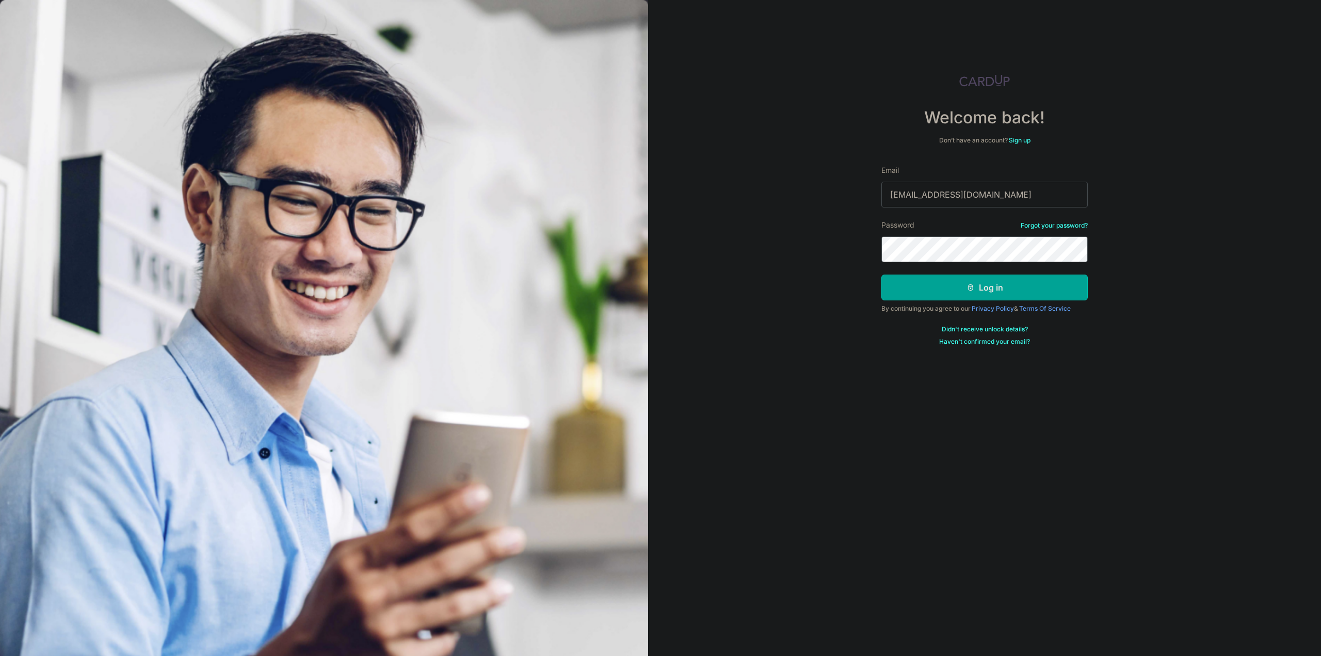
click at [882, 275] on button "Log in" at bounding box center [985, 288] width 206 height 26
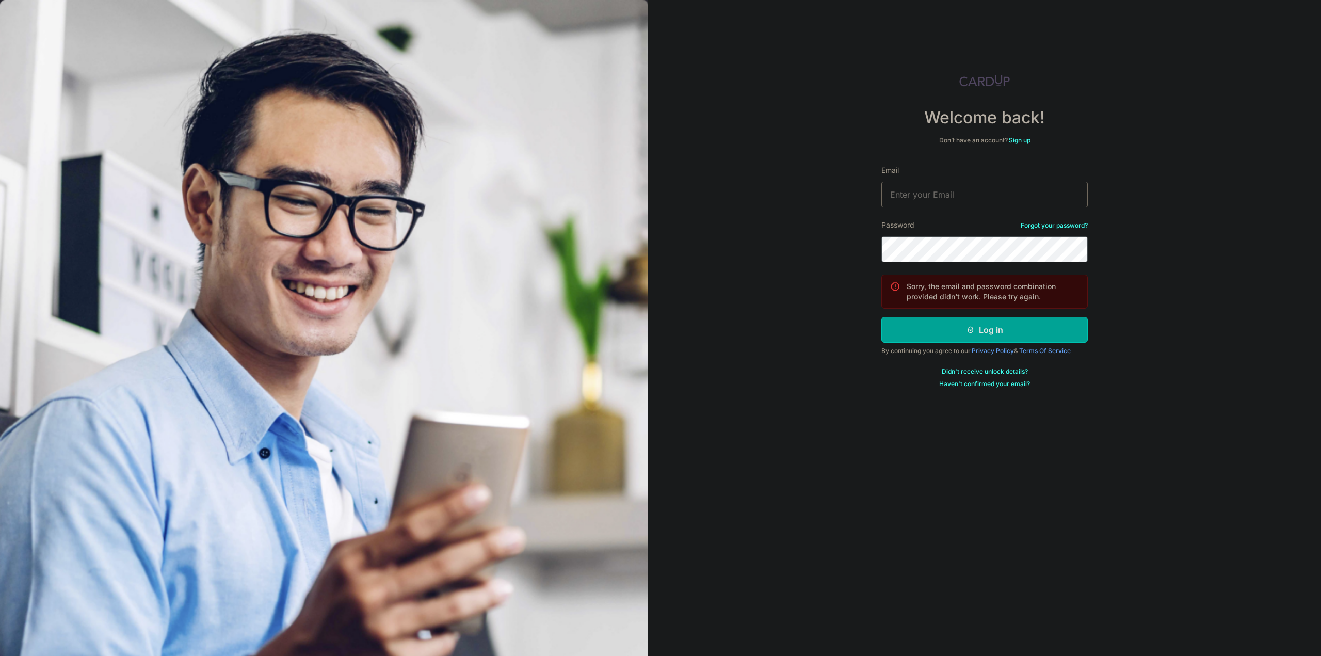
click at [983, 192] on input "Email" at bounding box center [985, 195] width 206 height 26
type input "Benjamin91316@hotmail.com"
click at [882, 317] on button "Log in" at bounding box center [985, 330] width 206 height 26
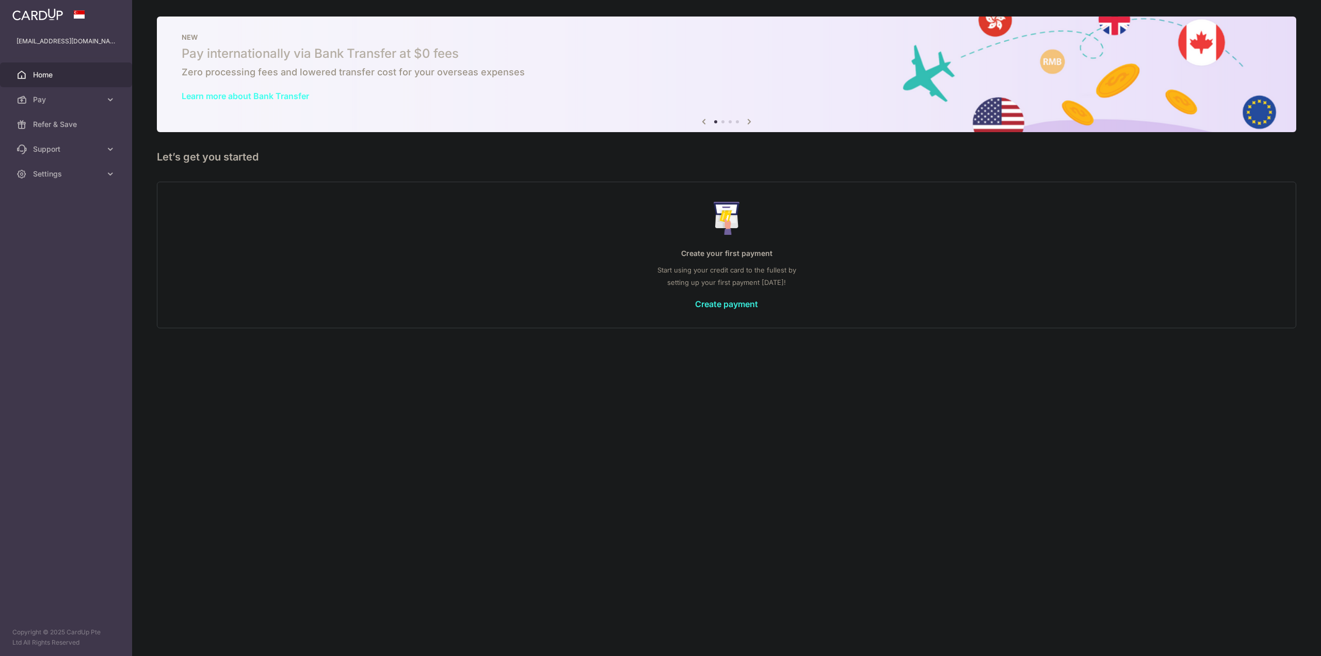
click at [719, 306] on link "Create payment" at bounding box center [726, 304] width 63 height 10
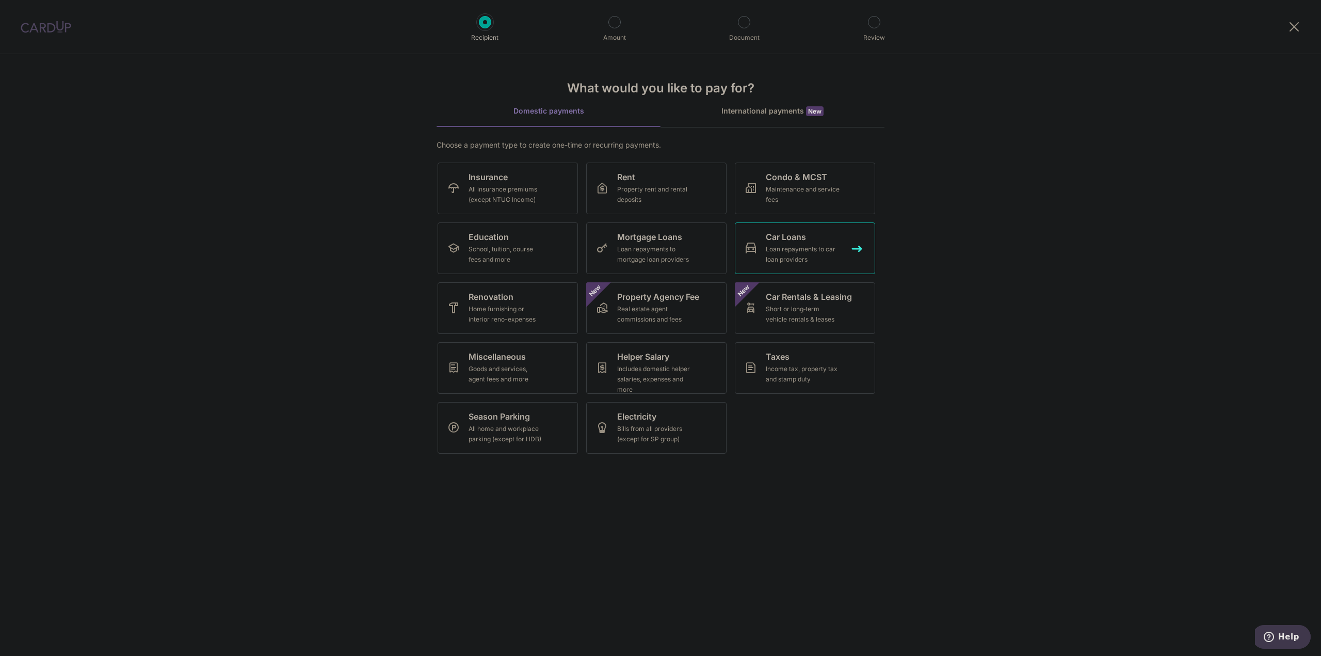
click at [825, 253] on div "Loan repayments to car loan providers" at bounding box center [803, 254] width 74 height 21
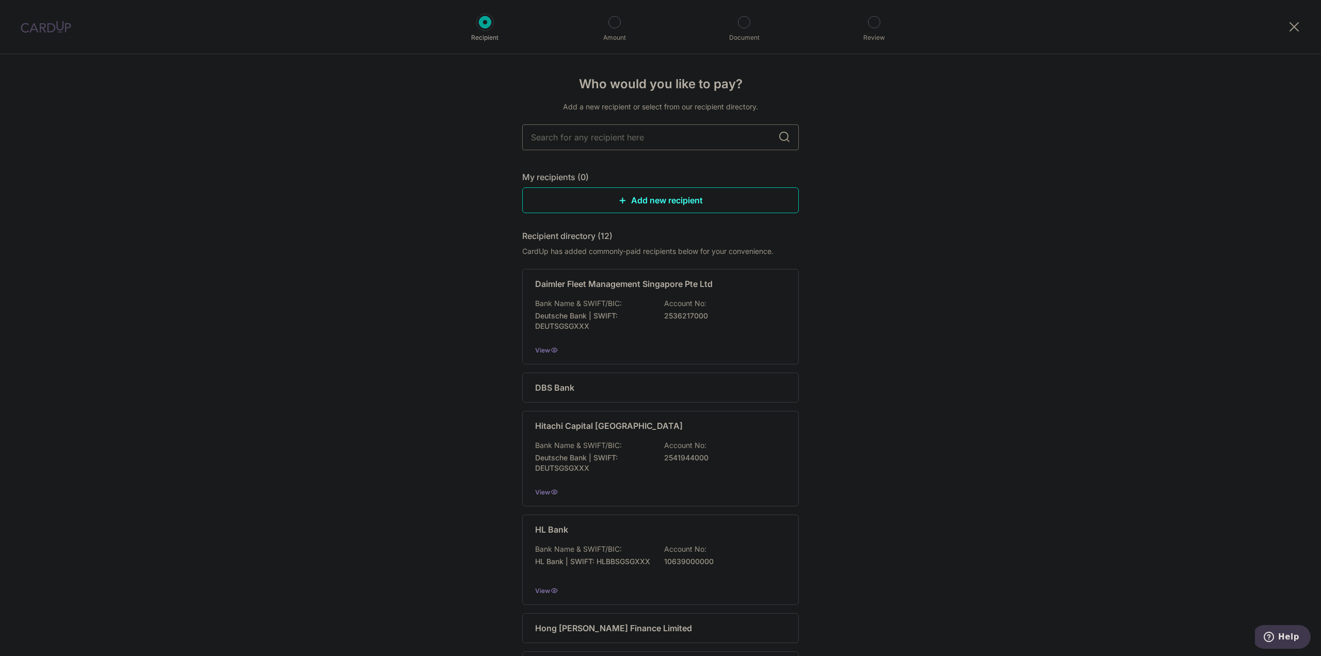
click at [643, 140] on input "text" at bounding box center [660, 137] width 277 height 26
type input "money"
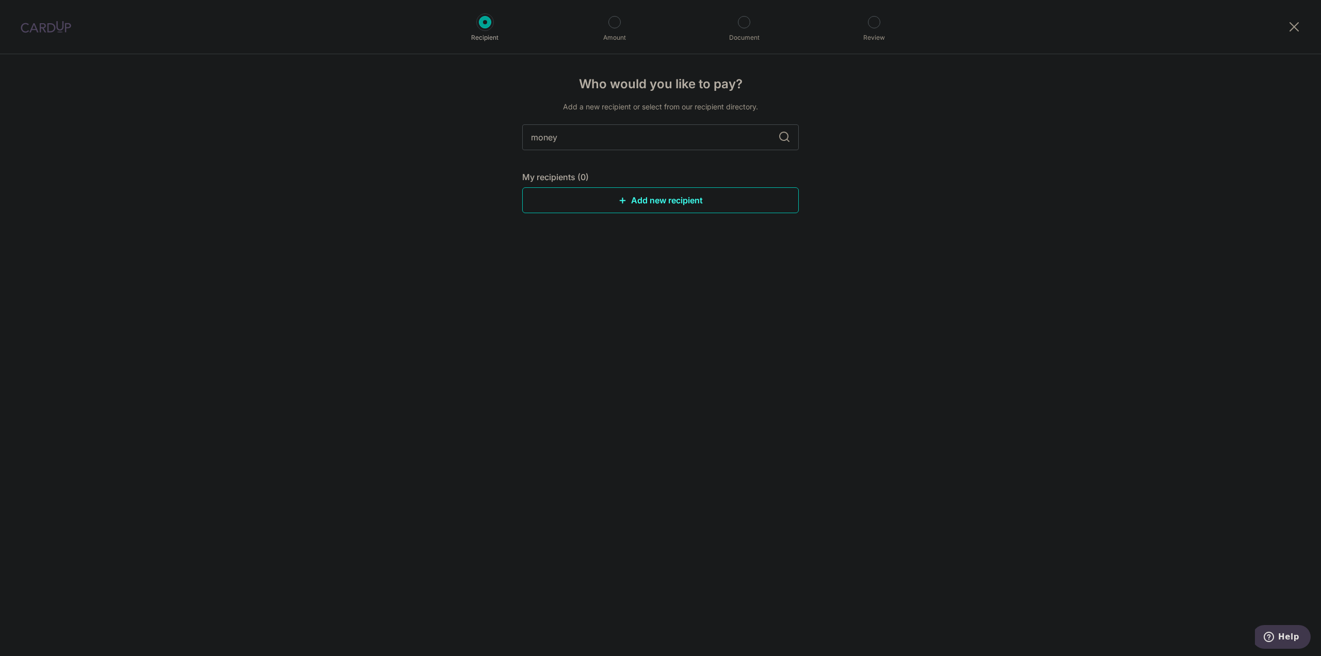
drag, startPoint x: 637, startPoint y: 132, endPoint x: 404, endPoint y: 125, distance: 233.4
click at [404, 125] on div "Who would you like to pay? Add a new recipient or select from our recipient dir…" at bounding box center [660, 355] width 1321 height 602
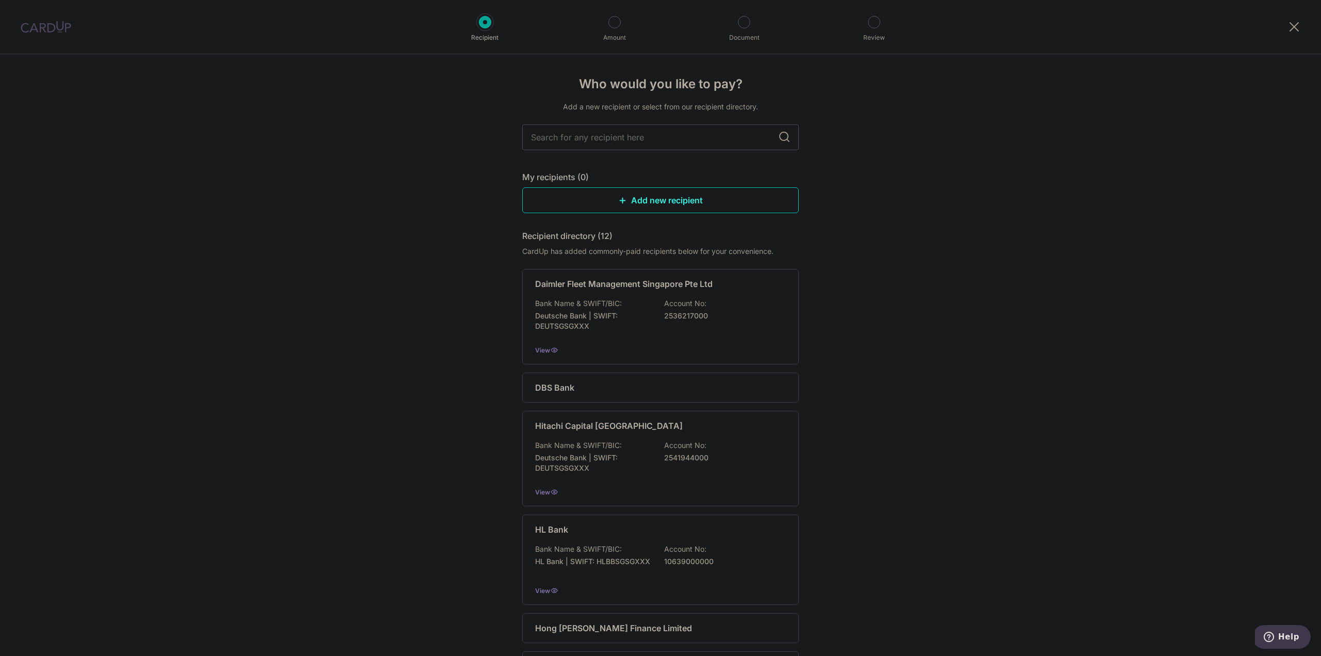
click at [600, 199] on link "Add new recipient" at bounding box center [660, 200] width 277 height 26
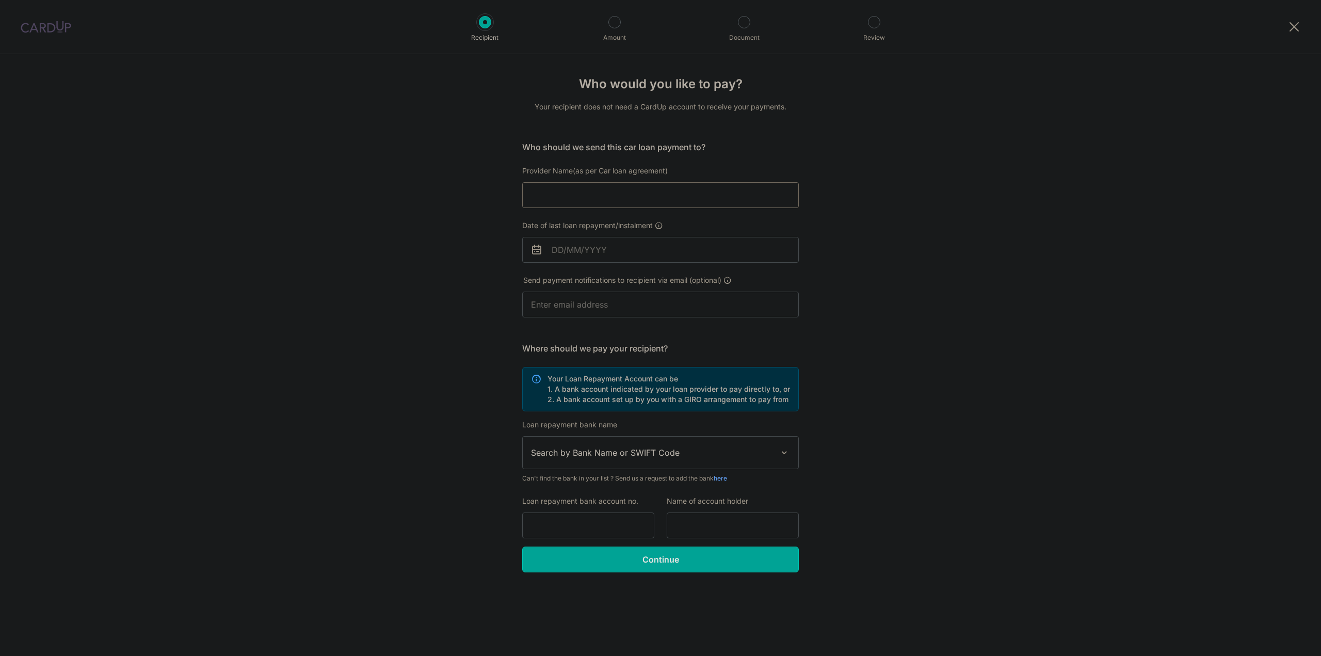
click at [585, 193] on input "Provider Name(as per Car loan agreement)" at bounding box center [660, 195] width 277 height 26
type input "Money Max"
click at [583, 248] on input "Date of last loan repayment/instalment" at bounding box center [660, 250] width 277 height 26
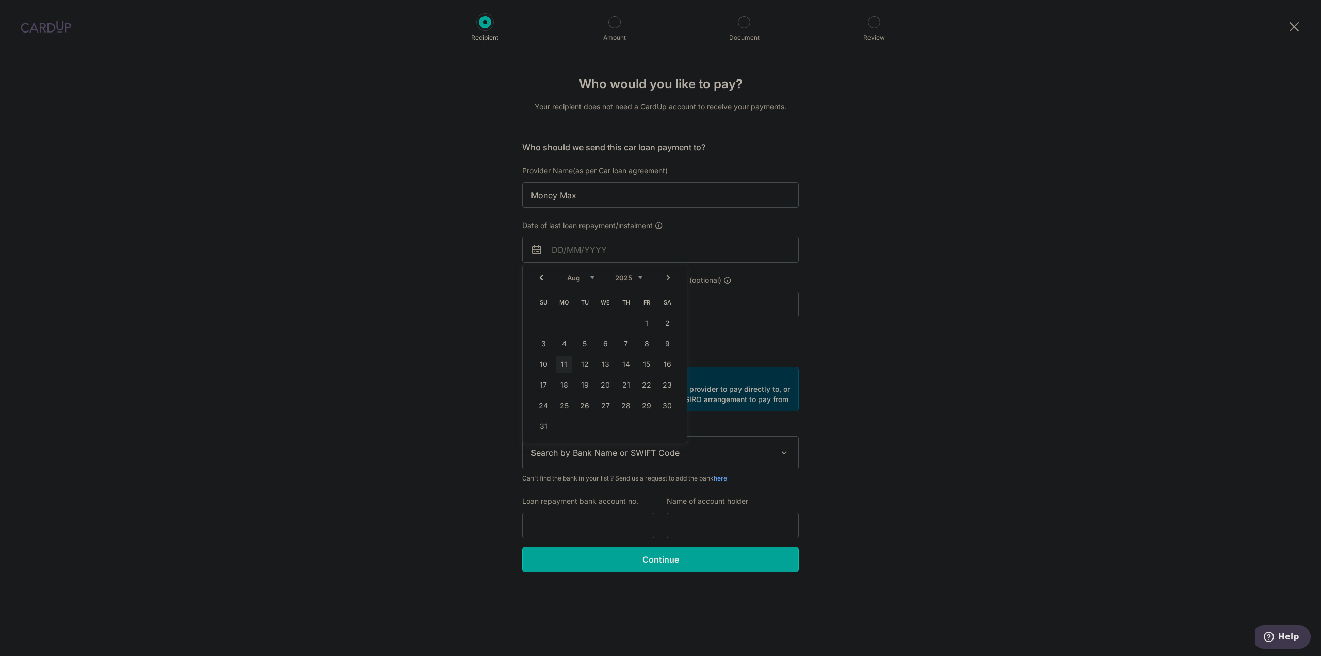
click at [539, 273] on div "Prev Next Aug Sep Oct Nov Dec 2025 2026 2027 2028 2029 2030 2031 2032 2033 2034…" at bounding box center [605, 277] width 164 height 25
click at [547, 278] on div "Prev Next Aug Sep Oct Nov Dec 2025 2026 2027 2028 2029 2030 2031 2032 2033 2034…" at bounding box center [605, 277] width 164 height 25
click at [580, 279] on select "Aug Sep Oct Nov Dec" at bounding box center [580, 278] width 27 height 8
click at [594, 278] on select "Aug Sep Oct Nov Dec" at bounding box center [580, 278] width 27 height 8
click at [594, 276] on select "Aug Sep Oct Nov Dec" at bounding box center [580, 278] width 27 height 8
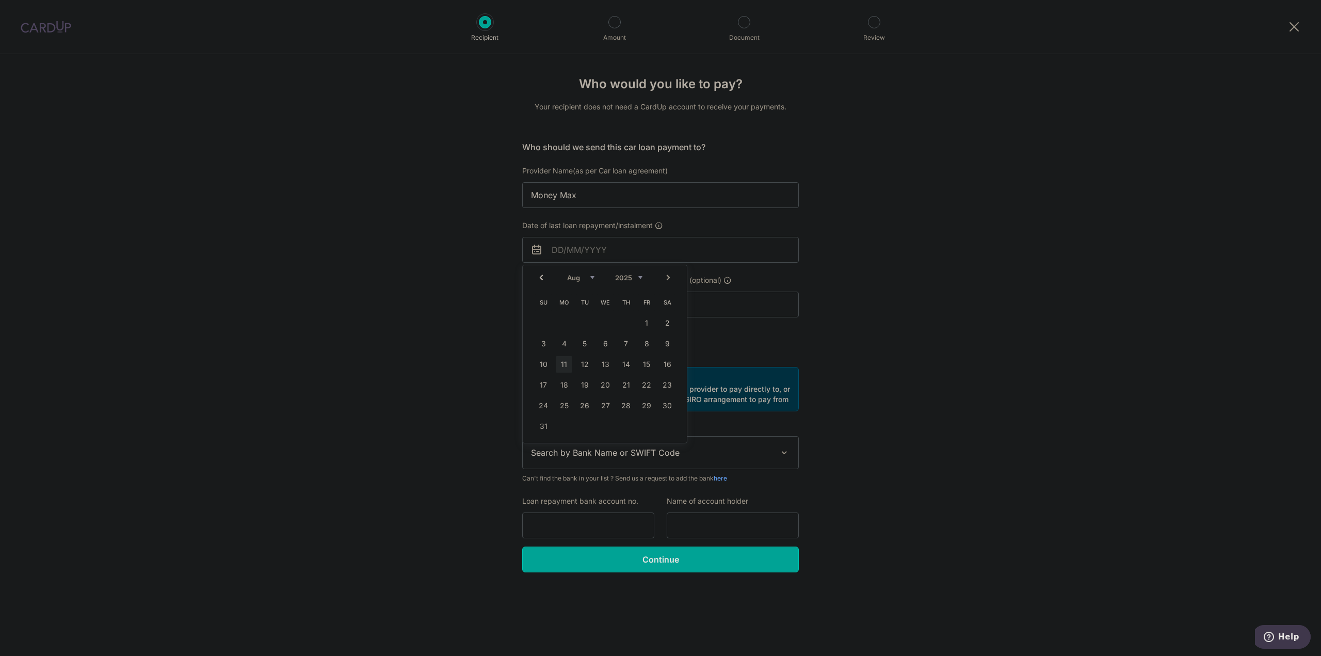
drag, startPoint x: 544, startPoint y: 276, endPoint x: 535, endPoint y: 281, distance: 10.2
click at [540, 278] on div "Prev Next Aug Sep Oct Nov [DATE] 2026 2027 2028 2029 2030 2031 2032 2033 2034 2…" at bounding box center [605, 277] width 164 height 25
click at [535, 281] on div "Prev Next Aug Sep Oct Nov Dec 2025 2026 2027 2028 2029 2030 2031 2032 2033 2034…" at bounding box center [605, 277] width 164 height 25
click at [541, 278] on div "Prev Next Aug Sep Oct Nov Dec 2025 2026 2027 2028 2029 2030 2031 2032 2033 2034…" at bounding box center [605, 277] width 164 height 25
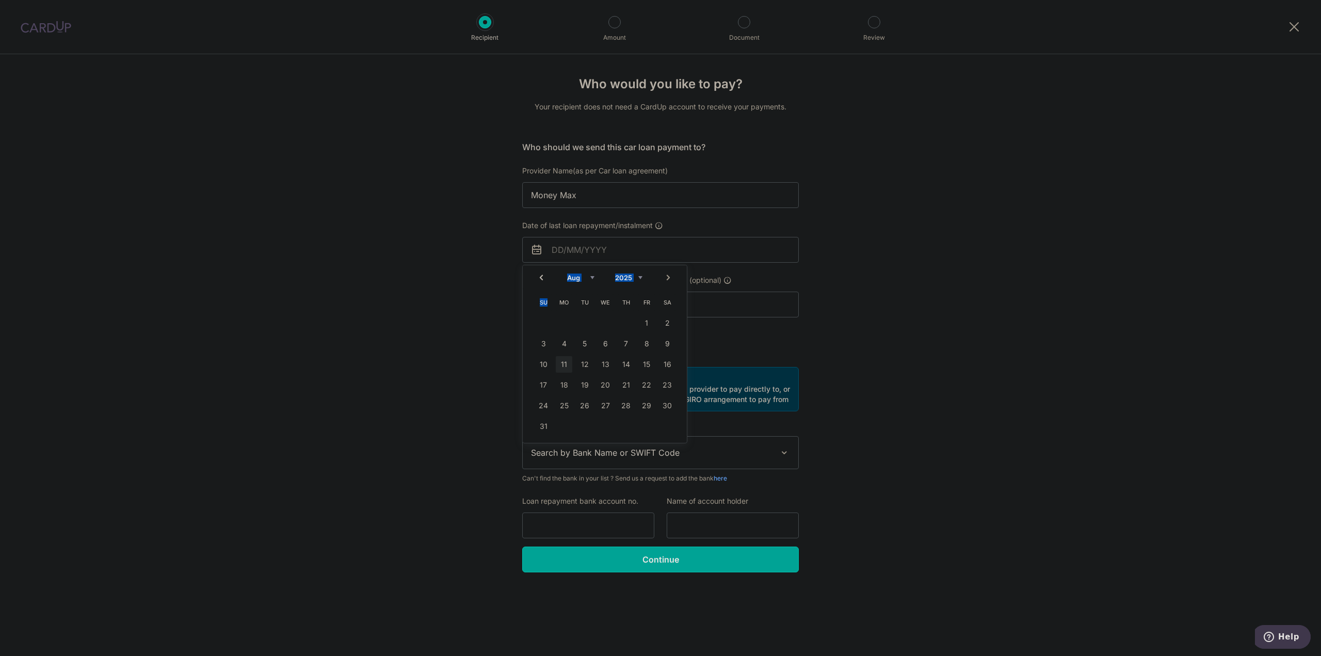
click at [546, 277] on div "Prev Next Aug Sep Oct Nov Dec 2025 2026 2027 2028 2029 2030 2031 2032 2033 2034…" at bounding box center [605, 277] width 164 height 25
click at [565, 307] on span "Mo" at bounding box center [564, 302] width 17 height 17
click at [549, 278] on div "Prev Next Aug Sep Oct Nov Dec 2025 2026 2027 2028 2029 2030 2031 2032 2033 2034…" at bounding box center [605, 277] width 164 height 25
click at [548, 278] on div "Prev Next Aug Sep Oct Nov Dec 2025 2026 2027 2028 2029 2030 2031 2032 2033 2034…" at bounding box center [605, 277] width 164 height 25
click at [546, 278] on div "Prev Next Aug Sep Oct Nov Dec 2025 2026 2027 2028 2029 2030 2031 2032 2033 2034…" at bounding box center [605, 277] width 164 height 25
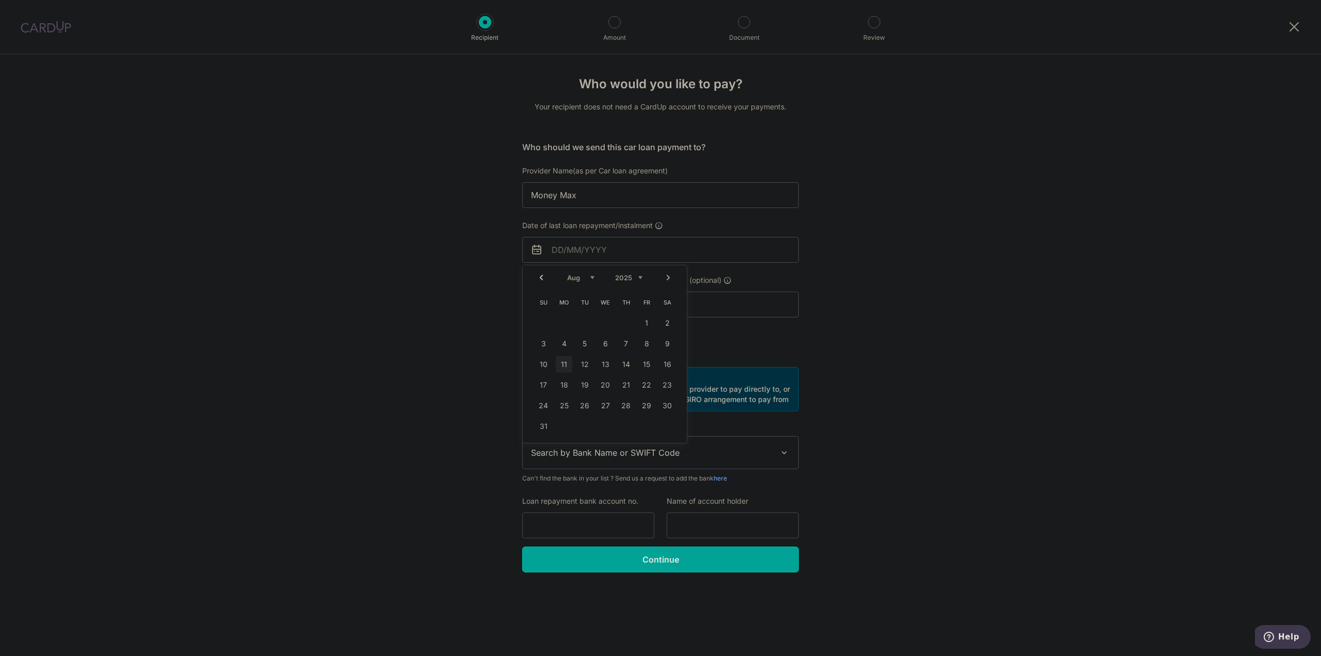
click at [463, 306] on div "Who would you like to pay? Your recipient does not need a CardUp account to rec…" at bounding box center [660, 355] width 1321 height 602
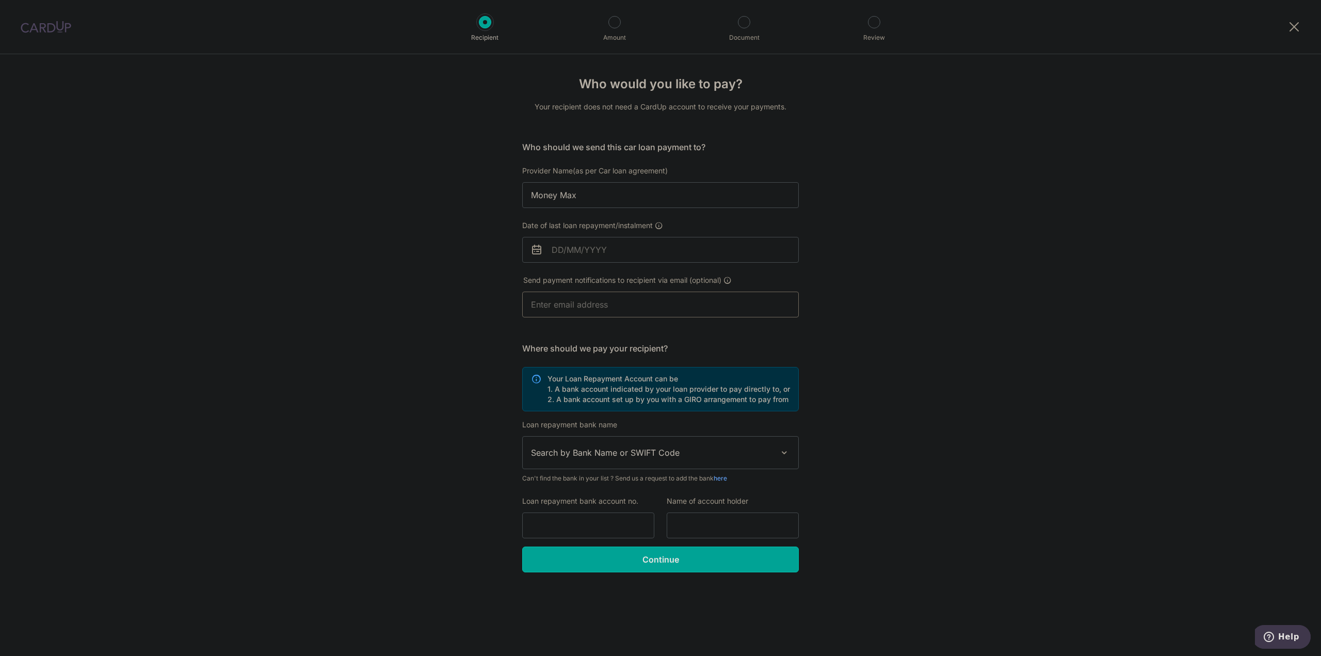
click at [573, 316] on input "text" at bounding box center [660, 305] width 277 height 26
type input "Benjamin91316@hotmail.com"
type input "Benjamin Yang"
click at [447, 340] on div "Who would you like to pay? Your recipient does not need a CardUp account to rec…" at bounding box center [660, 355] width 1321 height 602
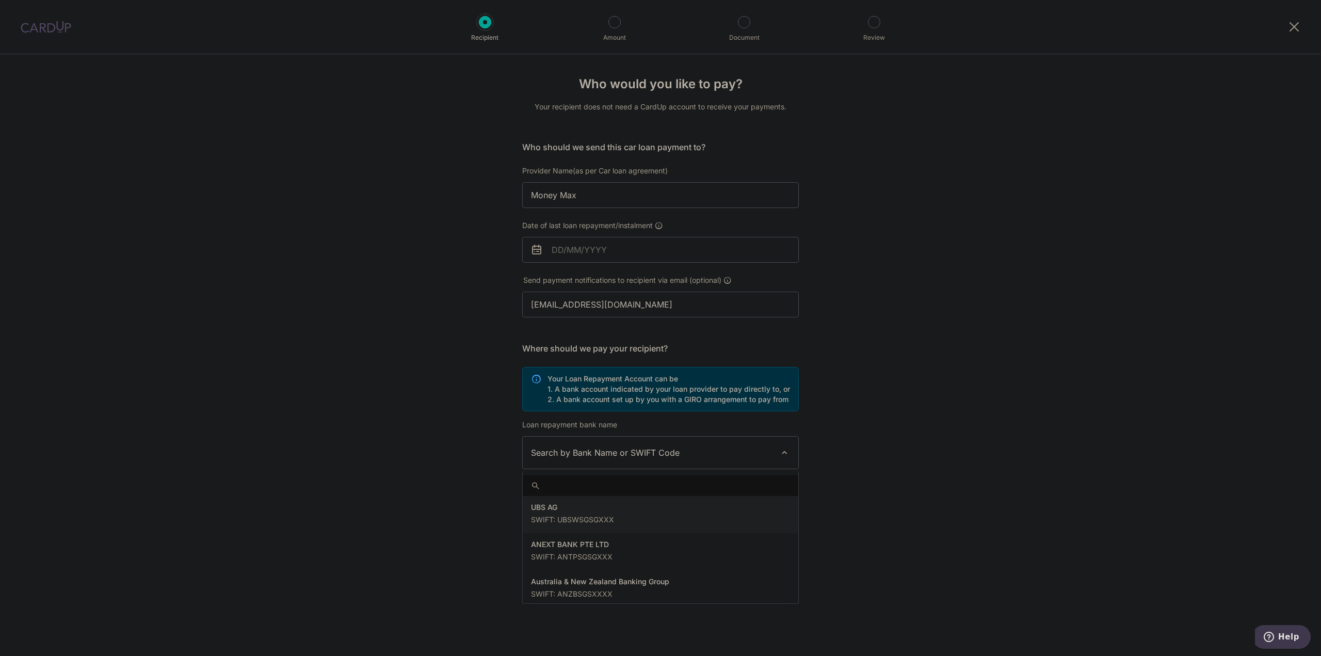
click at [569, 454] on span "Search by Bank Name or SWIFT Code" at bounding box center [652, 452] width 243 height 12
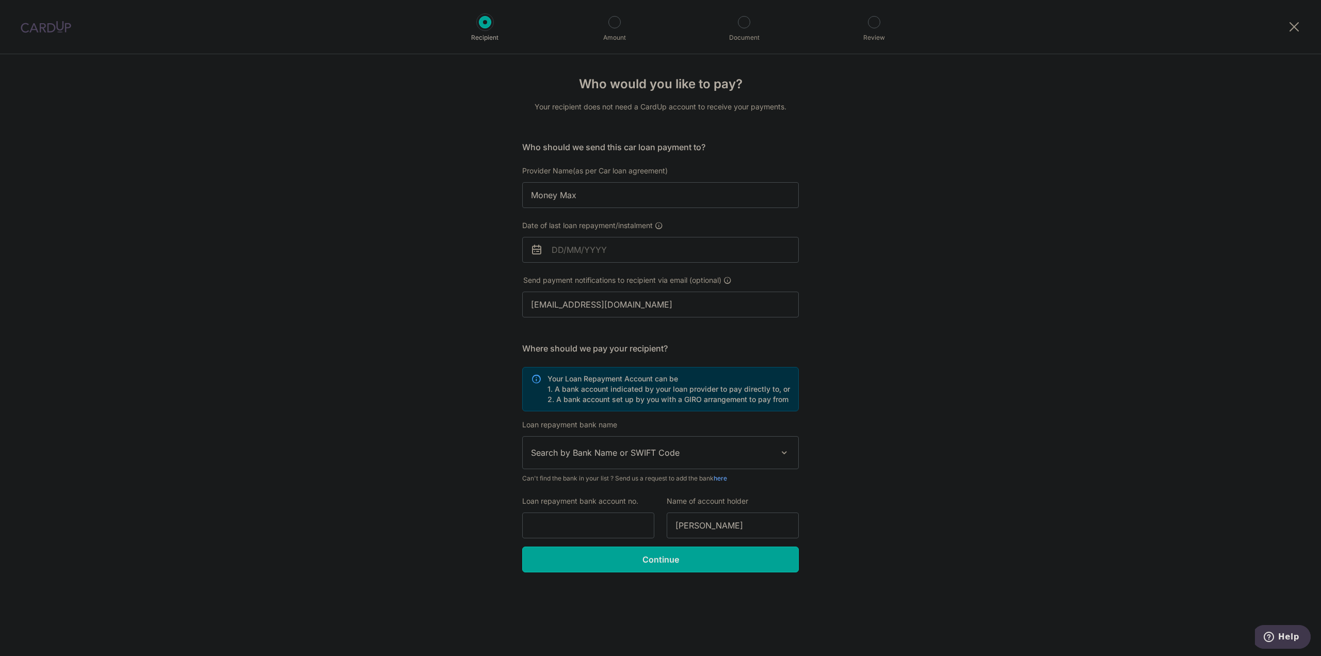
click at [969, 477] on div "Who would you like to pay? Your recipient does not need a CardUp account to rec…" at bounding box center [660, 355] width 1321 height 602
click at [573, 519] on input "Loan repayment bank account no." at bounding box center [588, 526] width 132 height 26
click at [643, 246] on input "Date of last loan repayment/instalment" at bounding box center [660, 250] width 277 height 26
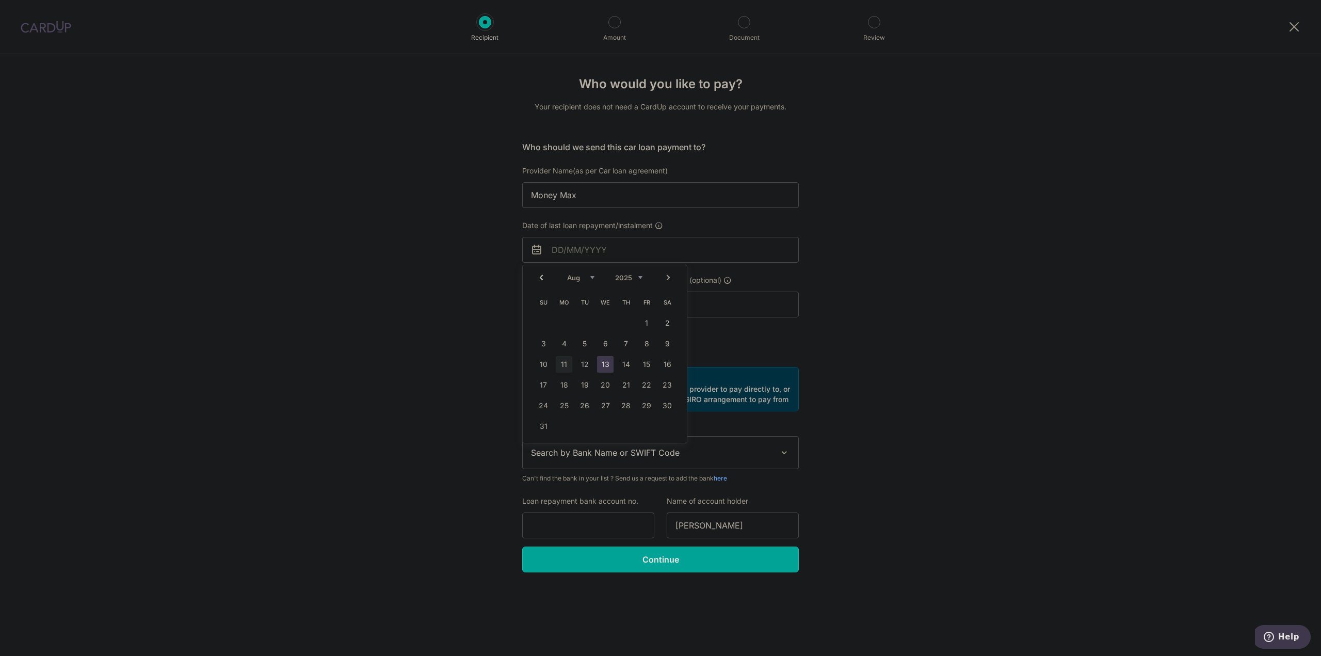
click at [610, 362] on link "13" at bounding box center [605, 364] width 17 height 17
drag, startPoint x: 569, startPoint y: 249, endPoint x: 574, endPoint y: 254, distance: 7.3
click at [573, 253] on input "[DATE]" at bounding box center [660, 250] width 277 height 26
click at [638, 258] on input "[DATE]" at bounding box center [660, 250] width 277 height 26
type input "[DATE]"
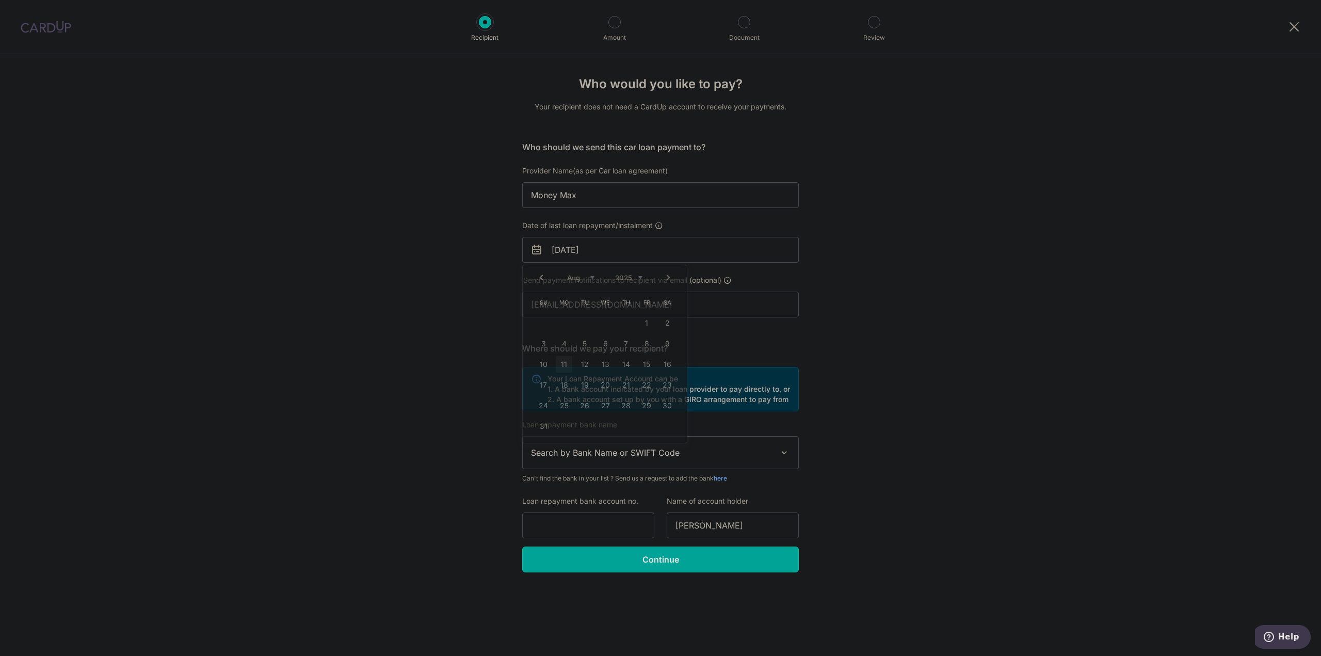
click at [381, 280] on div "Who would you like to pay? Your recipient does not need a CardUp account to rec…" at bounding box center [660, 355] width 1321 height 602
click at [575, 447] on span "Search by Bank Name or SWIFT Code" at bounding box center [652, 452] width 243 height 12
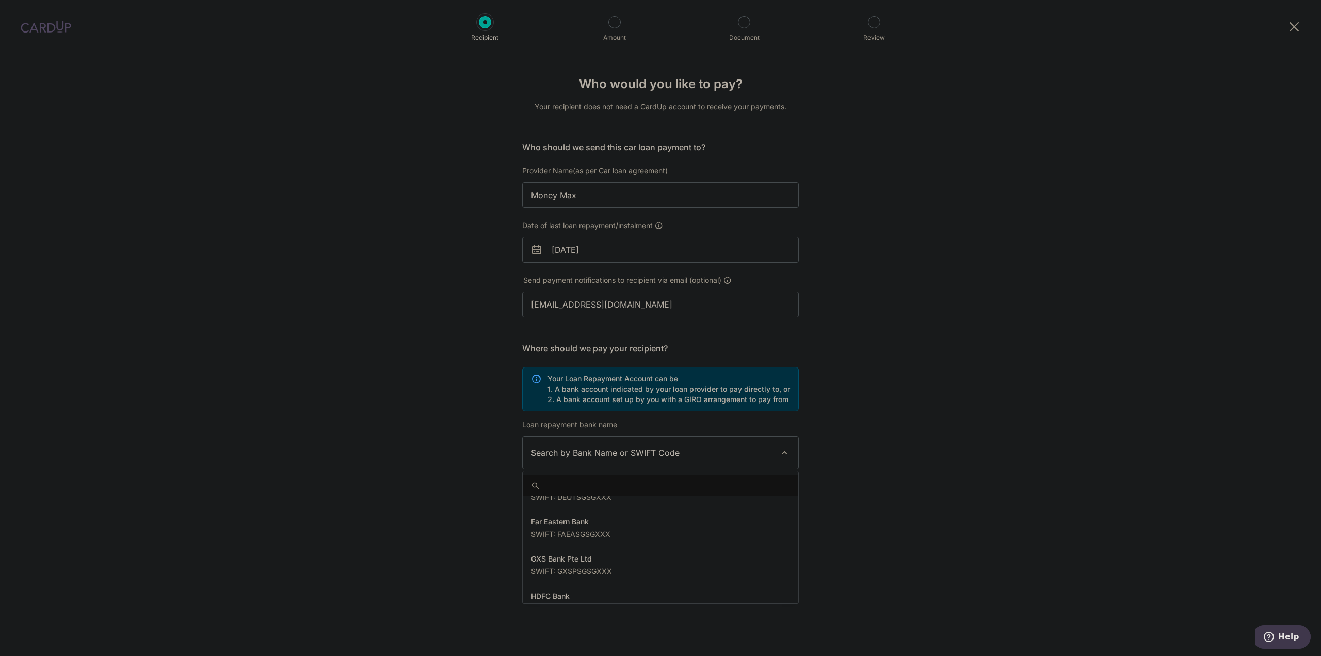
scroll to position [826, 0]
select select "6"
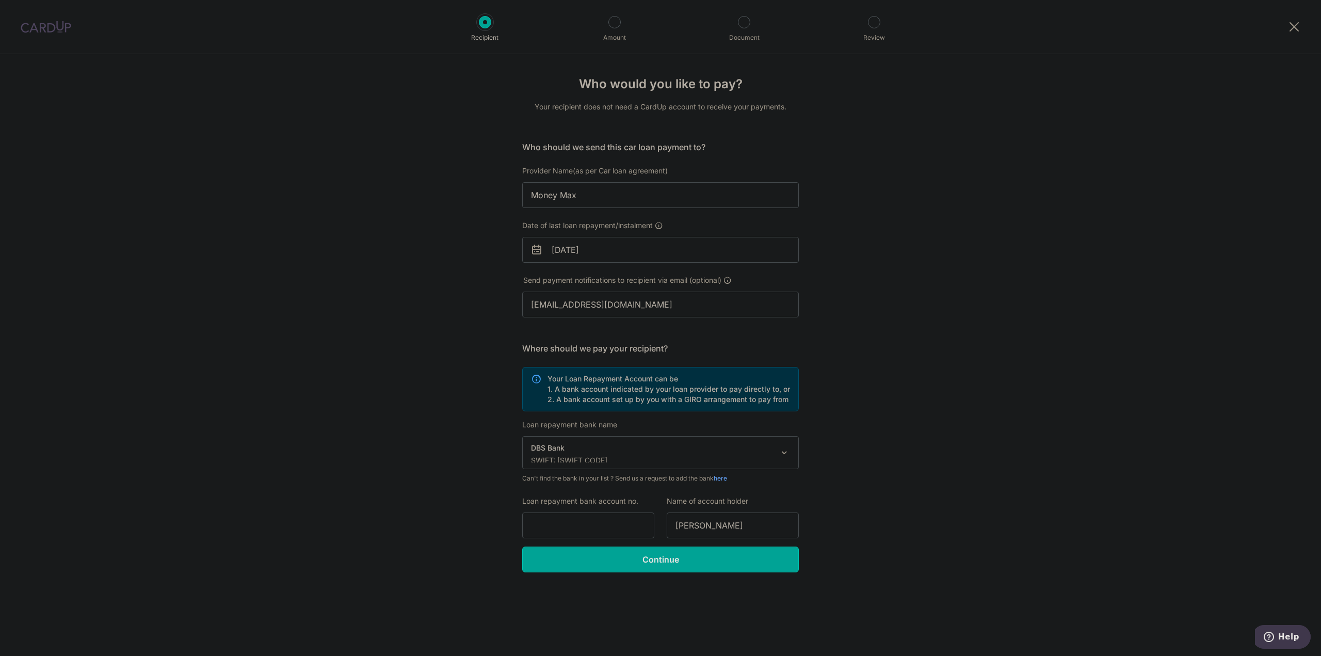
click at [477, 519] on div "Who would you like to pay? Your recipient does not need a CardUp account to rec…" at bounding box center [660, 355] width 1321 height 602
click at [564, 530] on input "Loan repayment bank account no." at bounding box center [588, 526] width 132 height 26
type input "072-0008-073"
click at [595, 564] on input "Continue" at bounding box center [660, 560] width 277 height 26
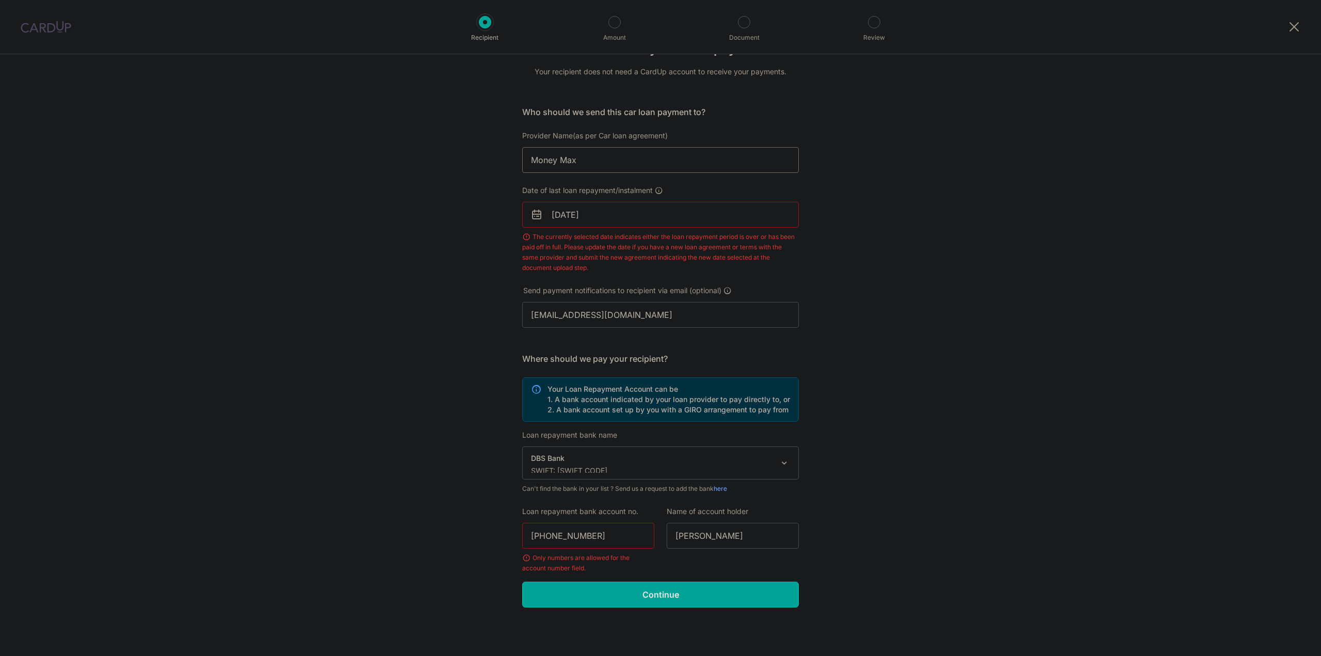
click at [628, 172] on input "Money Max" at bounding box center [660, 160] width 277 height 26
click at [643, 216] on input "[DATE]" at bounding box center [660, 215] width 277 height 26
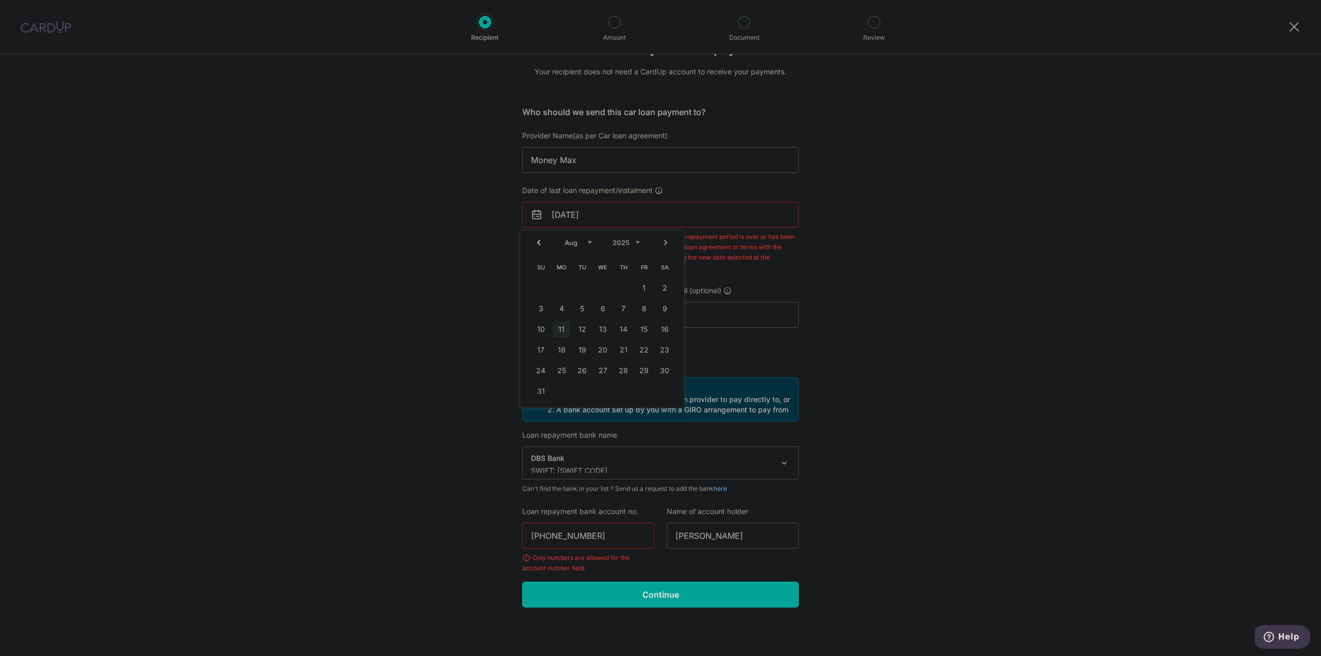
click at [557, 333] on link "11" at bounding box center [561, 329] width 17 height 17
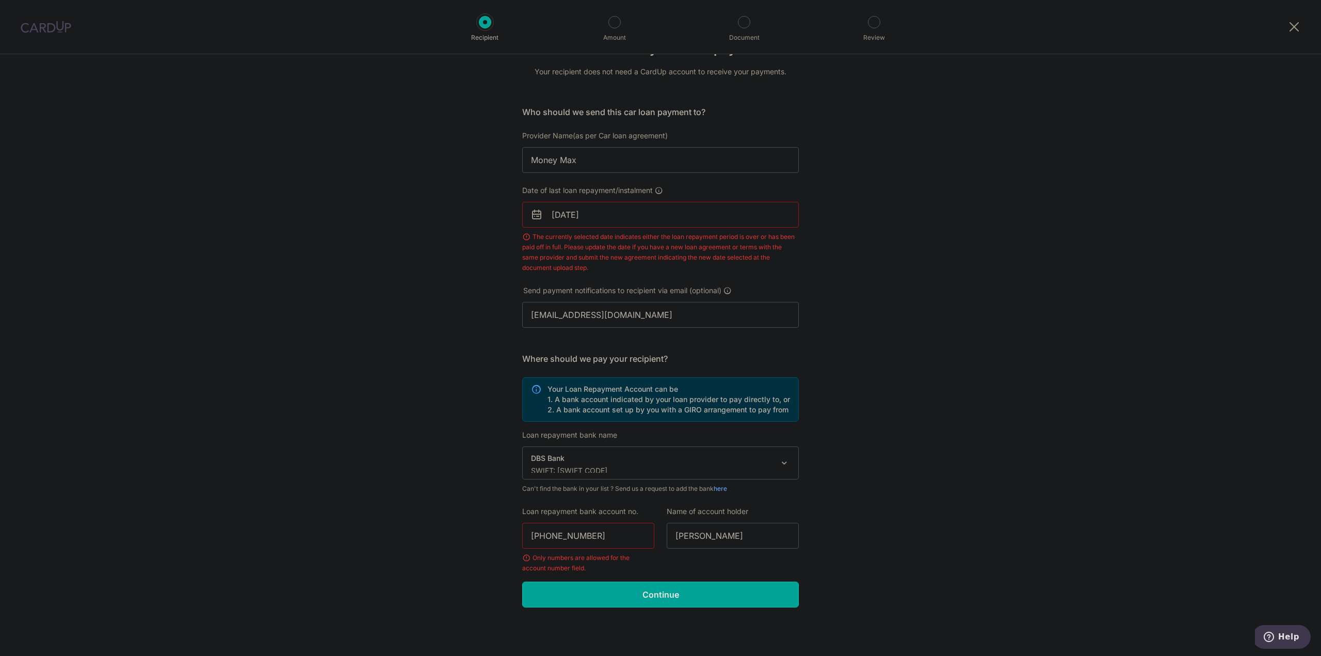
click at [608, 217] on input "[DATE]" at bounding box center [660, 215] width 277 height 26
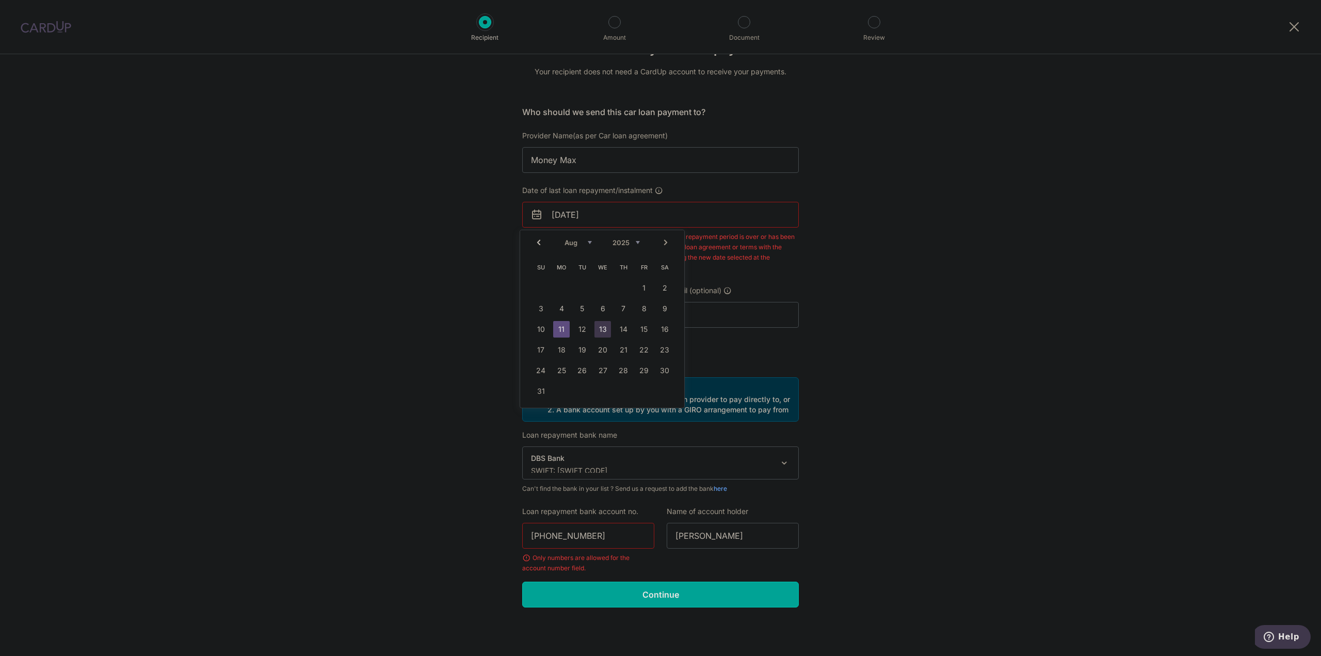
click at [606, 331] on link "13" at bounding box center [603, 329] width 17 height 17
type input "[DATE]"
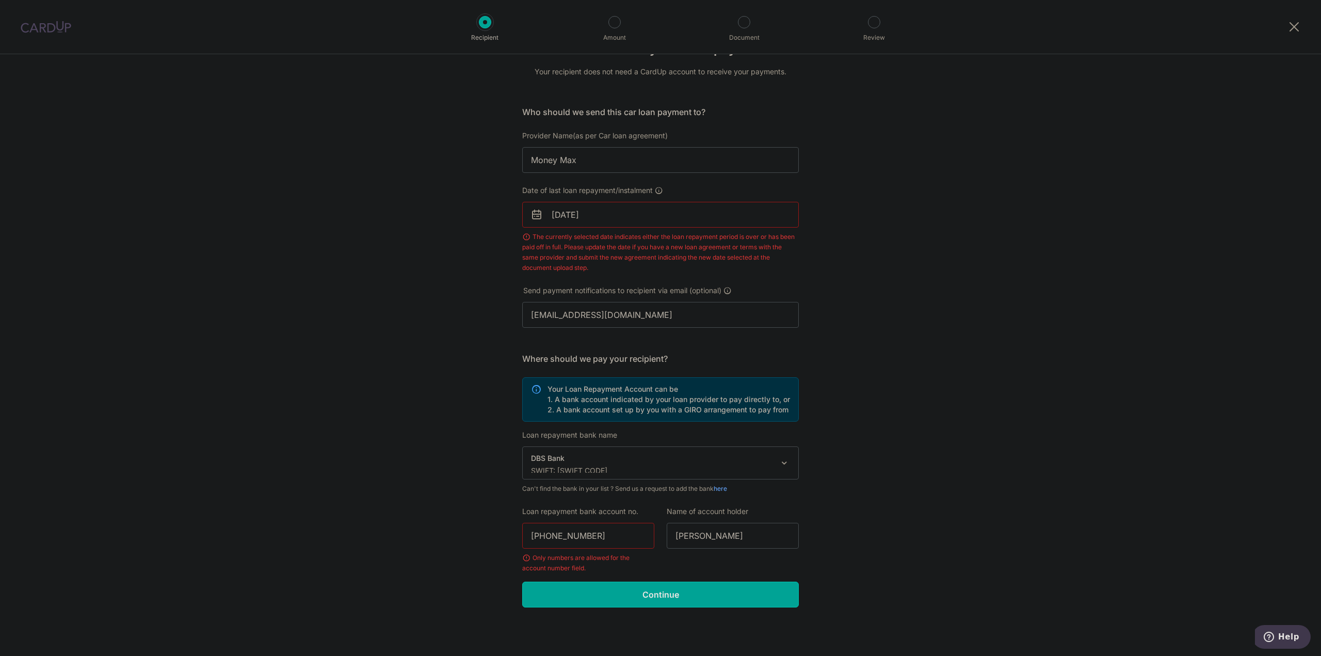
click at [634, 173] on div "Provider Name(as per Car loan agreement) Money Max" at bounding box center [660, 158] width 289 height 55
click at [636, 161] on input "Money Max" at bounding box center [660, 160] width 277 height 26
type input "MoneyMax Leasing"
click at [710, 584] on input "Continue" at bounding box center [660, 595] width 277 height 26
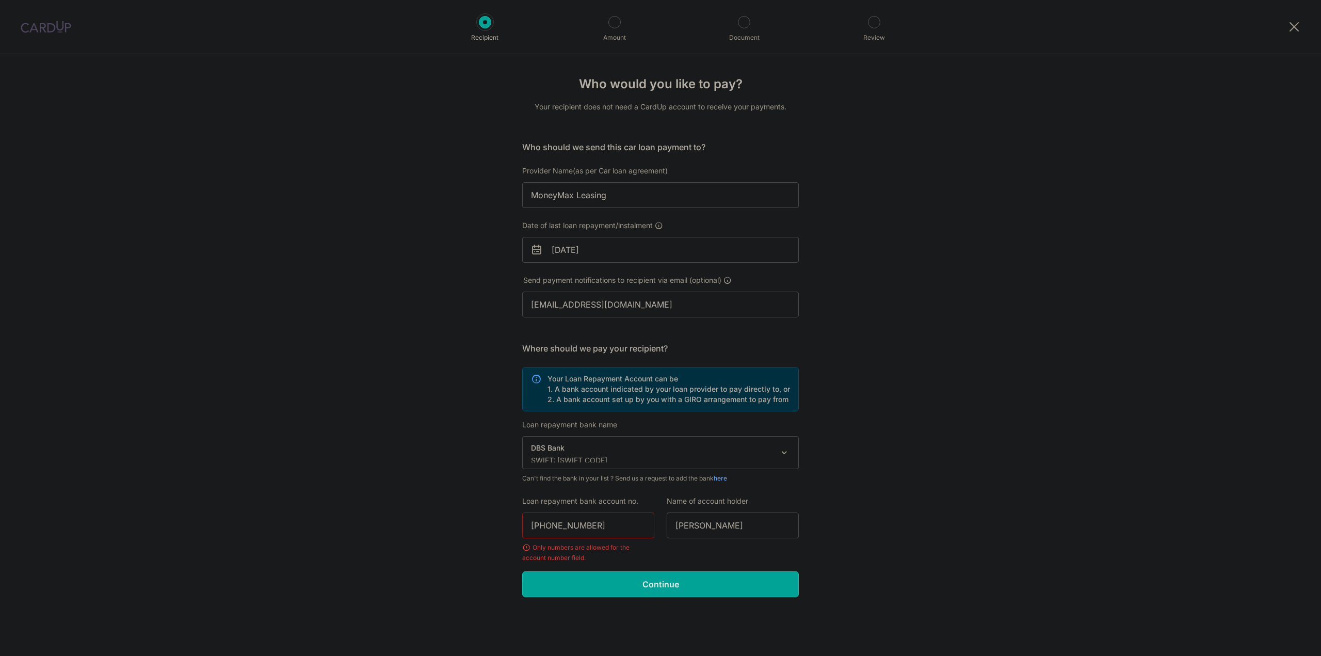
click at [548, 529] on input "072-0008-073" at bounding box center [588, 526] width 132 height 26
click at [568, 526] on input "0720008-073" at bounding box center [588, 526] width 132 height 26
type input "0720008073"
click at [599, 582] on input "Continue" at bounding box center [660, 584] width 277 height 26
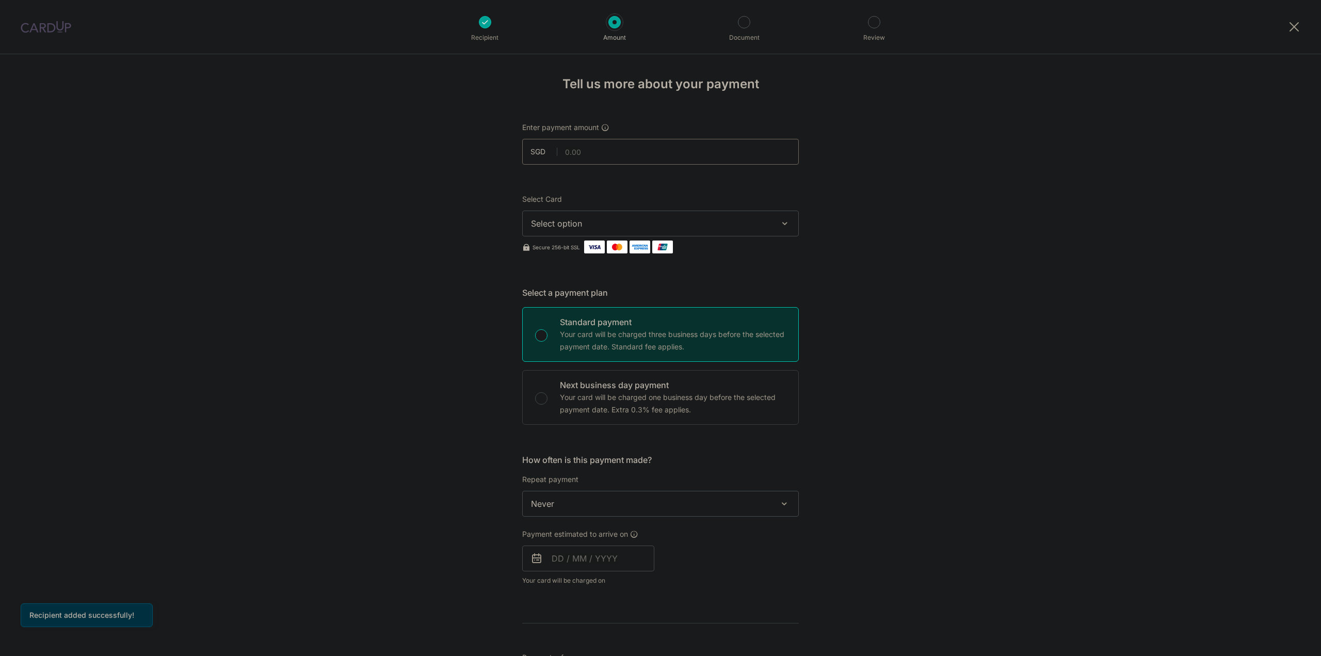
click at [611, 158] on input "text" at bounding box center [660, 152] width 277 height 26
type input "1,441.00"
click at [567, 229] on span "Select option" at bounding box center [651, 223] width 241 height 12
click at [551, 248] on span "Add credit card" at bounding box center [670, 252] width 241 height 10
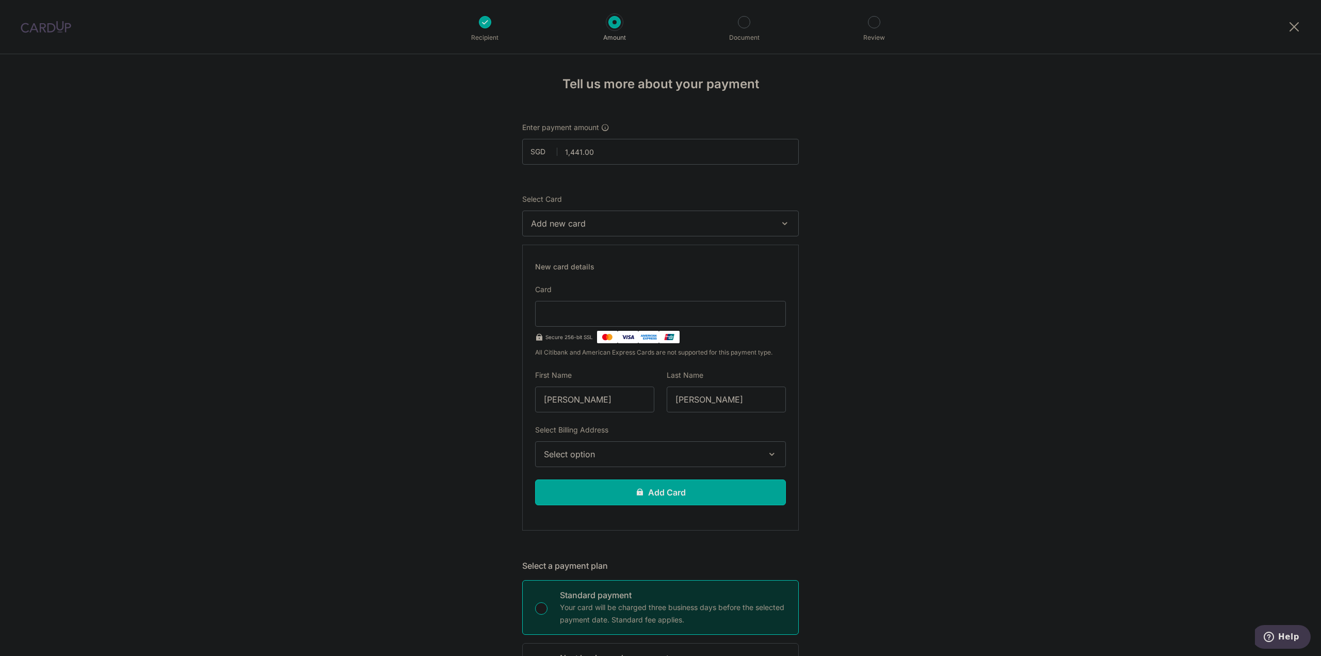
scroll to position [103, 0]
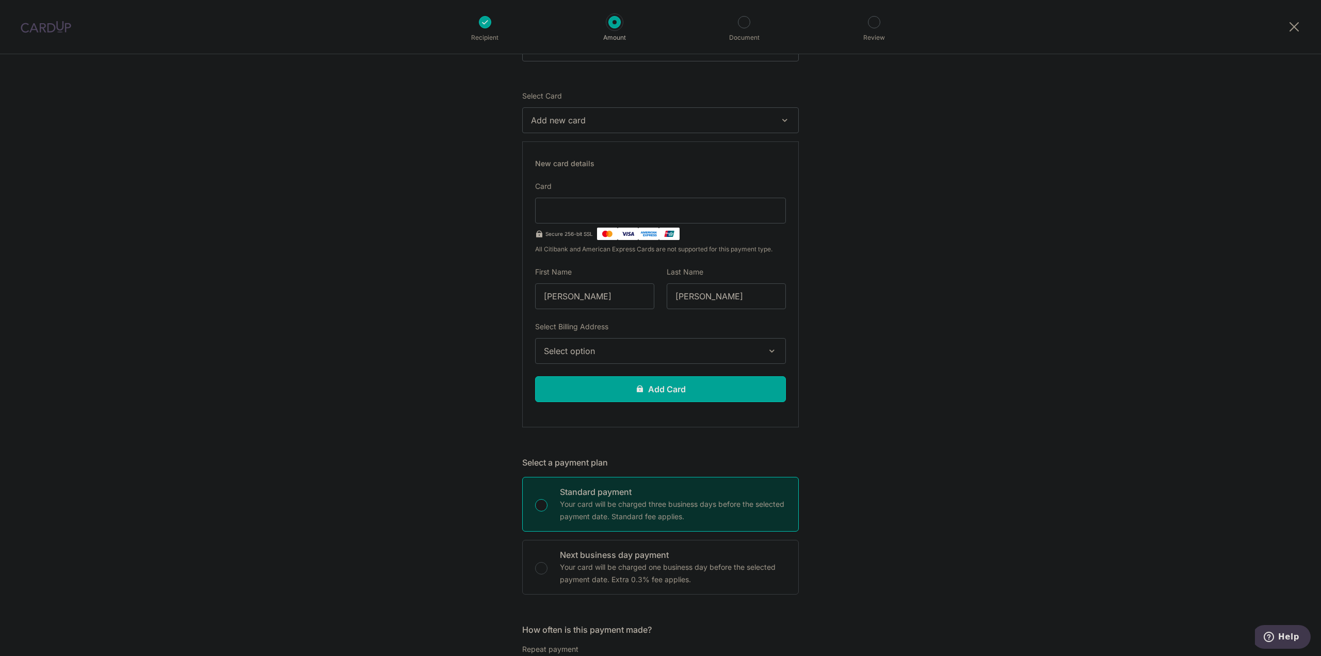
click at [617, 349] on span "Select option" at bounding box center [651, 351] width 215 height 12
click at [613, 383] on span "Add Billing Address" at bounding box center [670, 380] width 215 height 10
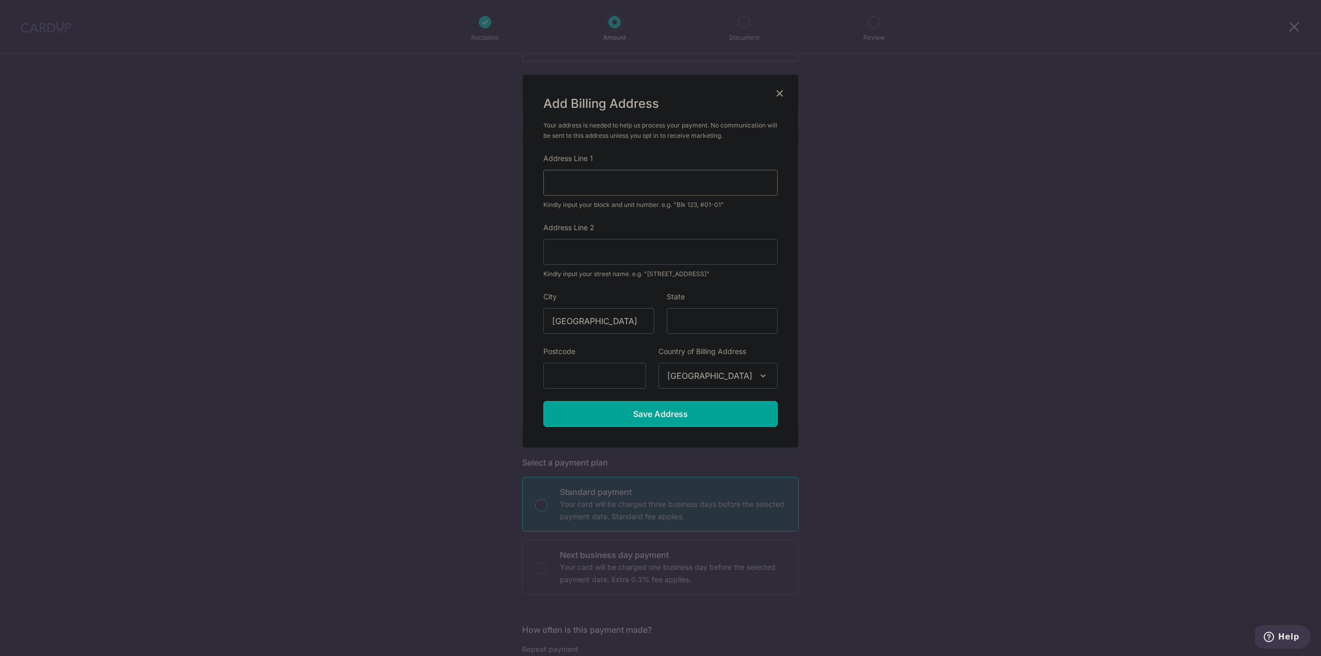
click at [574, 180] on input "Address Line 1" at bounding box center [660, 183] width 234 height 26
type input "Choa Chu Kang Avenue 4 Block 463 #04-41"
type input "680463"
click at [689, 415] on input "Save Address" at bounding box center [660, 414] width 234 height 26
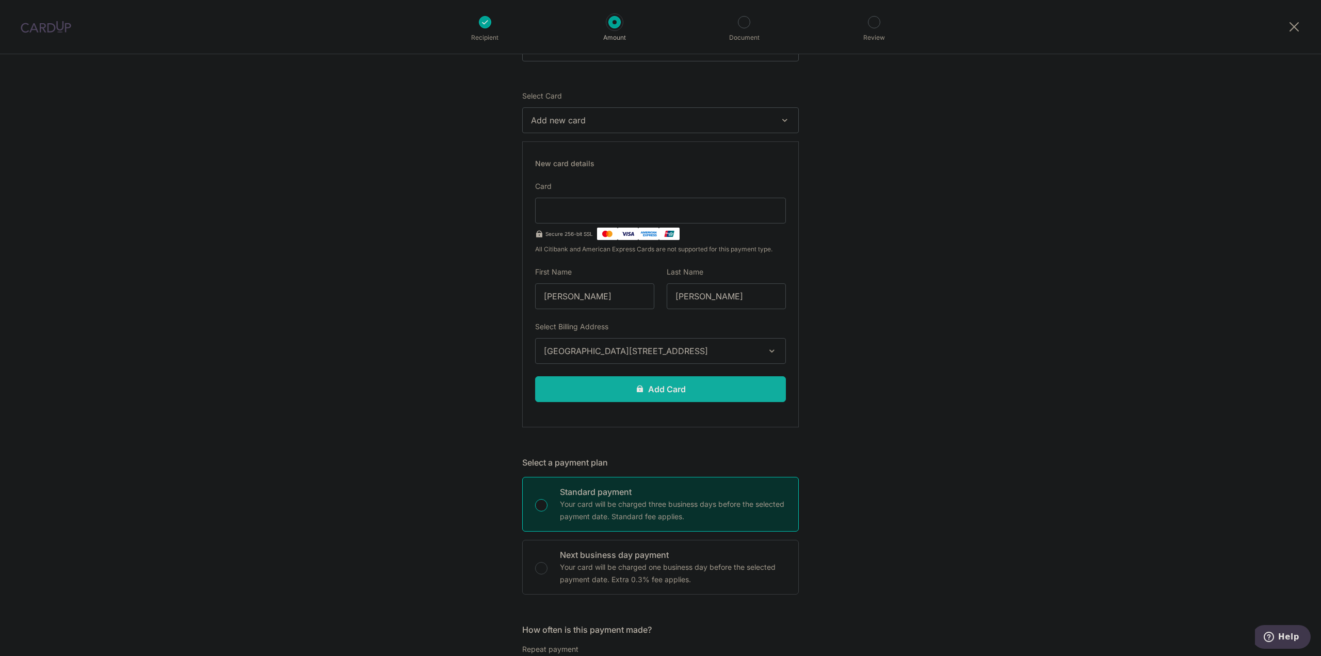
click at [578, 388] on button "Add Card" at bounding box center [660, 389] width 251 height 26
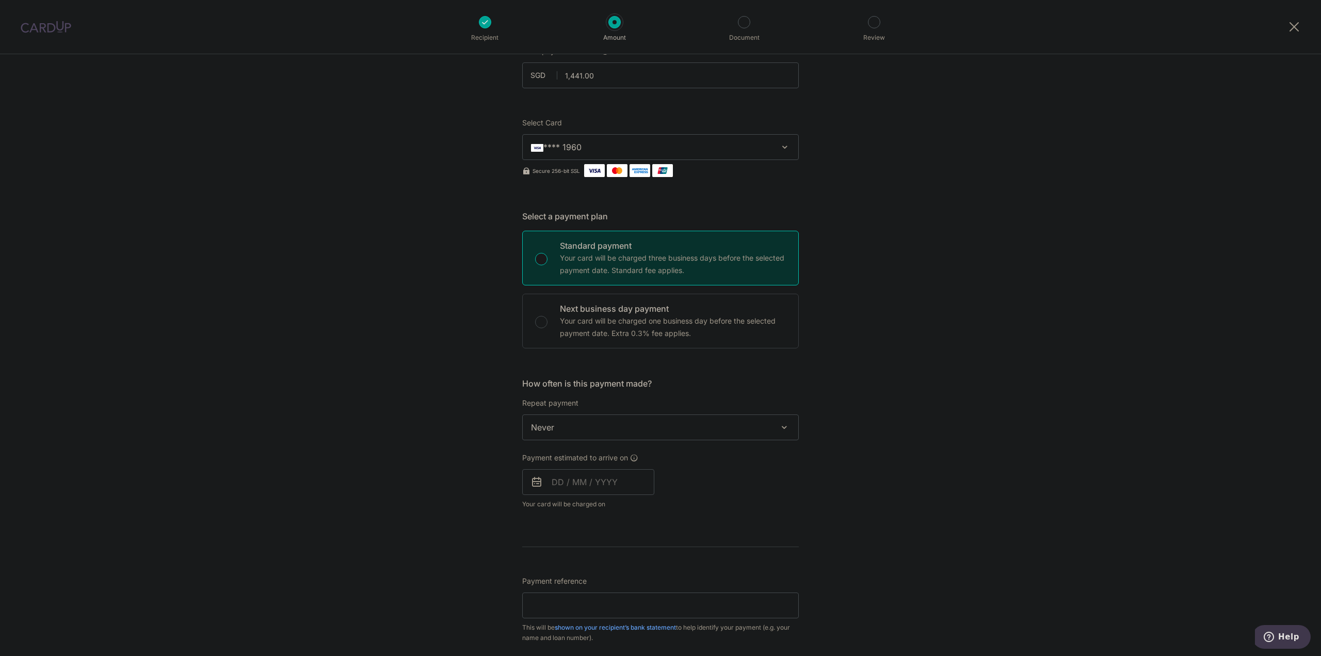
scroll to position [103, 0]
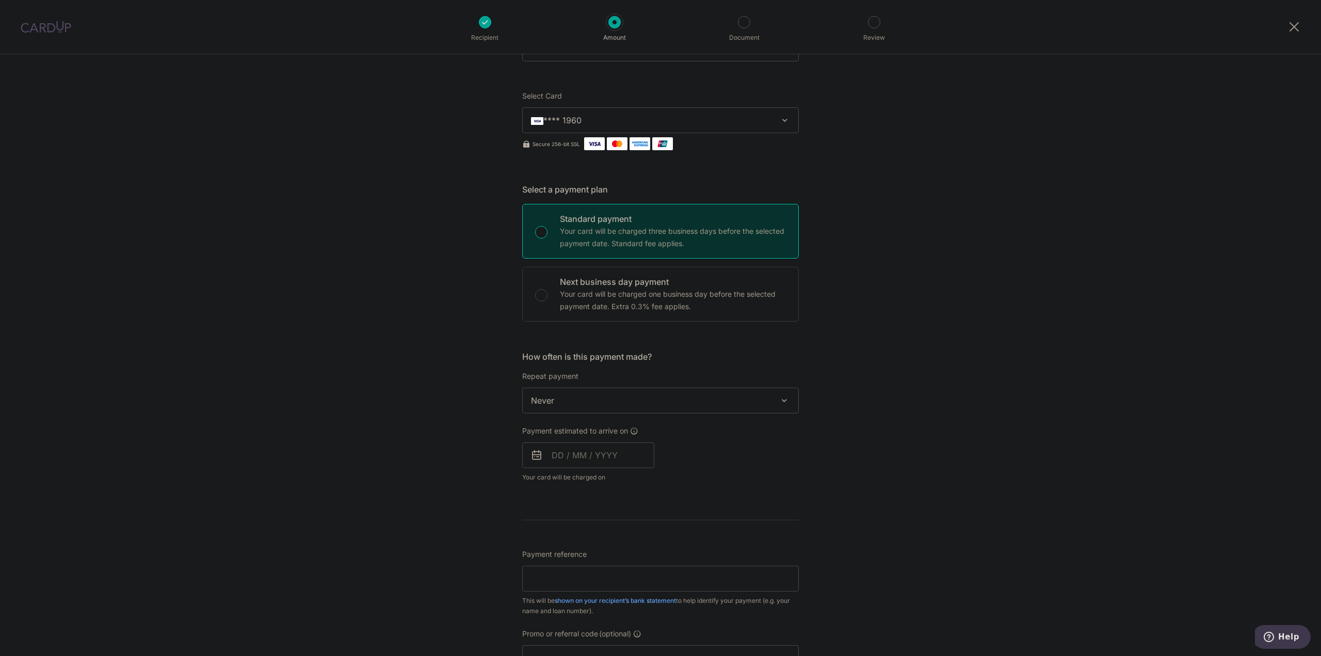
click at [597, 407] on span "Never" at bounding box center [661, 400] width 276 height 25
select select "3"
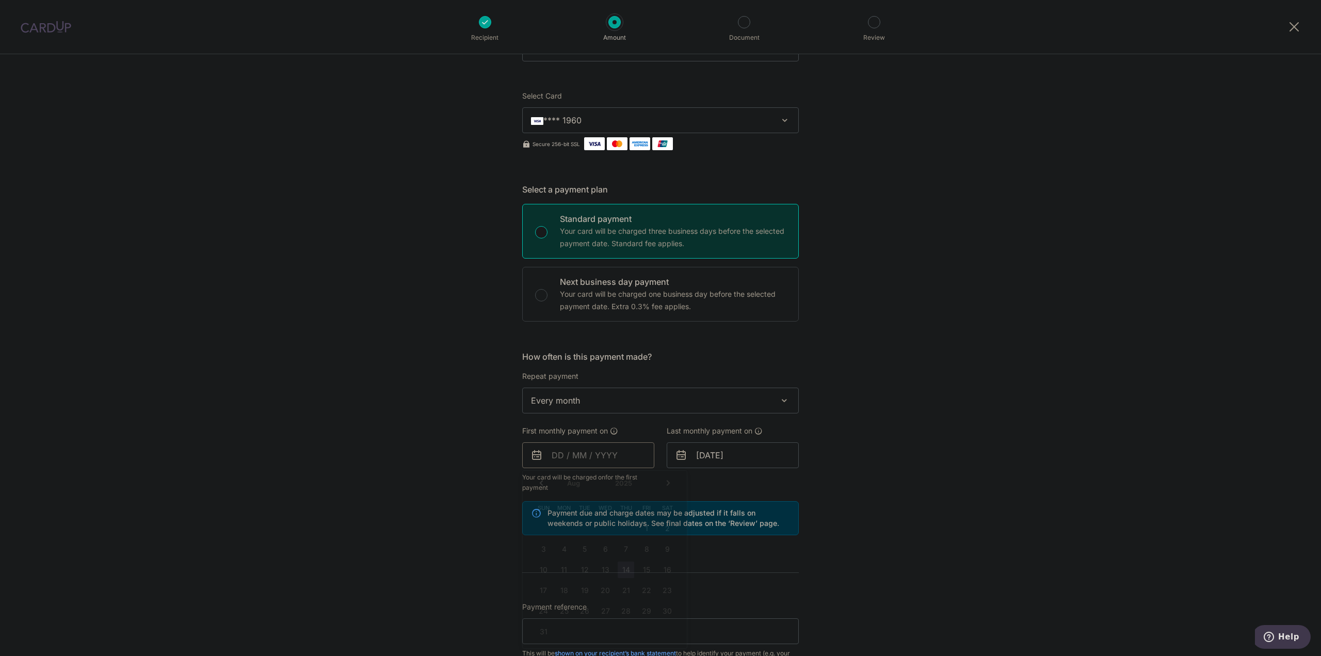
click at [587, 451] on input "text" at bounding box center [588, 455] width 132 height 26
click at [538, 485] on div "Prev Next Aug Sep Oct Nov Dec 2025 2026 2027 2028 2029 2030 2031 2032 2033 2034…" at bounding box center [605, 483] width 164 height 25
click at [604, 574] on table "Sun Mon Tue Wed Thu Fri Sat 1 2 3 4 5 6 7 8 9 10 11 12 13 14 15 16 17 18 19 20 …" at bounding box center [605, 570] width 145 height 145
click at [608, 569] on table "Sun Mon Tue Wed Thu Fri Sat 1 2 3 4 5 6 7 8 9 10 11 12 13 14 15 16 17 18 19 20 …" at bounding box center [605, 570] width 145 height 145
click at [606, 570] on table "Sun Mon Tue Wed Thu Fri Sat 1 2 3 4 5 6 7 8 9 10 11 12 13 14 15 16 17 18 19 20 …" at bounding box center [605, 570] width 145 height 145
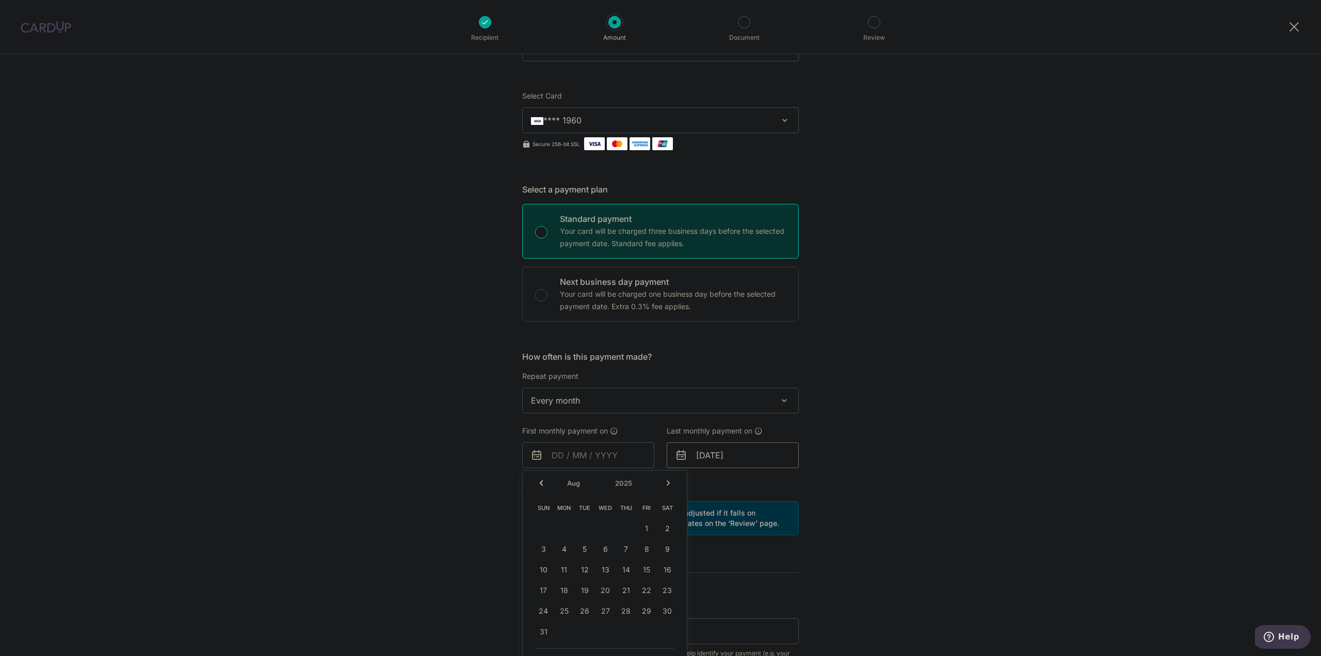
click at [765, 463] on input "[DATE]" at bounding box center [733, 455] width 132 height 26
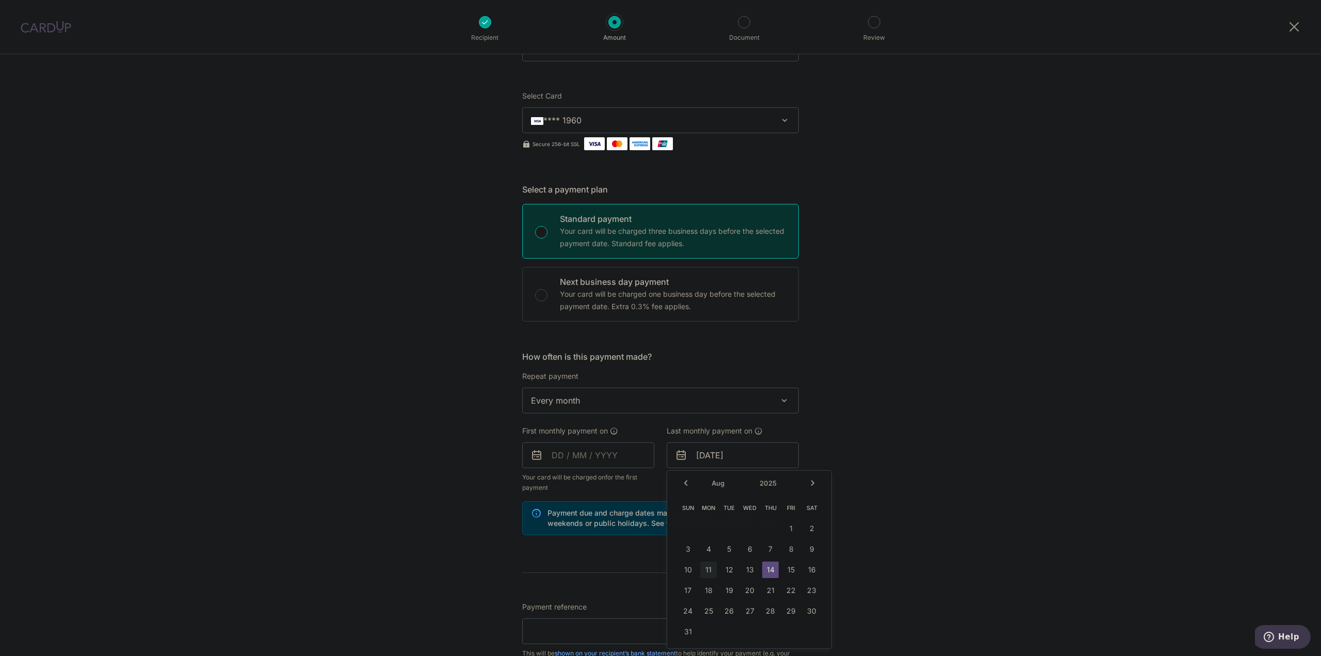
click at [858, 431] on div "Tell us more about your payment Enter payment amount SGD 1,441.00 1441.00 Card …" at bounding box center [660, 444] width 1321 height 986
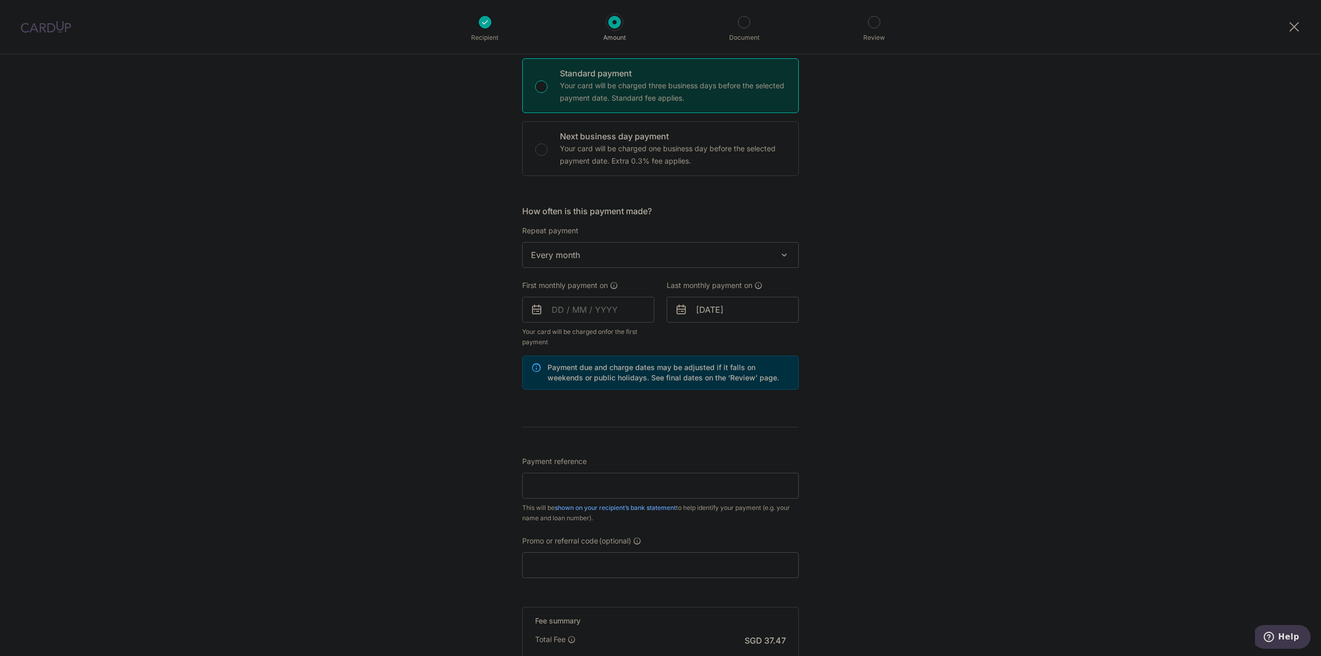
scroll to position [258, 0]
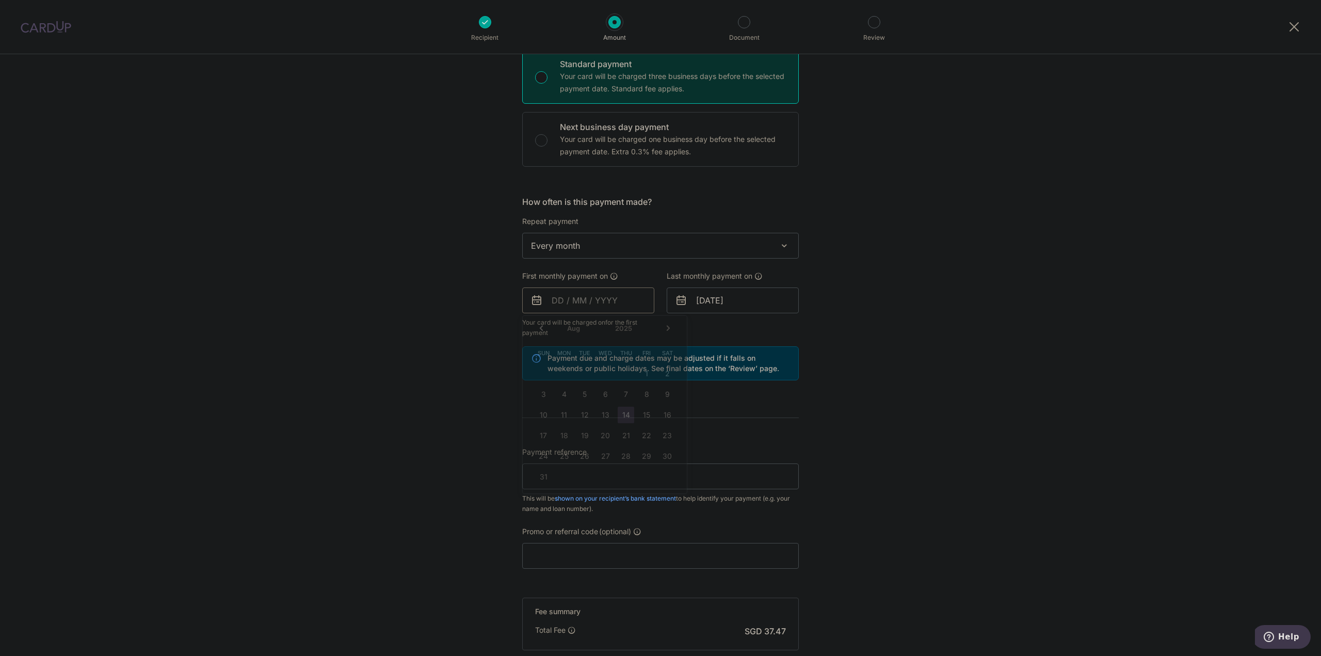
click at [610, 303] on input "text" at bounding box center [588, 300] width 132 height 26
click at [603, 416] on table "Sun Mon Tue Wed Thu Fri Sat 1 2 3 4 5 6 7 8 9 10 11 12 13 14 15 16 17 18 19 20 …" at bounding box center [605, 415] width 145 height 145
click at [728, 294] on input "[DATE]" at bounding box center [733, 300] width 132 height 26
click at [726, 417] on link "12" at bounding box center [729, 415] width 17 height 17
click at [710, 302] on input "[DATE]" at bounding box center [733, 300] width 132 height 26
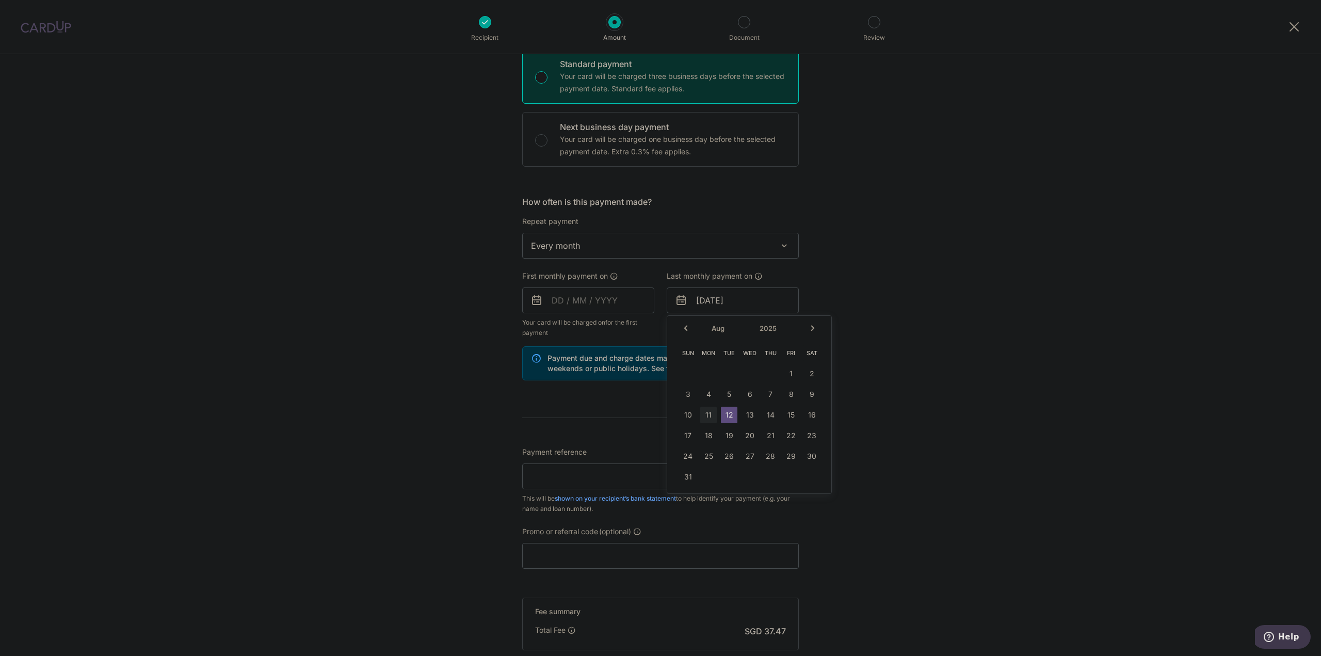
click at [747, 411] on link "13" at bounding box center [750, 415] width 17 height 17
type input "[DATE]"
click at [615, 307] on input "text" at bounding box center [588, 300] width 132 height 26
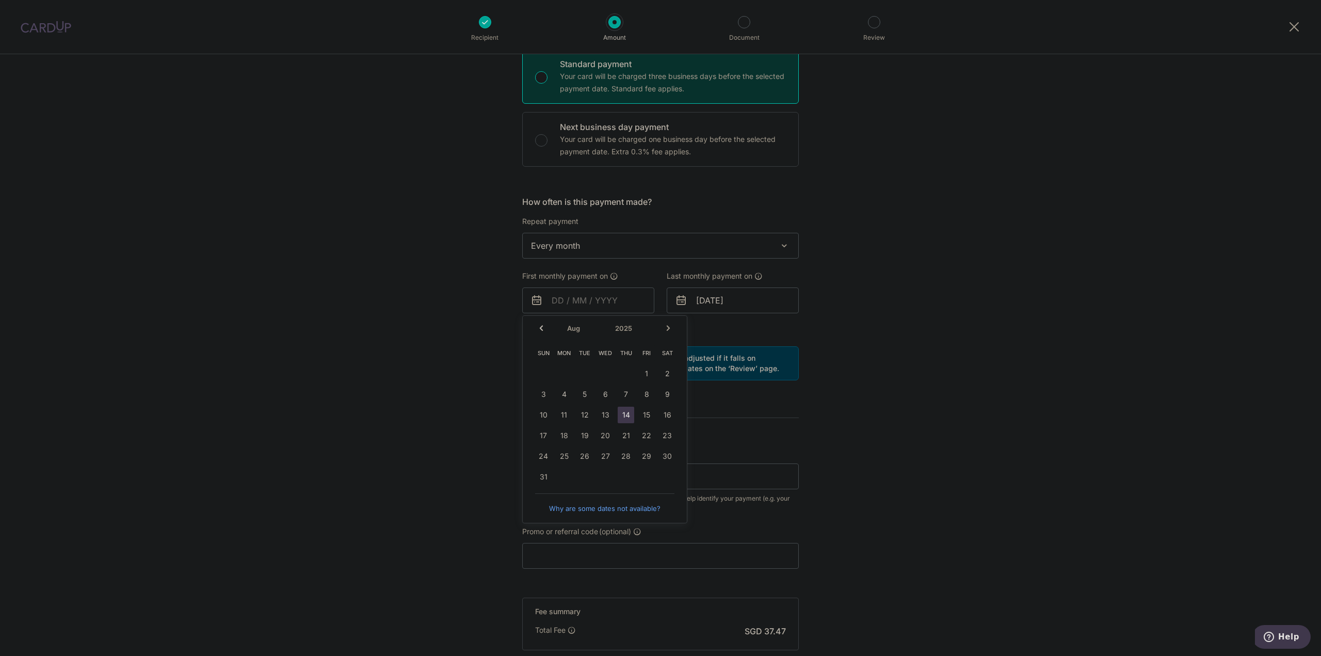
click at [597, 417] on table "Sun Mon Tue Wed Thu Fri Sat 1 2 3 4 5 6 7 8 9 10 11 12 13 14 15 16 17 18 19 20 …" at bounding box center [605, 415] width 145 height 145
click at [603, 417] on table "Sun Mon Tue Wed Thu Fri Sat 1 2 3 4 5 6 7 8 9 10 11 12 13 14 15 16 17 18 19 20 …" at bounding box center [605, 415] width 145 height 145
click at [721, 291] on input "[DATE]" at bounding box center [733, 300] width 132 height 26
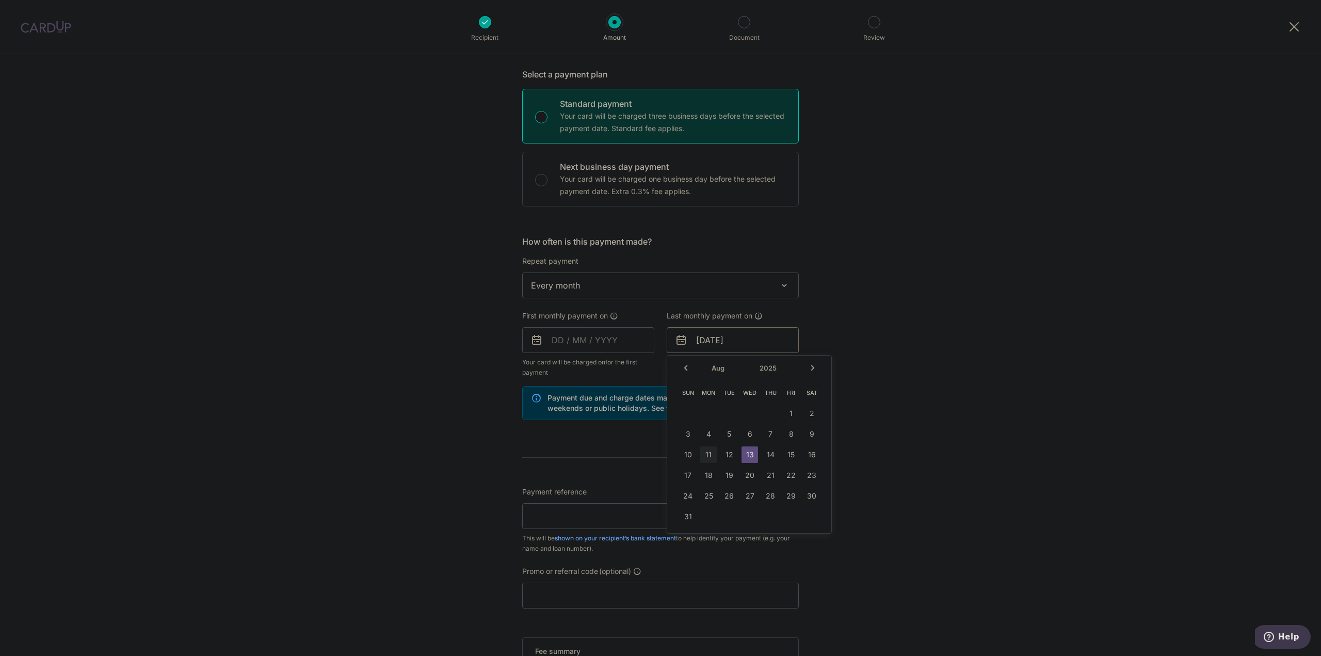
scroll to position [155, 0]
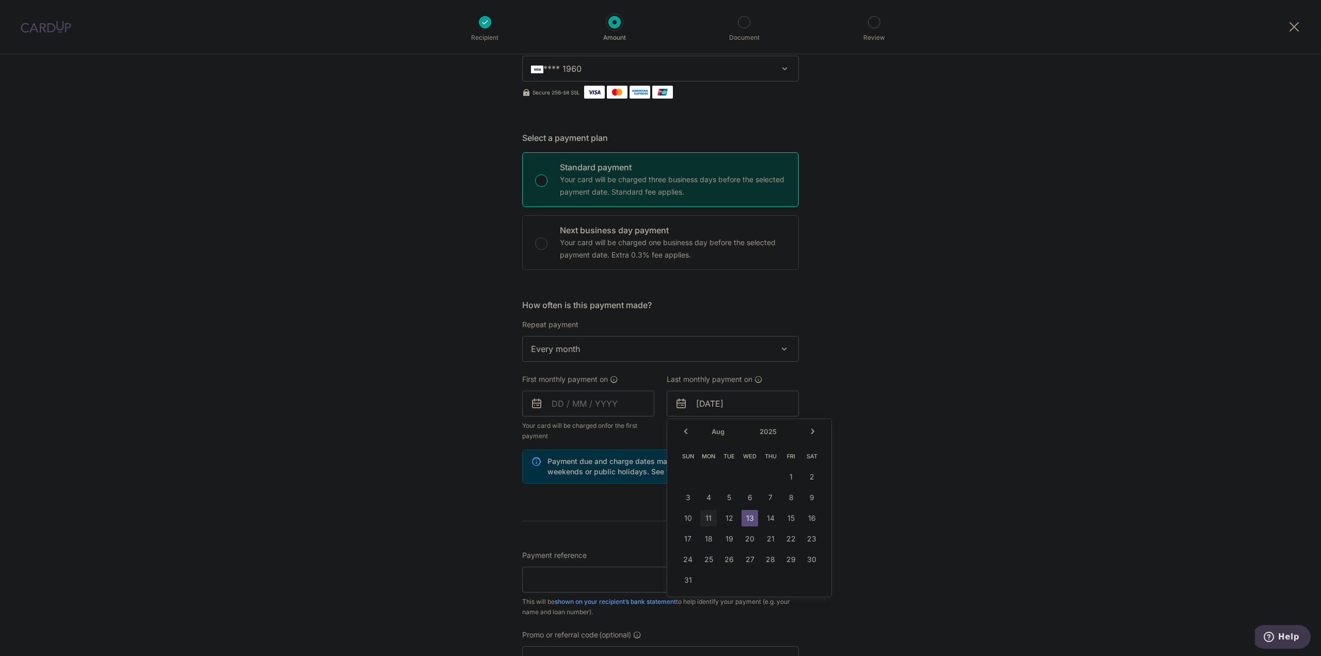
click at [606, 302] on h5 "How often is this payment made?" at bounding box center [660, 305] width 277 height 12
click at [531, 256] on div "Next business day payment Your card will be charged one business day before the…" at bounding box center [660, 242] width 277 height 55
click at [549, 245] on div "Next business day payment Your card will be charged one business day before the…" at bounding box center [660, 242] width 277 height 55
click at [539, 248] on input "Next business day payment Your card will be charged one business day before the…" at bounding box center [541, 243] width 12 height 12
radio input "false"
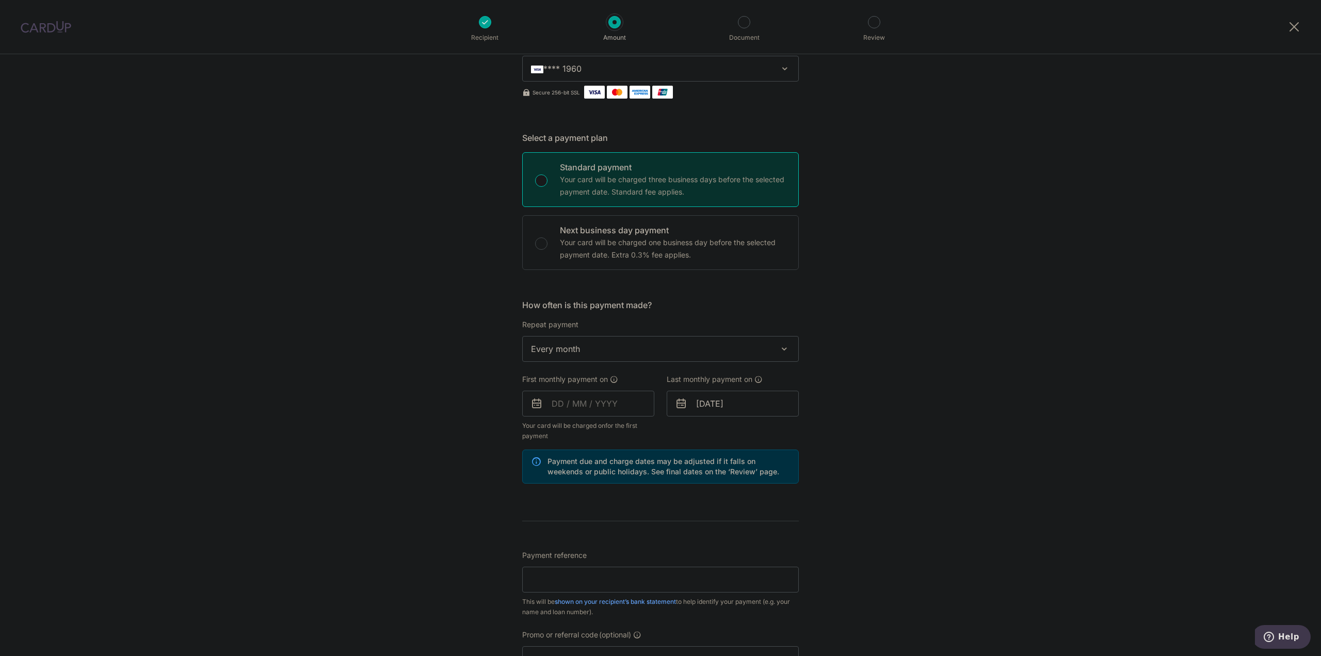
radio input "true"
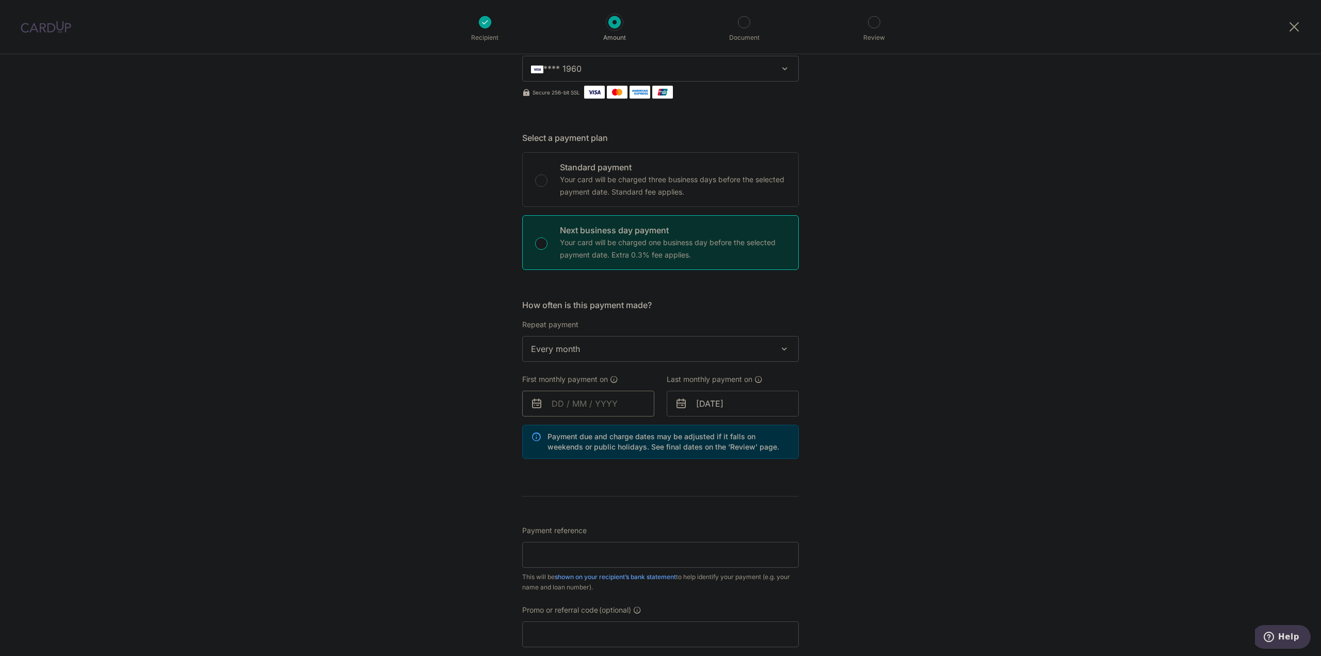
click at [601, 401] on input "text" at bounding box center [588, 404] width 132 height 26
click at [582, 521] on table "Sun Mon Tue Wed Thu Fri Sat 1 2 3 4 5 6 7 8 9 10 11 12 13 14 15 16 17 18 19 20 …" at bounding box center [605, 518] width 145 height 145
click at [560, 517] on table "Sun Mon Tue Wed Thu Fri Sat 1 2 3 4 5 6 7 8 9 10 11 12 13 14 15 16 17 18 19 20 …" at bounding box center [605, 518] width 145 height 145
click at [894, 408] on div "Tell us more about your payment Enter payment amount SGD 1,441.00 1441.00 Card …" at bounding box center [660, 405] width 1321 height 1012
click at [731, 404] on input "[DATE]" at bounding box center [733, 404] width 132 height 26
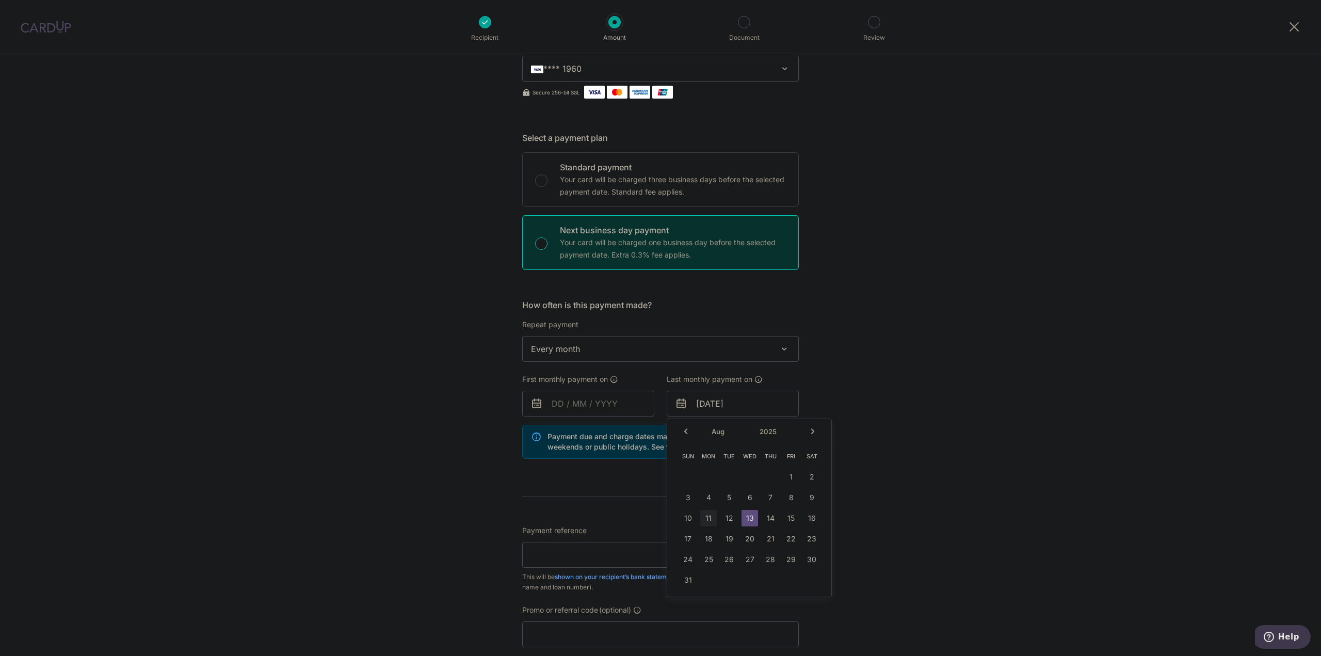
click at [706, 518] on link "11" at bounding box center [708, 518] width 17 height 17
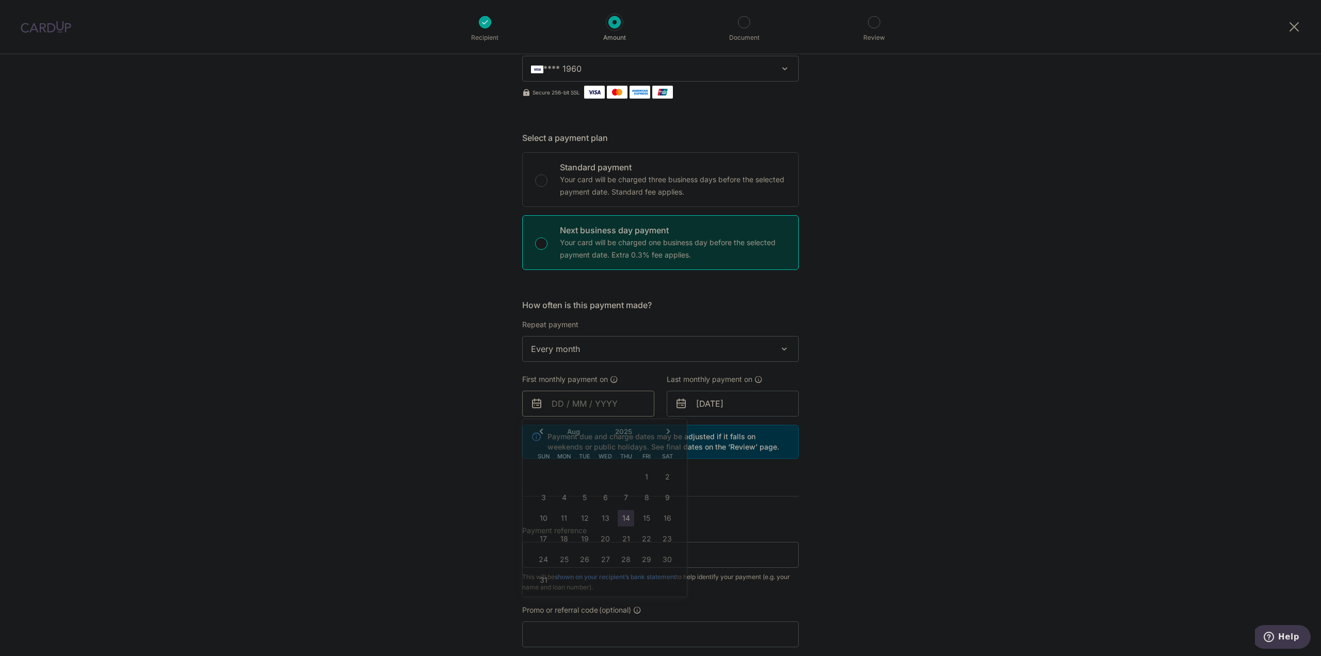
click at [614, 395] on input "text" at bounding box center [588, 404] width 132 height 26
click at [598, 520] on table "Sun Mon Tue Wed Thu Fri Sat 1 2 3 4 5 6 7 8 9 10 11 12 13 14 15 16 17 18 19 20 …" at bounding box center [605, 518] width 145 height 145
click at [606, 520] on table "Sun Mon Tue Wed Thu Fri Sat 1 2 3 4 5 6 7 8 9 10 11 12 13 14 15 16 17 18 19 20 …" at bounding box center [605, 518] width 145 height 145
click at [762, 418] on div "How often is this payment made? Repeat payment Never Every week Every month Eve…" at bounding box center [660, 383] width 277 height 168
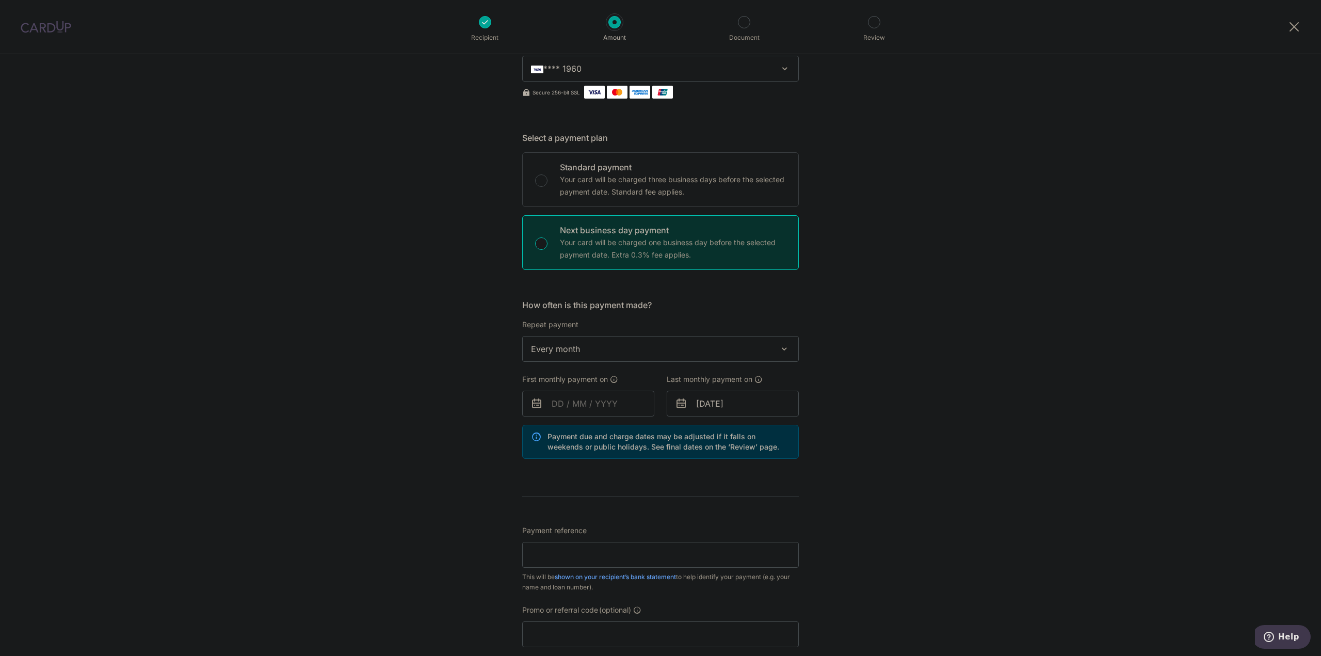
click at [680, 407] on icon at bounding box center [681, 403] width 12 height 12
click at [688, 407] on input "11/08/2025" at bounding box center [733, 404] width 132 height 26
click at [623, 473] on form "Enter payment amount SGD 1,441.00 1441.00 Card added successfully Select Card *…" at bounding box center [660, 414] width 277 height 895
click at [715, 414] on input "11/08/2025" at bounding box center [733, 404] width 132 height 26
click at [792, 475] on link "1" at bounding box center [791, 477] width 17 height 17
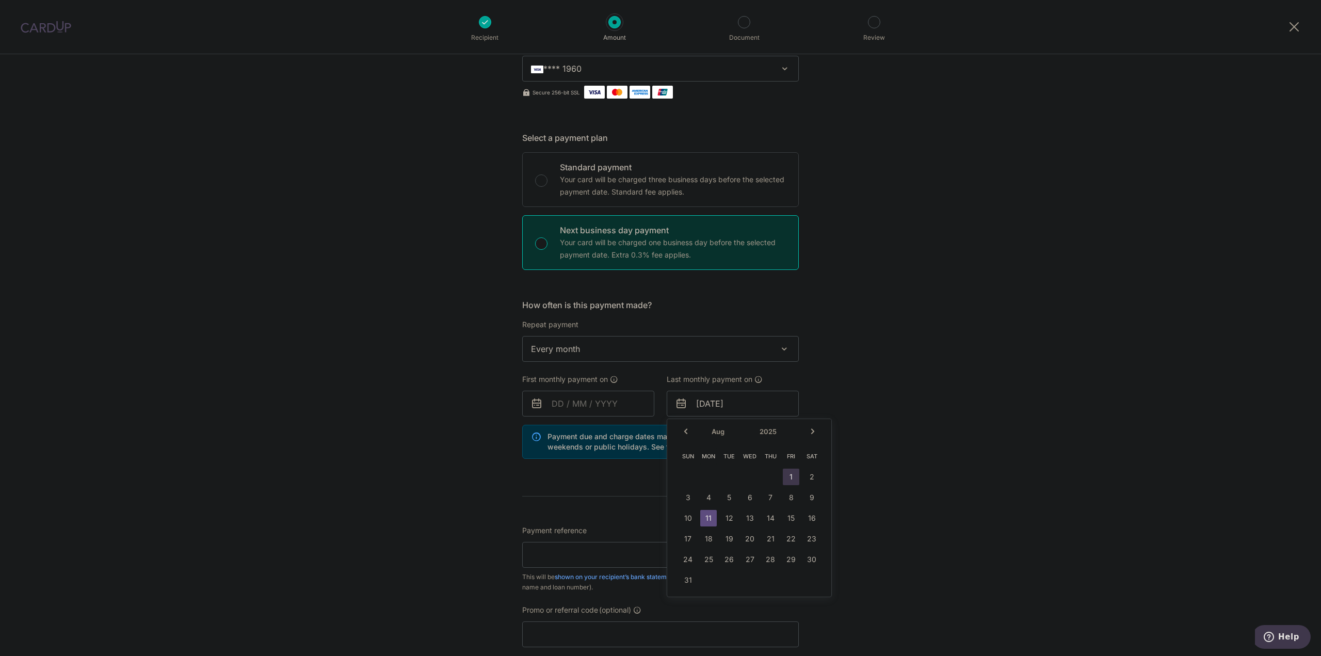
type input "01/08/2025"
click at [603, 393] on input "text" at bounding box center [588, 404] width 132 height 26
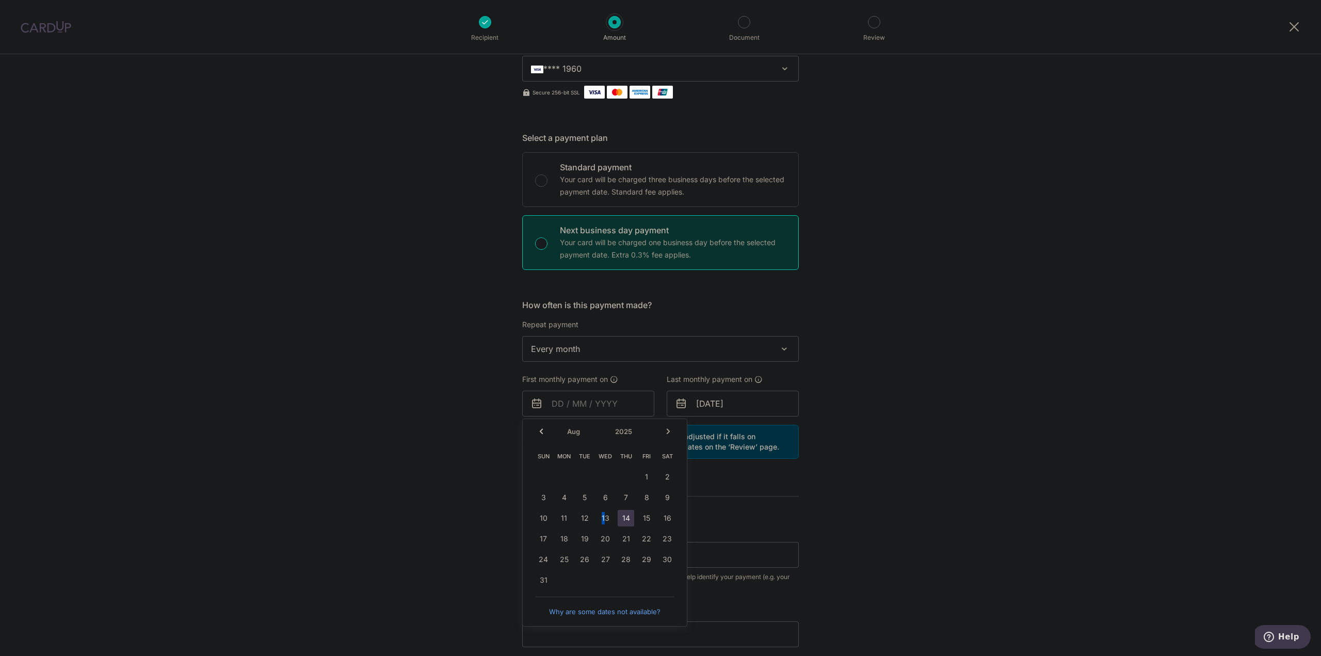
click at [602, 517] on table "Sun Mon Tue Wed Thu Fri Sat 1 2 3 4 5 6 7 8 9 10 11 12 13 14 15 16 17 18 19 20 …" at bounding box center [605, 518] width 145 height 145
click at [621, 520] on link "14" at bounding box center [626, 518] width 17 height 17
click at [604, 259] on p "Your card will be charged one business day before the selected payment date. Ex…" at bounding box center [673, 248] width 226 height 25
click at [548, 250] on input "Next business day payment Your card will be charged one business day before the…" at bounding box center [541, 243] width 12 height 12
click at [606, 190] on p "Your card will be charged three business days before the selected payment date.…" at bounding box center [673, 185] width 226 height 25
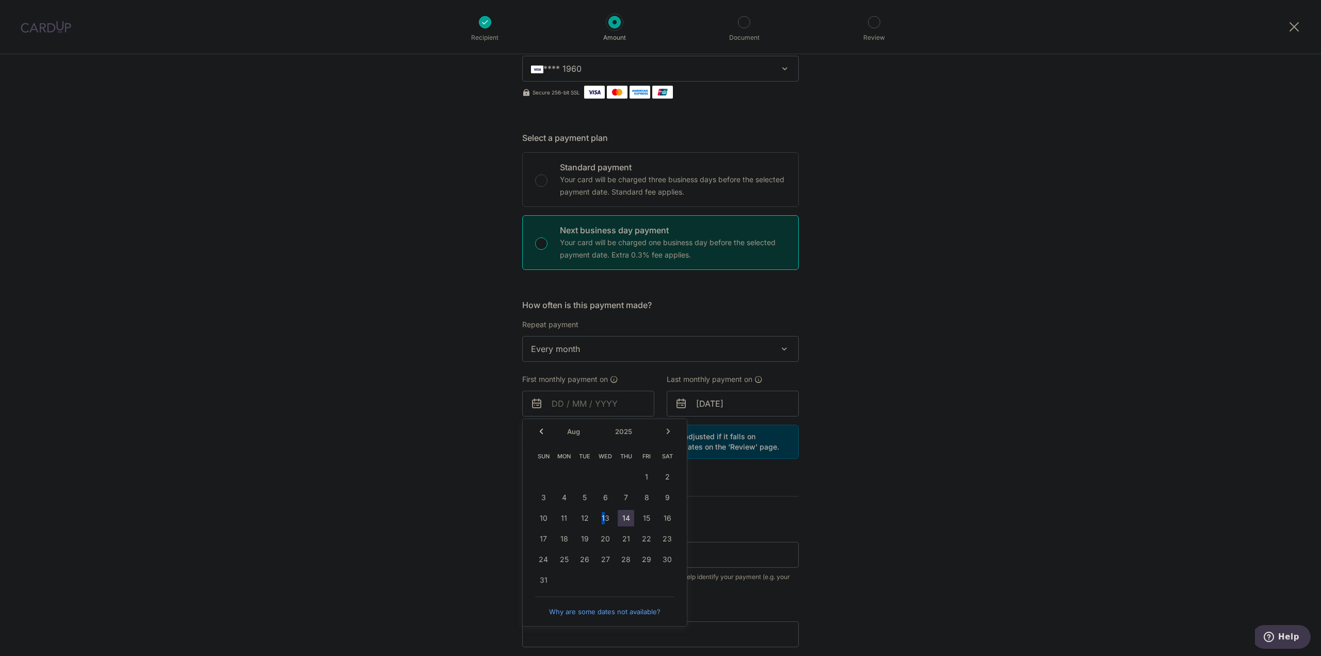
click at [548, 187] on input "Standard payment Your card will be charged three business days before the selec…" at bounding box center [541, 180] width 12 height 12
click at [917, 234] on div "Tell us more about your payment Enter payment amount SGD 1,441.00 1441.00 Card …" at bounding box center [660, 405] width 1321 height 1012
radio input "true"
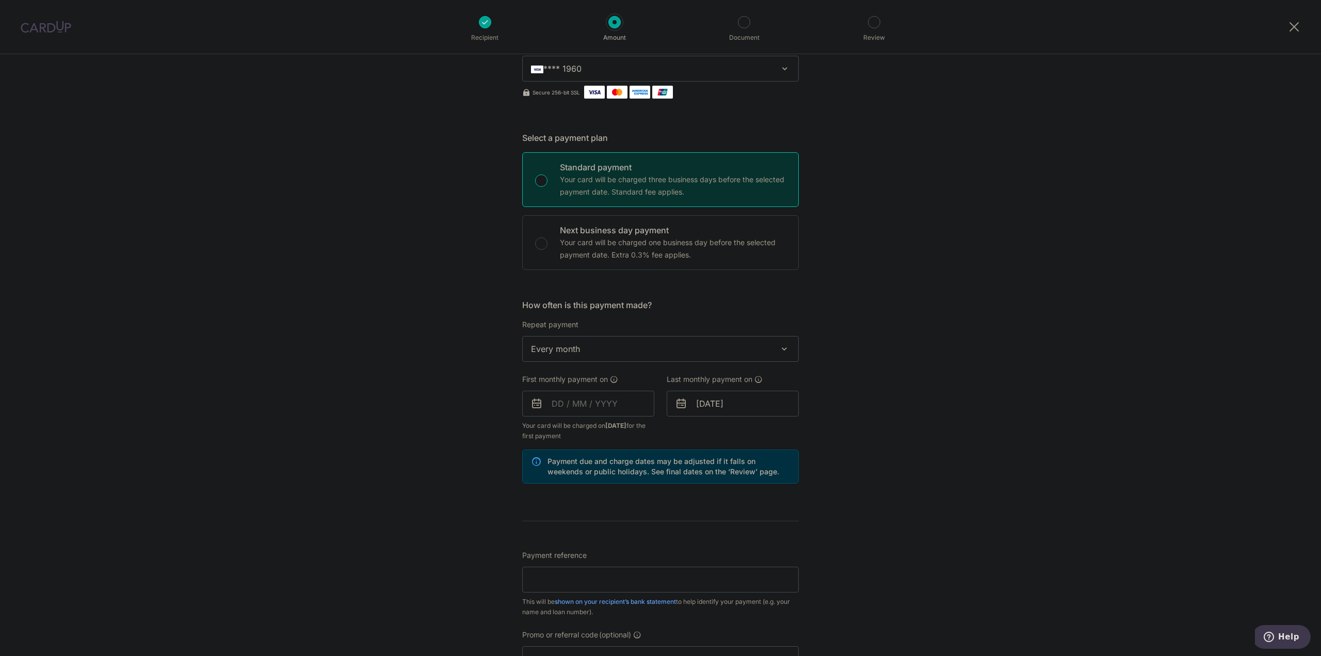
click at [646, 213] on div "Standard payment Your card will be charged three business days before the selec…" at bounding box center [660, 211] width 277 height 118
click at [708, 418] on div "Last monthly payment on 14/08/2025" at bounding box center [733, 407] width 145 height 67
click at [706, 412] on input "[DATE]" at bounding box center [733, 404] width 132 height 26
click at [792, 482] on link "1" at bounding box center [791, 477] width 17 height 17
click at [723, 398] on input "01/08/2025" at bounding box center [733, 404] width 132 height 26
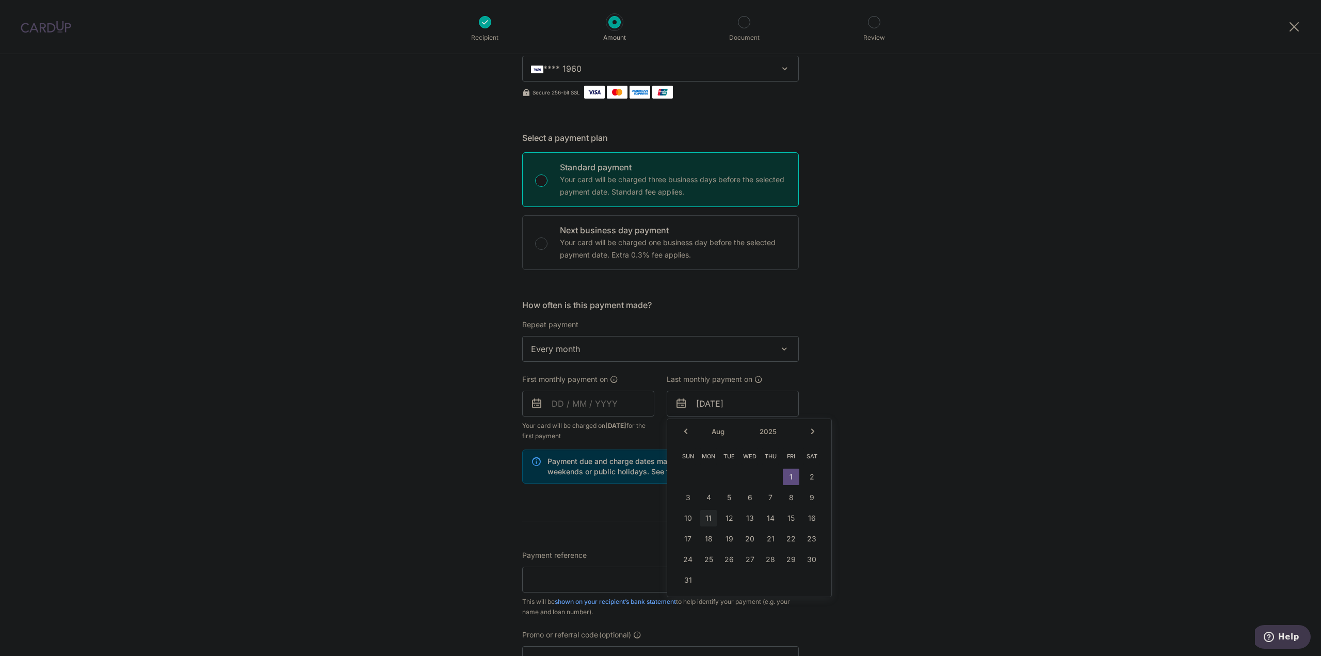
click at [734, 430] on select "Jan Feb Mar Apr May Jun Jul Aug Sep Oct Nov Dec" at bounding box center [725, 431] width 27 height 8
click at [682, 519] on link "13" at bounding box center [688, 518] width 17 height 17
type input "[DATE]"
drag, startPoint x: 613, startPoint y: 420, endPoint x: 612, endPoint y: 414, distance: 6.3
click at [613, 421] on div "First monthly payment on Your card will be charged on 13/08/2025 for the first …" at bounding box center [588, 407] width 132 height 67
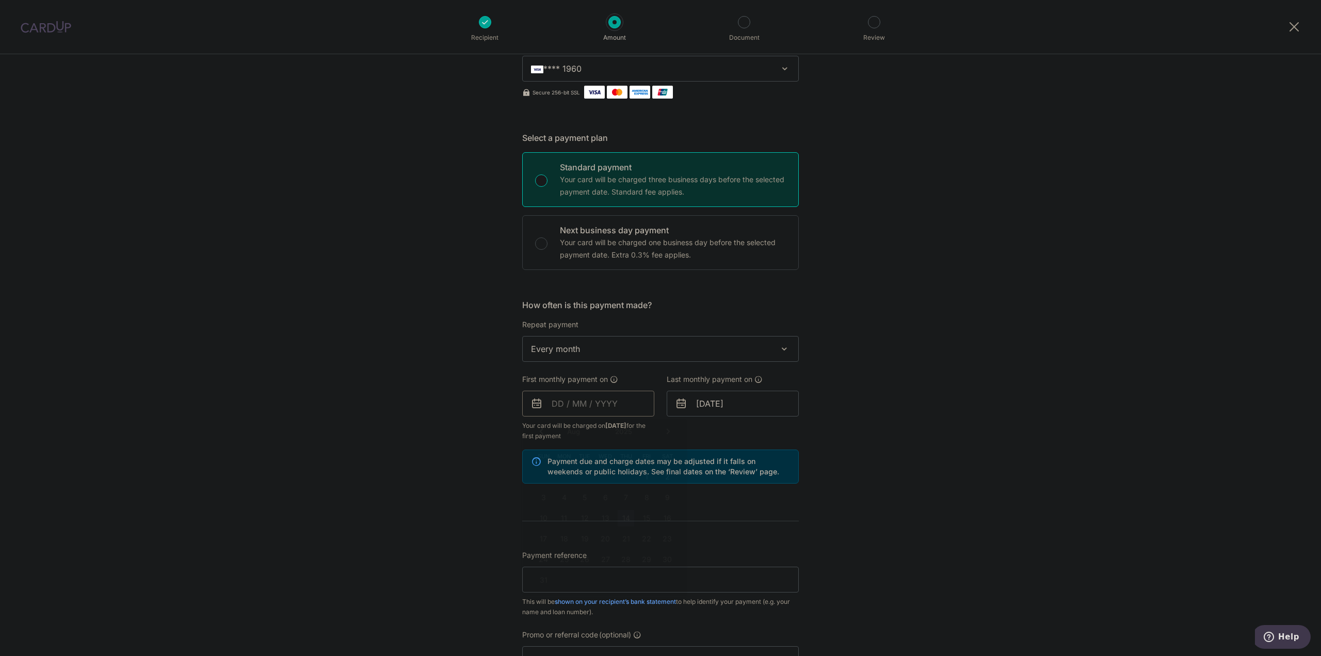
click at [609, 407] on input "text" at bounding box center [588, 404] width 132 height 26
click at [604, 518] on table "Sun Mon Tue Wed Thu Fri Sat 1 2 3 4 5 6 7 8 9 10 11 12 13 14 15 16 17 18 19 20 …" at bounding box center [605, 518] width 145 height 145
click at [606, 606] on link "Why are some dates not available?" at bounding box center [604, 611] width 139 height 21
click at [623, 509] on td "14" at bounding box center [626, 518] width 21 height 21
type input "[DATE]"
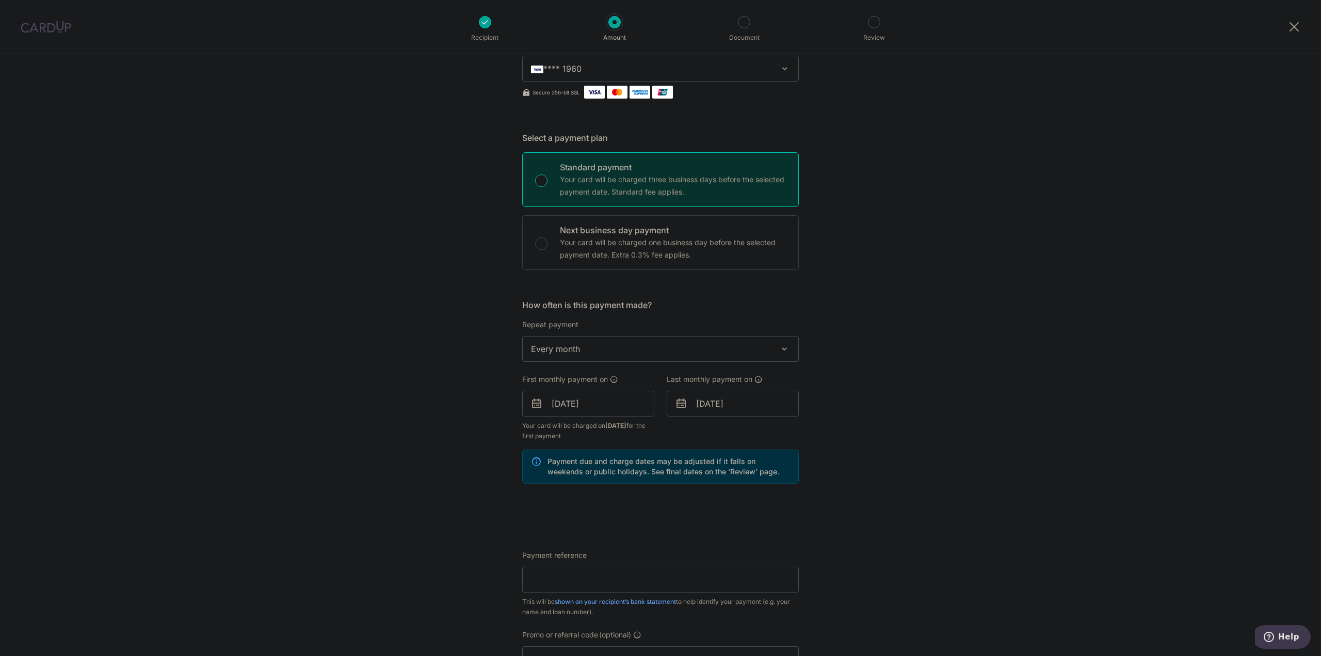
click at [836, 539] on div "Tell us more about your payment Enter payment amount SGD 1,441.00 1441.00 Card …" at bounding box center [660, 392] width 1321 height 986
click at [708, 409] on input "[DATE]" at bounding box center [733, 404] width 132 height 26
click at [706, 432] on div "Prev Next Jan Feb Mar Apr May Jun Jul Aug Sep Oct Nov Dec 2024 2025 2026 2027 2…" at bounding box center [749, 431] width 164 height 25
click at [719, 434] on select "Jan Feb Mar Apr May Jun Jul Aug Sep Oct Nov Dec" at bounding box center [725, 431] width 27 height 8
click at [684, 516] on link "13" at bounding box center [688, 518] width 17 height 17
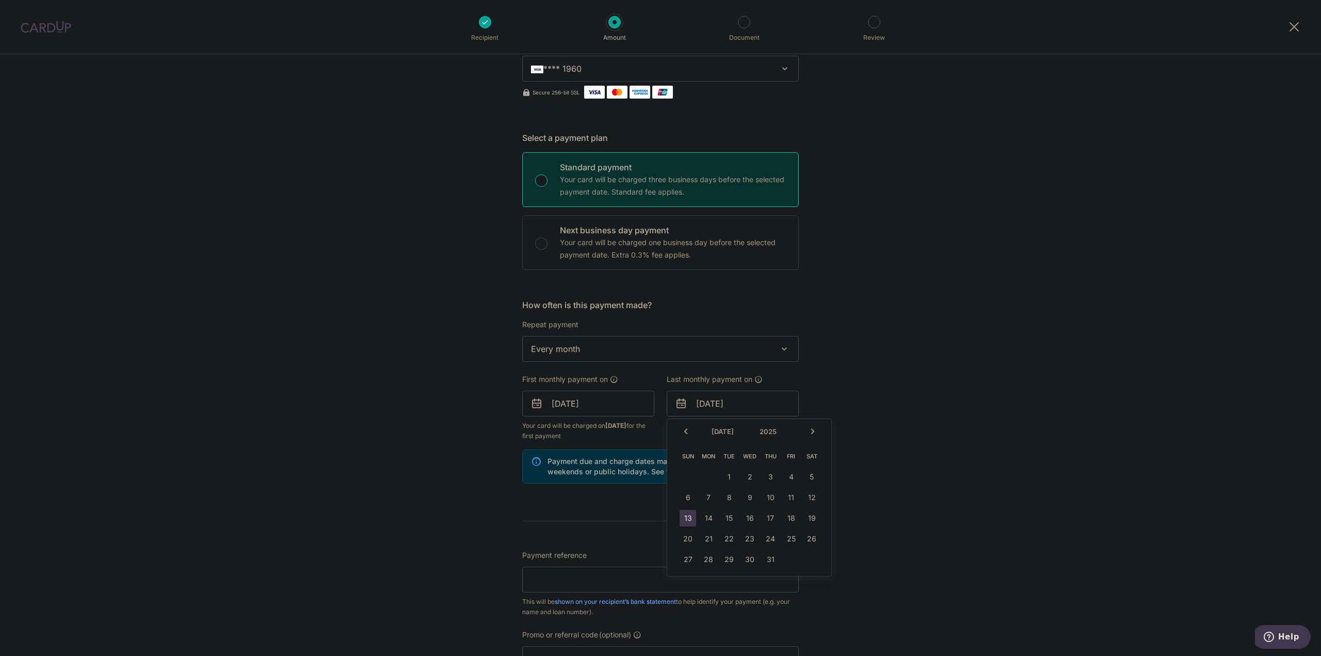
type input "[DATE]"
click at [946, 470] on div "Tell us more about your payment Enter payment amount SGD 1,441.00 1441.00 Card …" at bounding box center [660, 392] width 1321 height 986
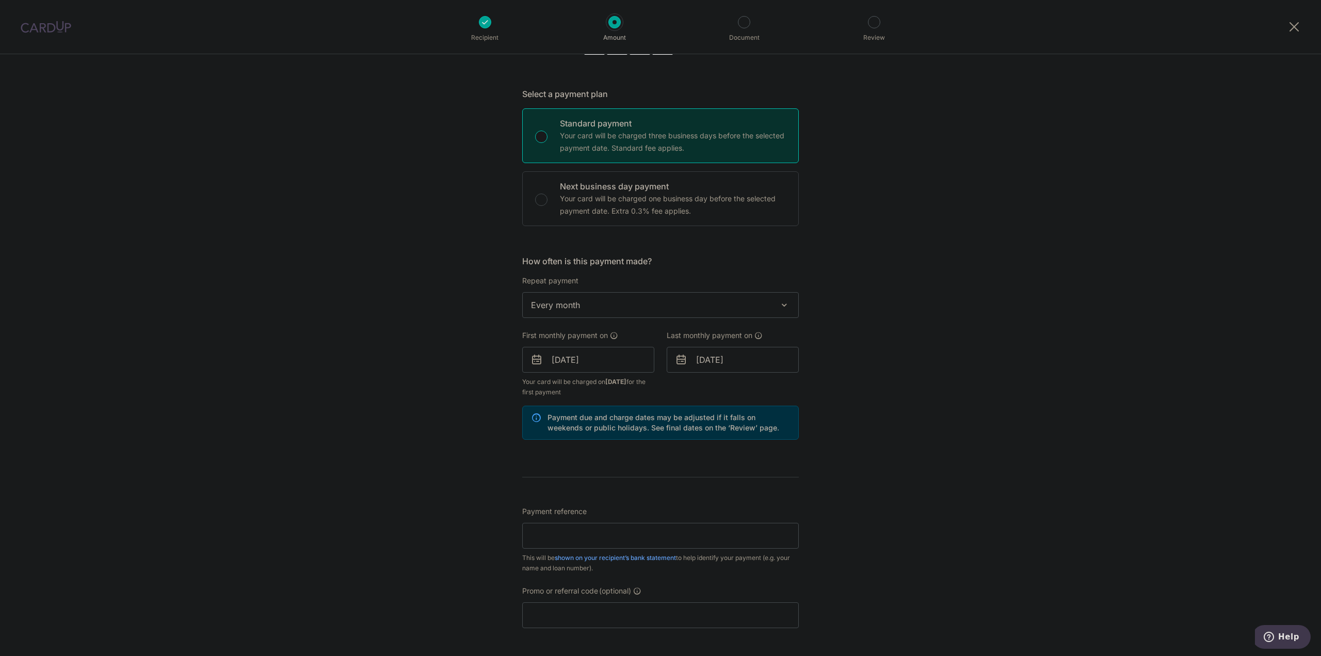
scroll to position [310, 0]
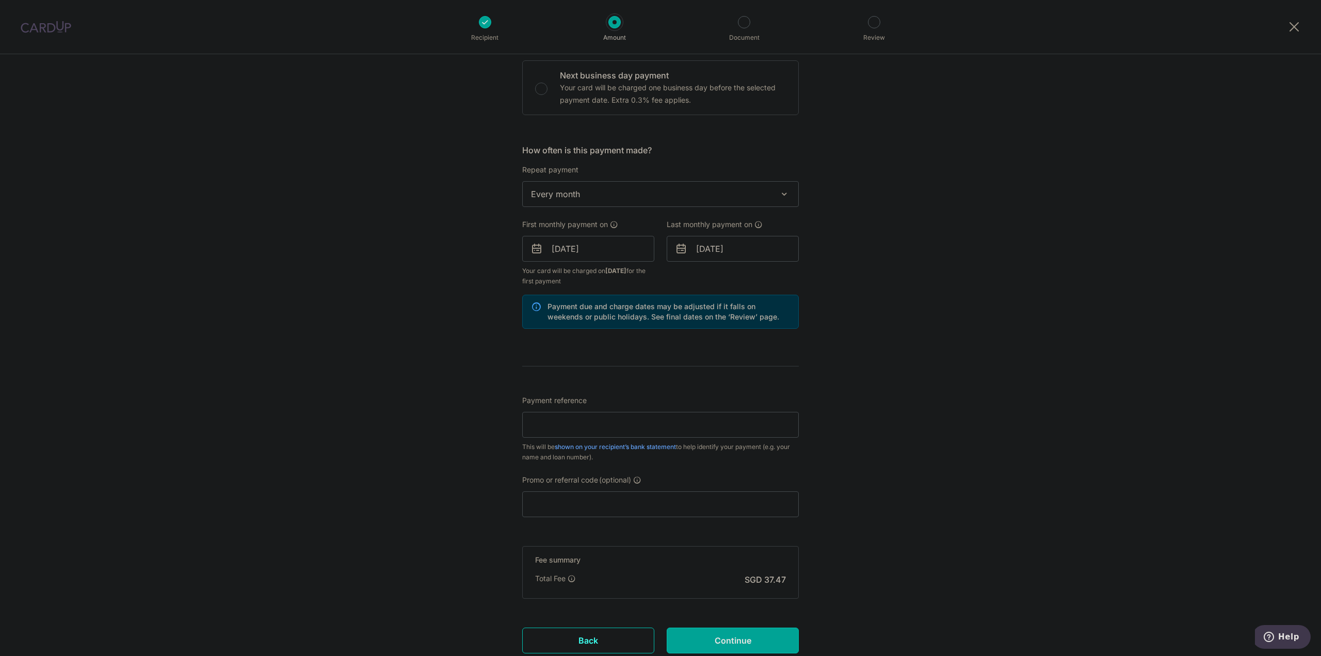
click at [566, 400] on span "Payment reference" at bounding box center [554, 400] width 65 height 10
click at [566, 412] on input "Payment reference" at bounding box center [660, 425] width 277 height 26
click at [565, 425] on input "Payment reference" at bounding box center [660, 425] width 277 height 26
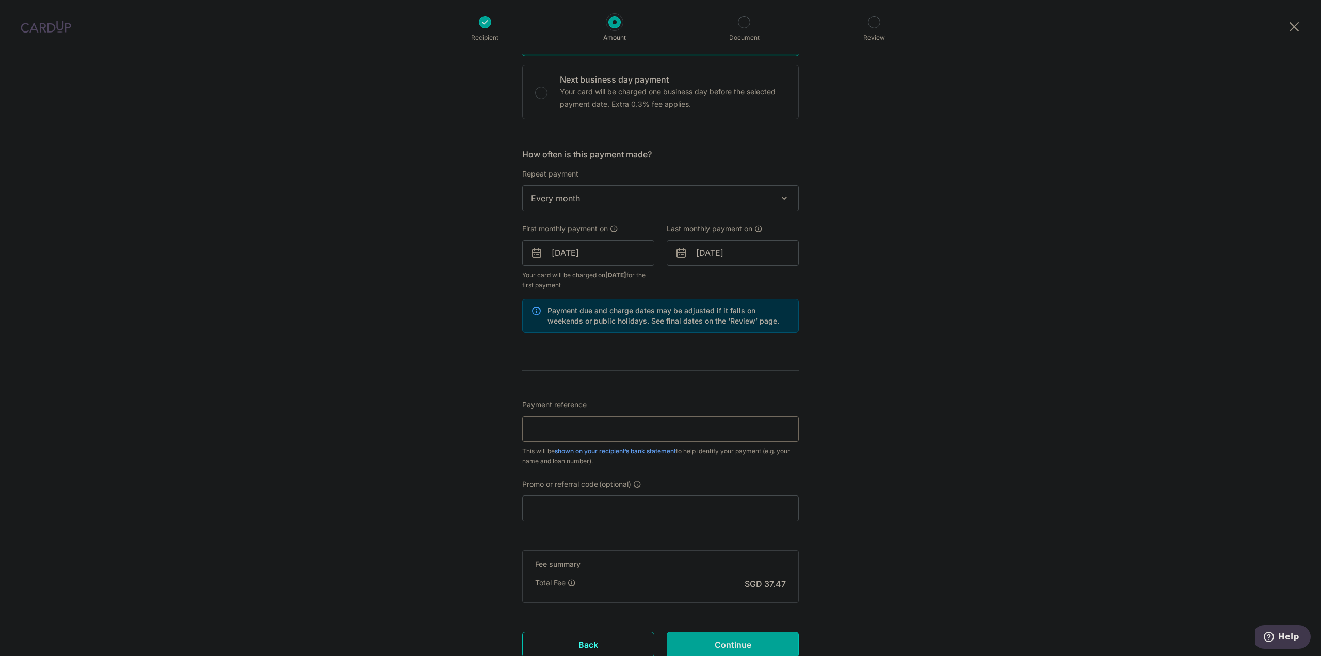
scroll to position [385, 0]
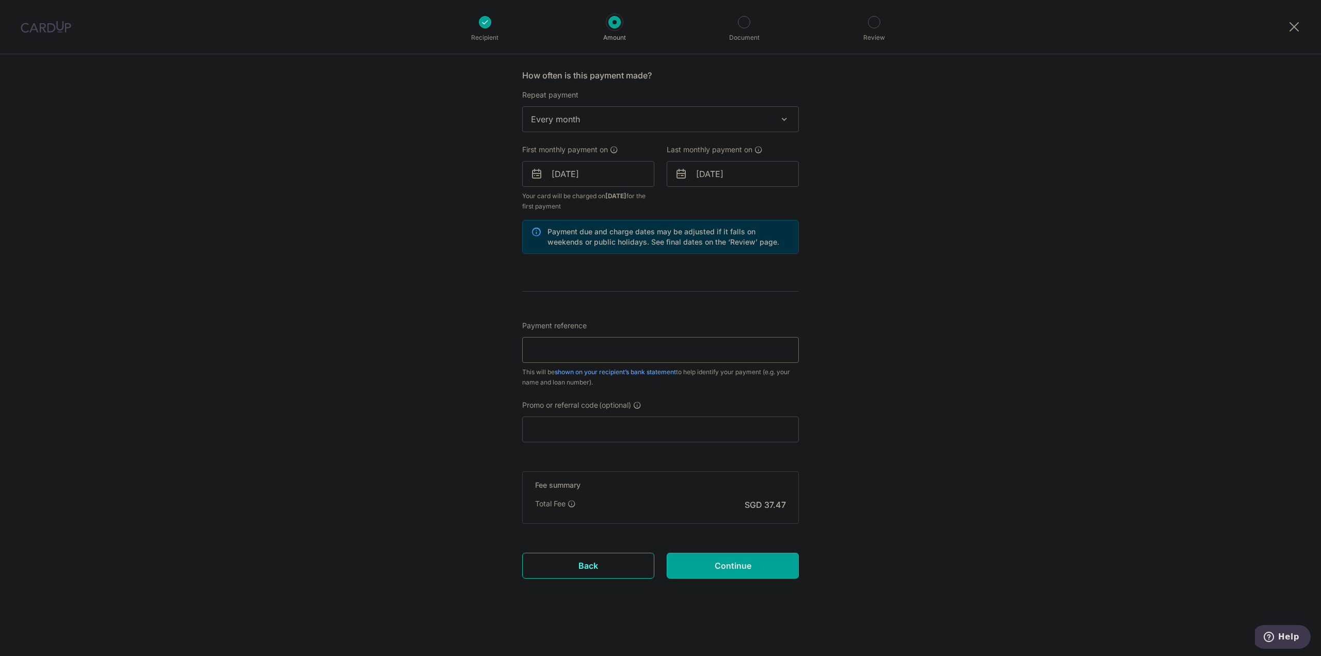
click at [605, 343] on input "Payment reference" at bounding box center [660, 350] width 277 height 26
type input "A"
type input "SNM6862E"
click at [772, 573] on input "Continue" at bounding box center [733, 566] width 132 height 26
type input "Create Schedule"
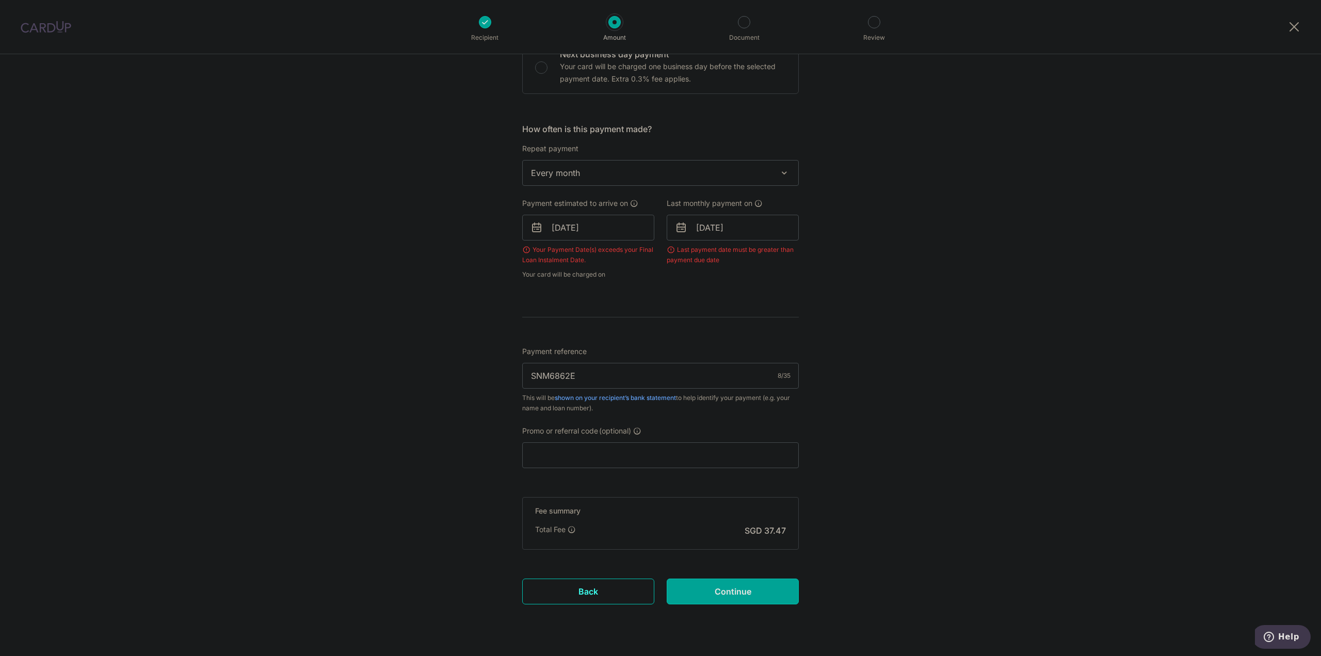
scroll to position [305, 0]
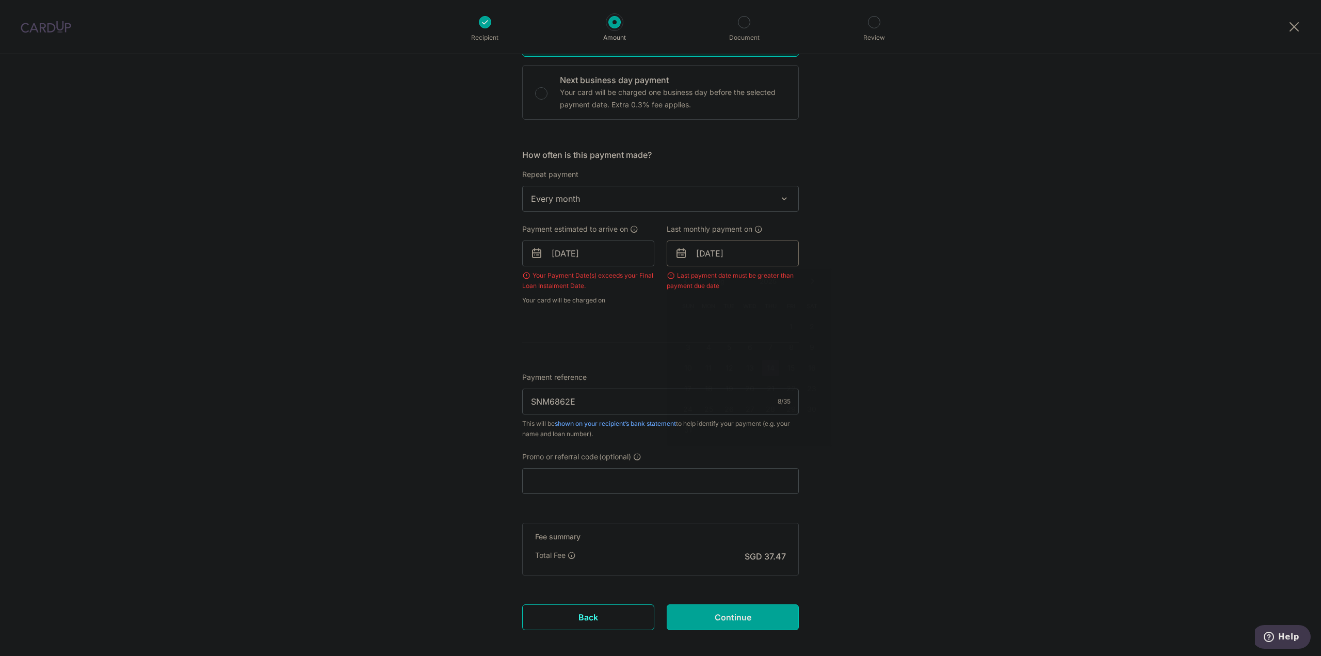
click at [731, 255] on input "[DATE]" at bounding box center [733, 254] width 132 height 26
click at [686, 278] on div "Prev Next Aug Sep Oct Nov [DATE] 2026 2027 2028 2029 2030 2031 2032 2033 2034 2…" at bounding box center [749, 281] width 164 height 25
click at [713, 281] on select "Aug Sep Oct Nov Dec" at bounding box center [725, 281] width 27 height 8
click at [686, 276] on div "Prev Next Aug Sep Oct Nov [DATE] 2026 2027 2028 2029 2030 2031 2032 2033 2034 2…" at bounding box center [749, 281] width 164 height 25
click at [685, 280] on div "Prev Next Aug Sep Oct Nov [DATE] 2026 2027 2028 2029 2030 2031 2032 2033 2034 2…" at bounding box center [749, 281] width 164 height 25
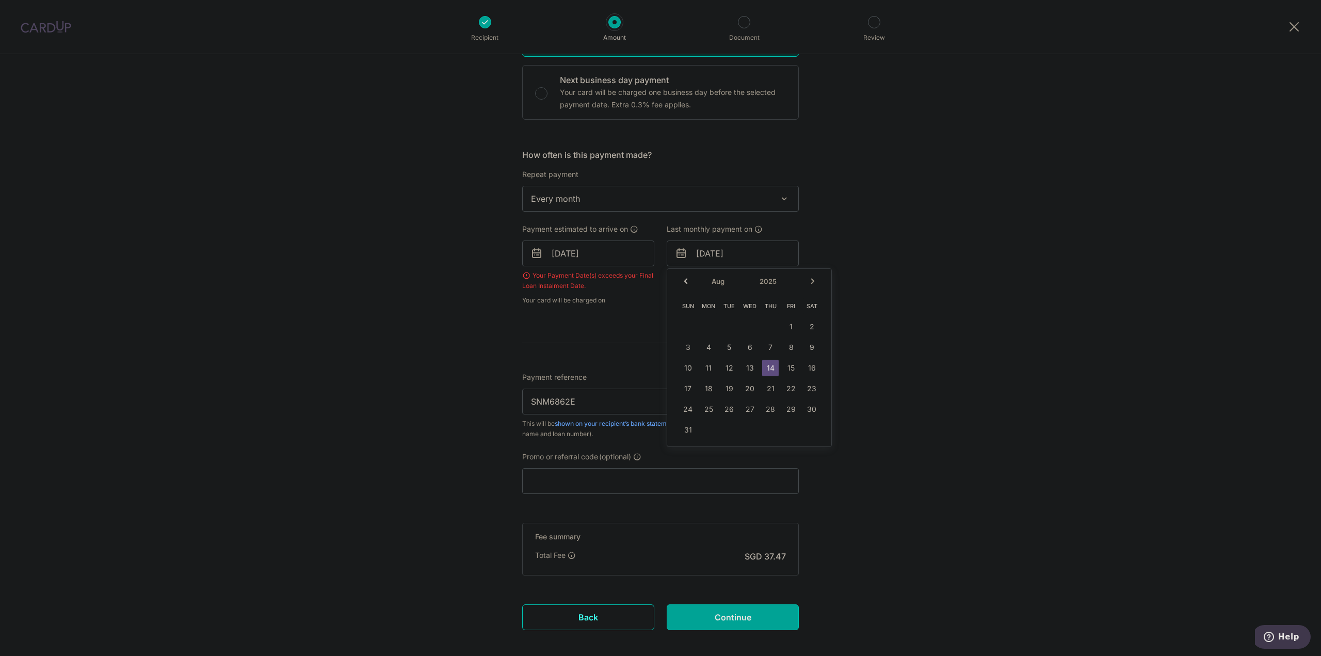
click at [680, 284] on div "Prev Next Aug Sep Oct Nov [DATE] 2026 2027 2028 2029 2030 2031 2032 2033 2034 2…" at bounding box center [749, 281] width 164 height 25
drag, startPoint x: 681, startPoint y: 284, endPoint x: 685, endPoint y: 281, distance: 5.6
click at [683, 283] on div "Prev Next Aug Sep Oct Nov [DATE] 2026 2027 2028 2029 2030 2031 2032 2033 2034 2…" at bounding box center [749, 281] width 164 height 25
click at [686, 283] on div "Prev Next Aug Sep Oct Nov [DATE] 2026 2027 2028 2029 2030 2031 2032 2033 2034 2…" at bounding box center [749, 281] width 164 height 25
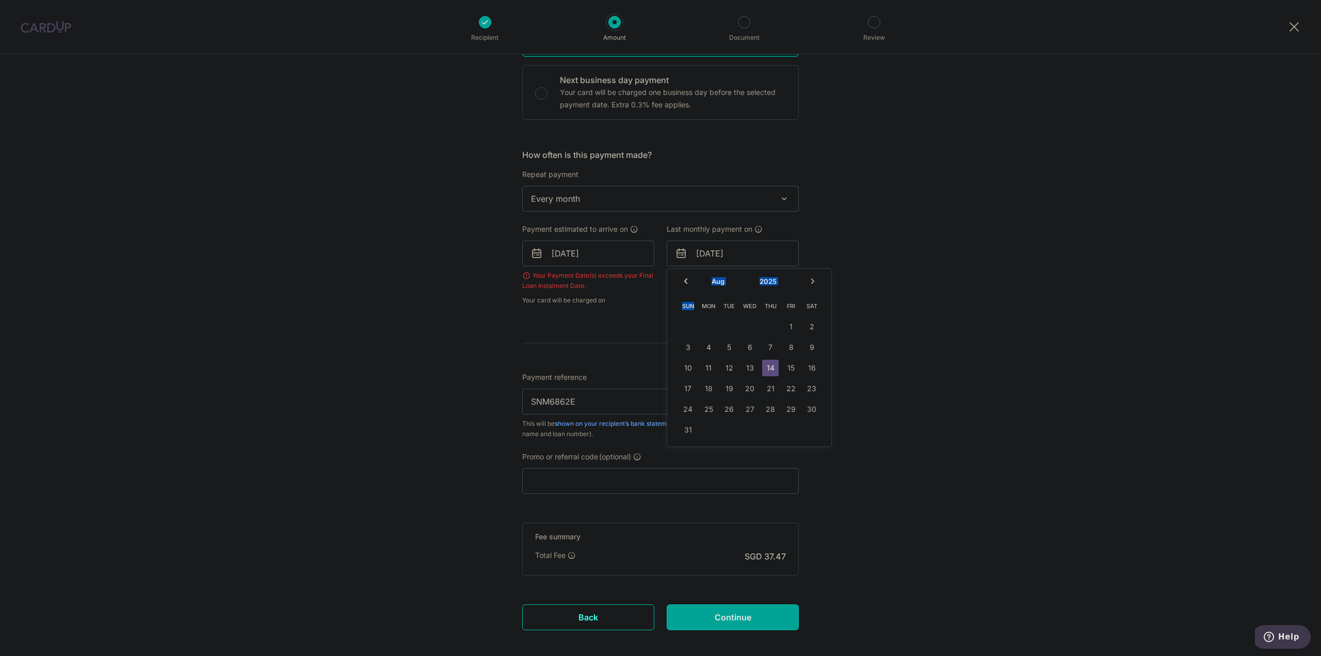
click at [686, 283] on div "Prev Next Aug Sep Oct Nov [DATE] 2026 2027 2028 2029 2030 2031 2032 2033 2034 2…" at bounding box center [749, 281] width 164 height 25
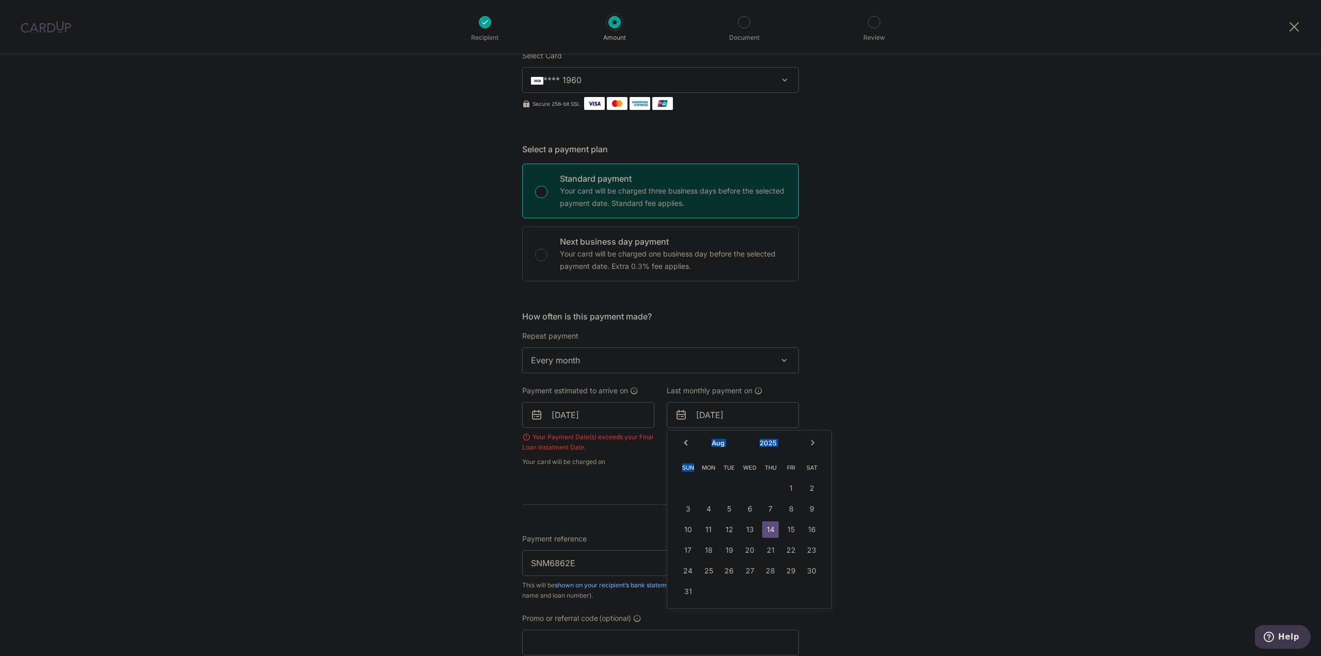
scroll to position [155, 0]
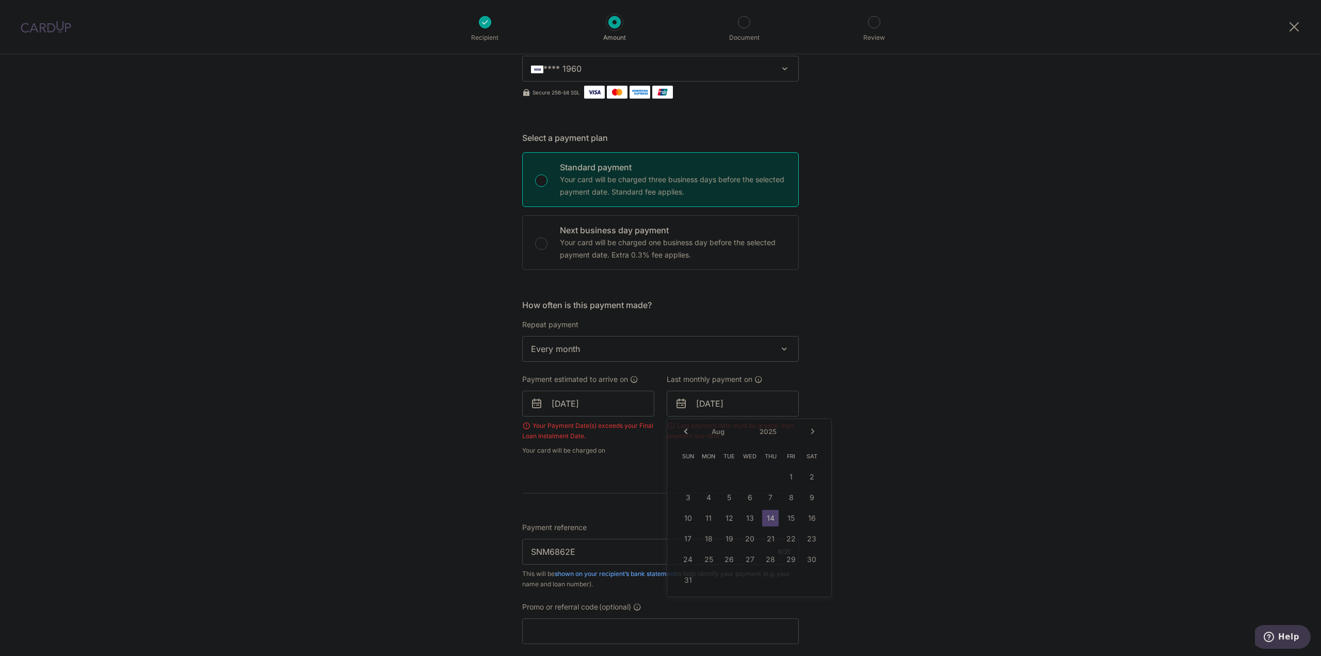
drag, startPoint x: 938, startPoint y: 331, endPoint x: 855, endPoint y: 355, distance: 86.1
click at [936, 334] on div "Tell us more about your payment Enter payment amount SGD 1,441.00 1441.00 Selec…" at bounding box center [660, 378] width 1321 height 958
click at [765, 402] on input "[DATE]" at bounding box center [733, 404] width 132 height 26
click at [748, 522] on table "Sun Mon Tue Wed Thu Fri Sat 1 2 3 4 5 6 7 8 9 10 11 12 13 14 15 16 17 18 19 20 …" at bounding box center [750, 518] width 145 height 145
click at [730, 518] on table "Sun Mon Tue Wed Thu Fri Sat 1 2 3 4 5 6 7 8 9 10 11 12 13 14 15 16 17 18 19 20 …" at bounding box center [750, 518] width 145 height 145
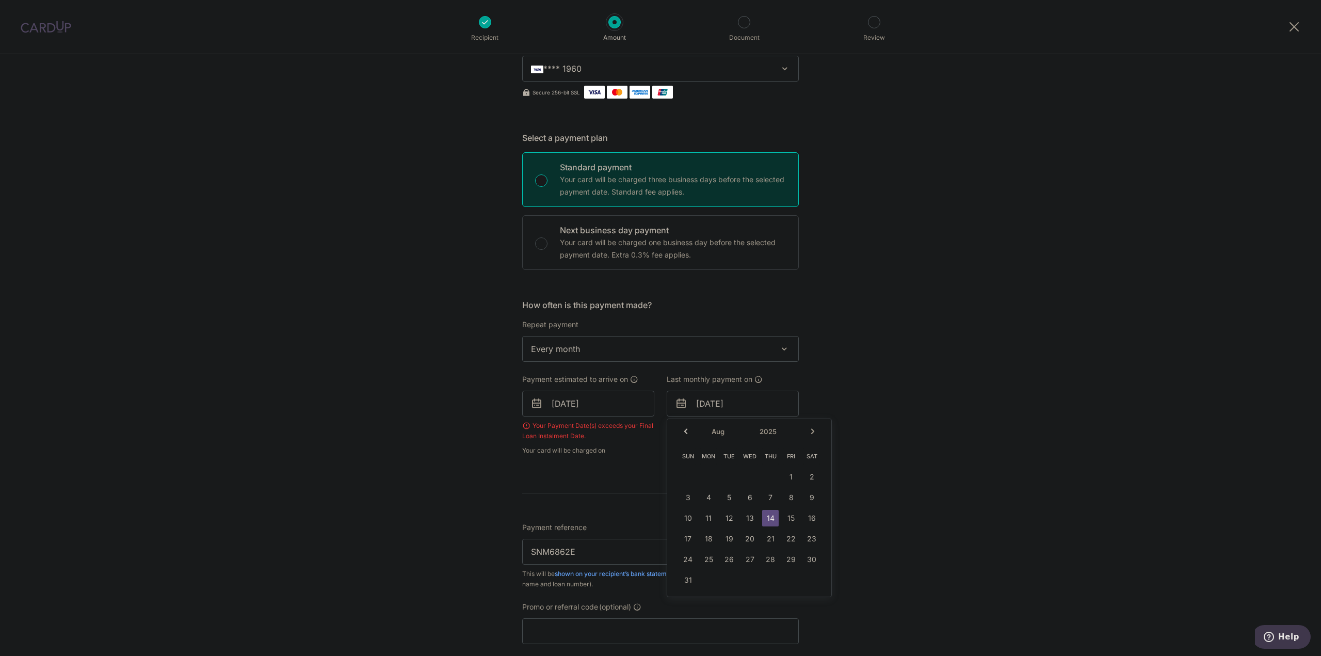
click at [579, 439] on div "Your Payment Date(s) exceeds your Final Loan Instalment Date." at bounding box center [588, 431] width 132 height 21
click at [587, 398] on input "[DATE]" at bounding box center [588, 404] width 132 height 26
click at [604, 519] on table "Sun Mon Tue Wed Thu Fri Sat 1 2 3 4 5 6 7 8 9 10 11 12 13 14 15 16 17 18 19 20 …" at bounding box center [605, 518] width 145 height 145
click at [534, 430] on div "Prev Next Aug Sep Oct Nov Dec 2025 2026 2027 2028 2029 2030 2031 2032 2033 2034…" at bounding box center [605, 431] width 164 height 25
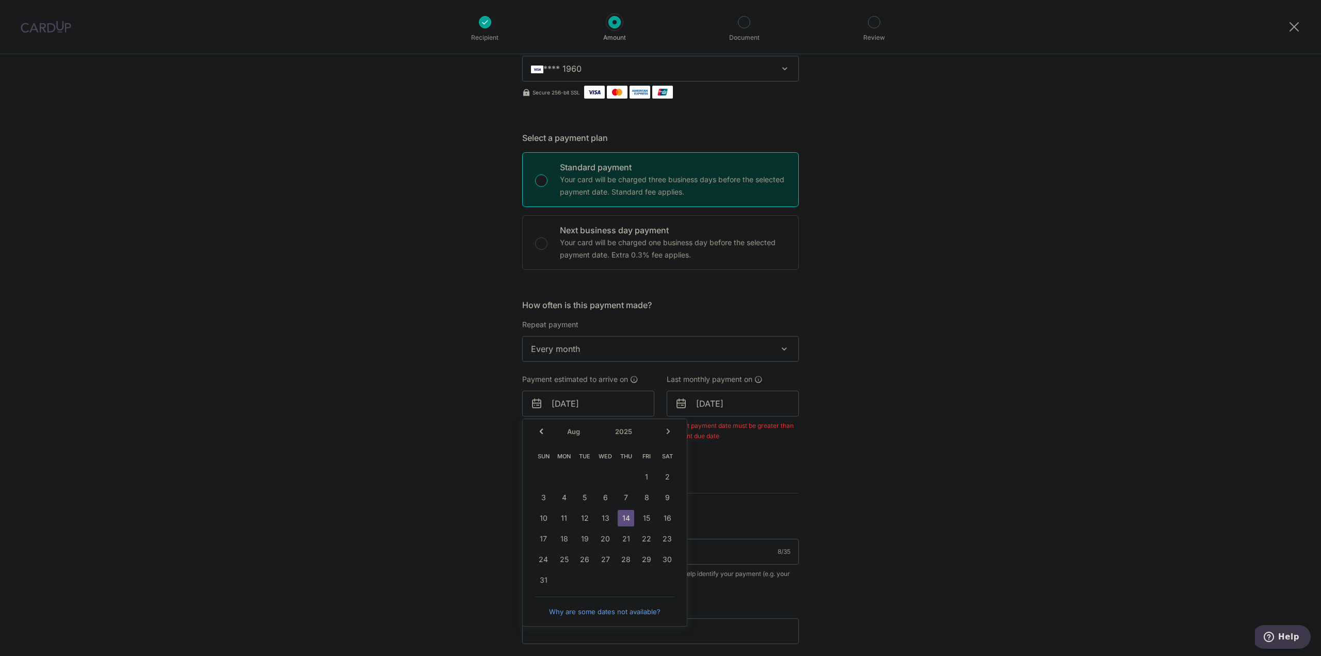
drag, startPoint x: 534, startPoint y: 430, endPoint x: 551, endPoint y: 427, distance: 17.2
click at [537, 430] on div "Prev Next Aug Sep Oct Nov Dec 2025 2026 2027 2028 2029 2030 2031 2032 2033 2034…" at bounding box center [605, 431] width 164 height 25
click at [942, 349] on div "Tell us more about your payment Enter payment amount SGD 1,441.00 1441.00 Selec…" at bounding box center [660, 378] width 1321 height 958
click at [674, 257] on p "Your card will be charged one business day before the selected payment date. Ex…" at bounding box center [673, 248] width 226 height 25
click at [548, 250] on input "Next business day payment Your card will be charged one business day before the…" at bounding box center [541, 243] width 12 height 12
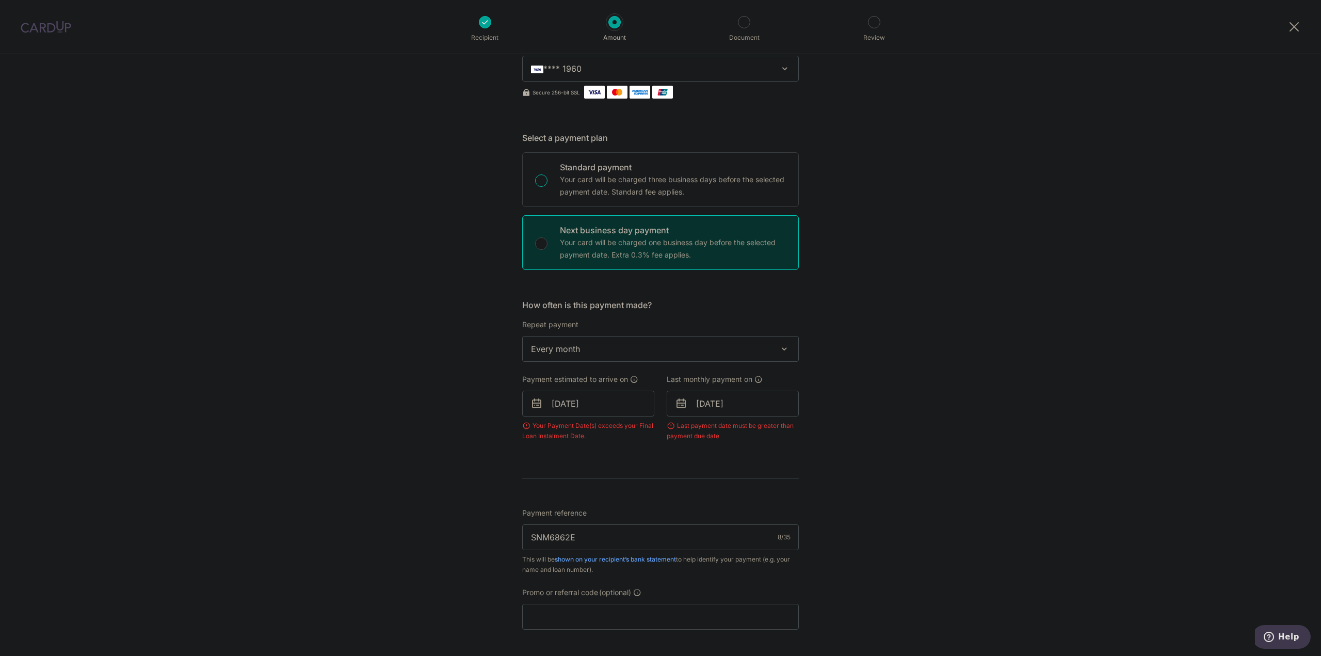
radio input "false"
radio input "true"
click at [716, 406] on input "[DATE]" at bounding box center [733, 404] width 132 height 26
click at [714, 428] on select "Jan Feb Mar Apr May Jun Jul Aug Sep Oct Nov Dec" at bounding box center [725, 431] width 27 height 8
click at [701, 500] on link "7" at bounding box center [708, 497] width 17 height 17
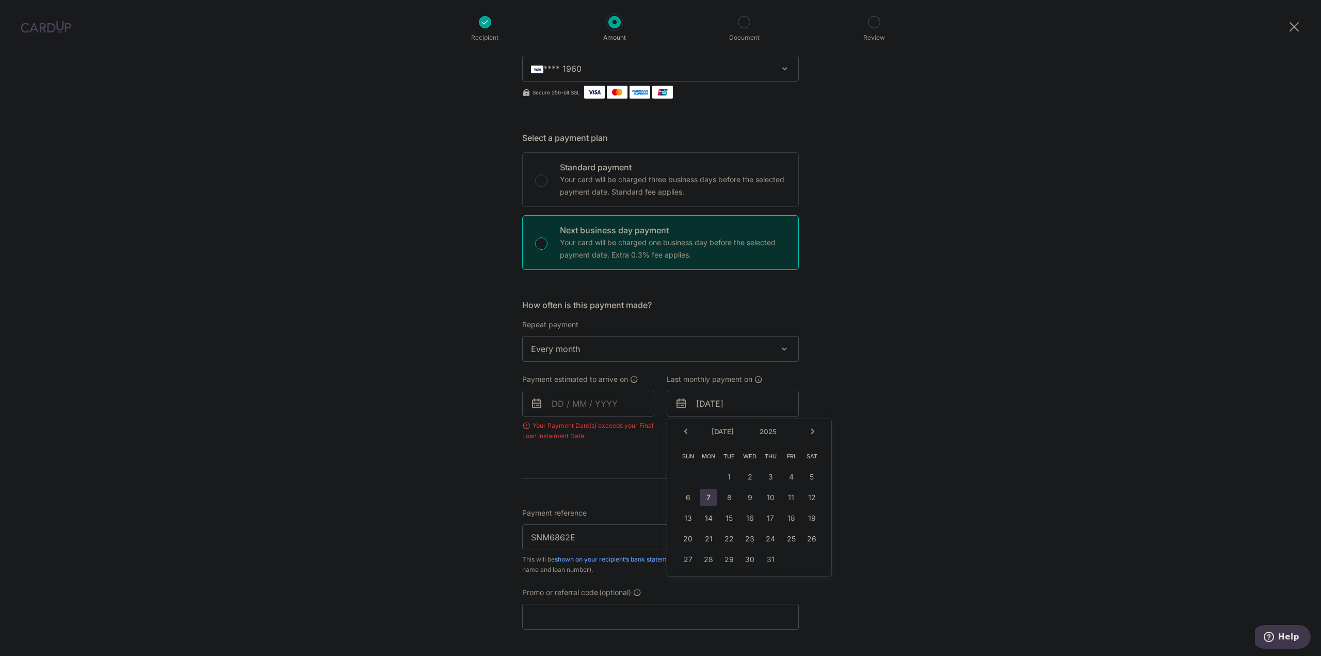
type input "07/07/2025"
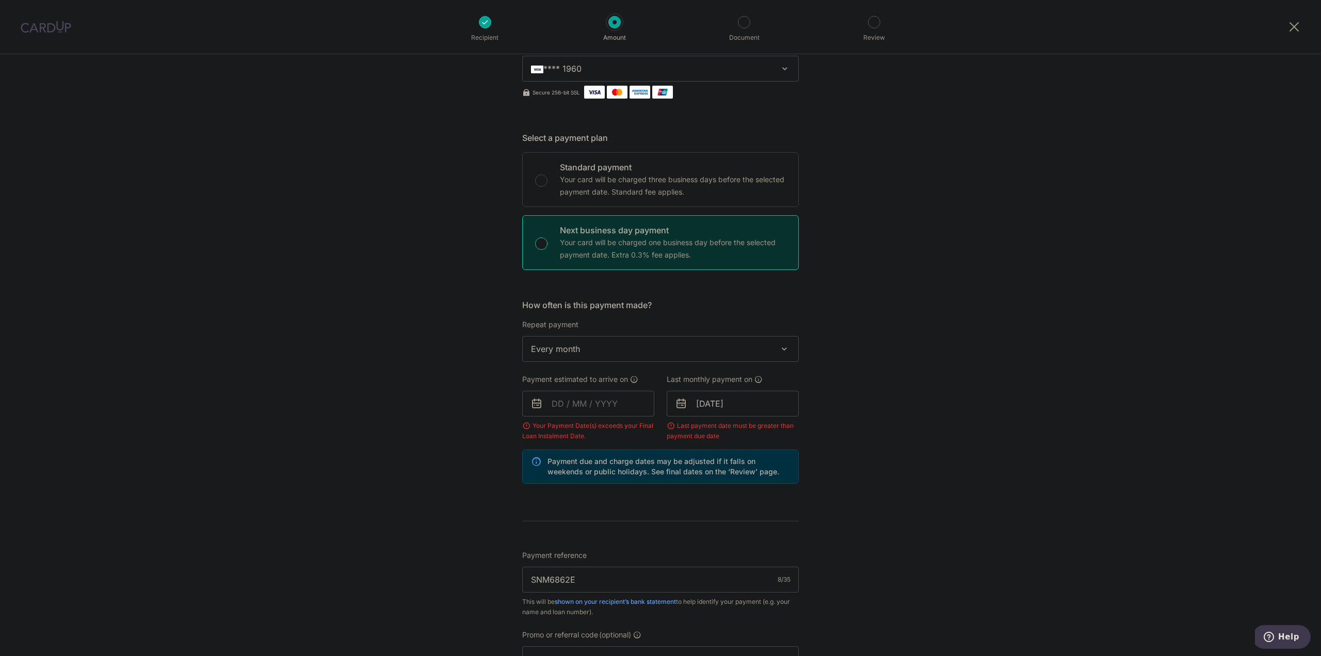
drag, startPoint x: 430, startPoint y: 443, endPoint x: 439, endPoint y: 443, distance: 8.8
click at [433, 443] on div "Tell us more about your payment Enter payment amount SGD 1,441.00 1441.00 Selec…" at bounding box center [660, 417] width 1321 height 1036
click at [711, 402] on input "07/07/2025" at bounding box center [733, 404] width 132 height 26
click at [602, 190] on p "Your card will be charged three business days before the selected payment date.…" at bounding box center [673, 185] width 226 height 25
click at [548, 187] on input "Standard payment Your card will be charged three business days before the selec…" at bounding box center [541, 180] width 12 height 12
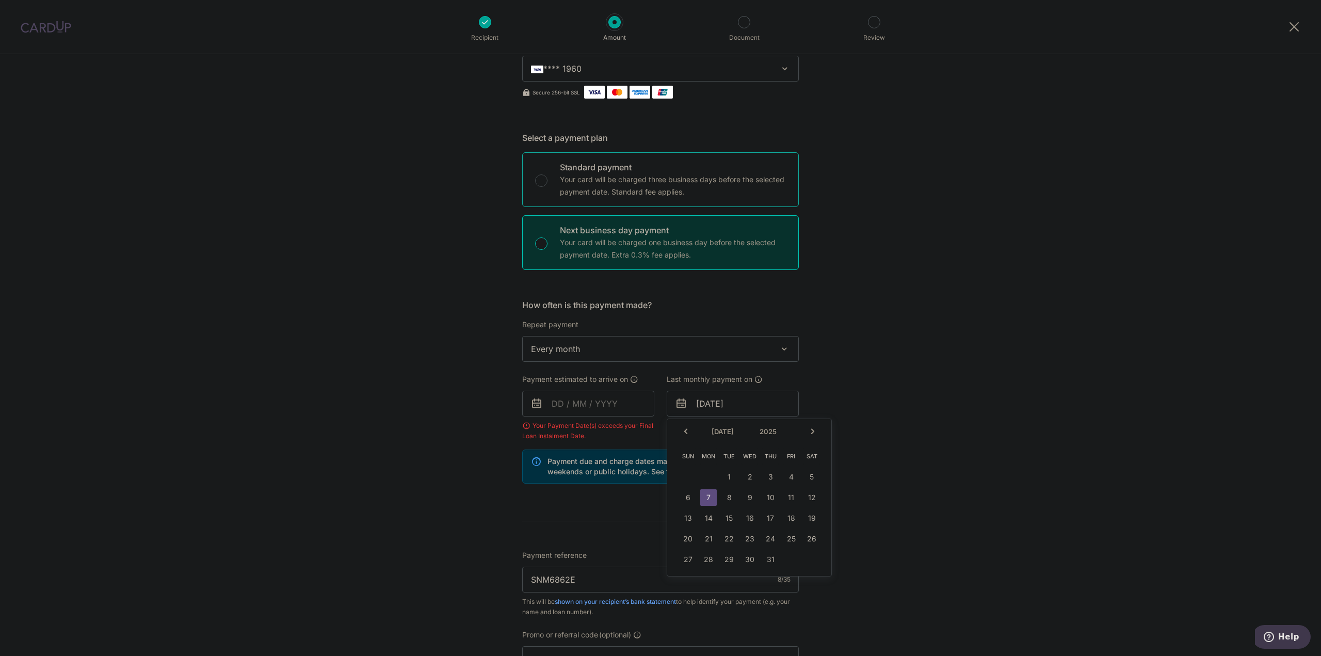
click at [592, 188] on p "Your card will be charged three business days before the selected payment date.…" at bounding box center [673, 185] width 226 height 25
click at [548, 187] on input "Standard payment Your card will be charged three business days before the selec…" at bounding box center [541, 180] width 12 height 12
radio input "true"
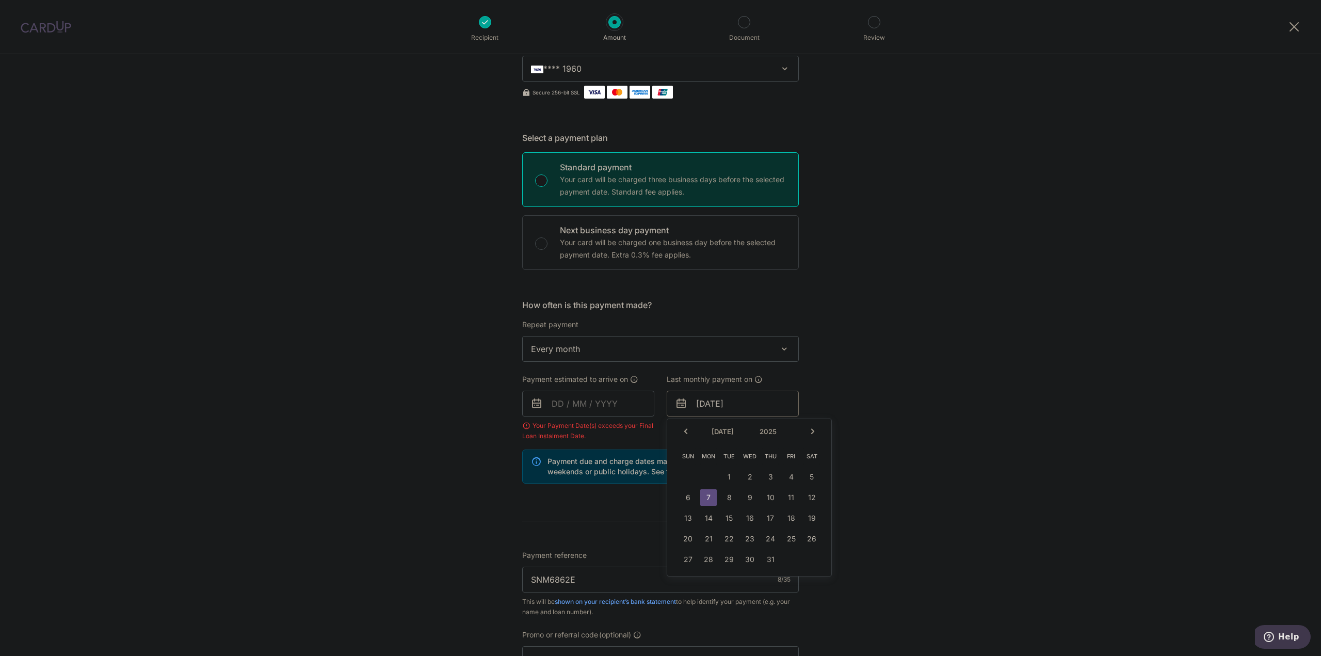
click at [702, 409] on input "07/07/2025" at bounding box center [733, 404] width 132 height 26
type input "[DATE]"
click at [562, 405] on input "text" at bounding box center [588, 404] width 132 height 26
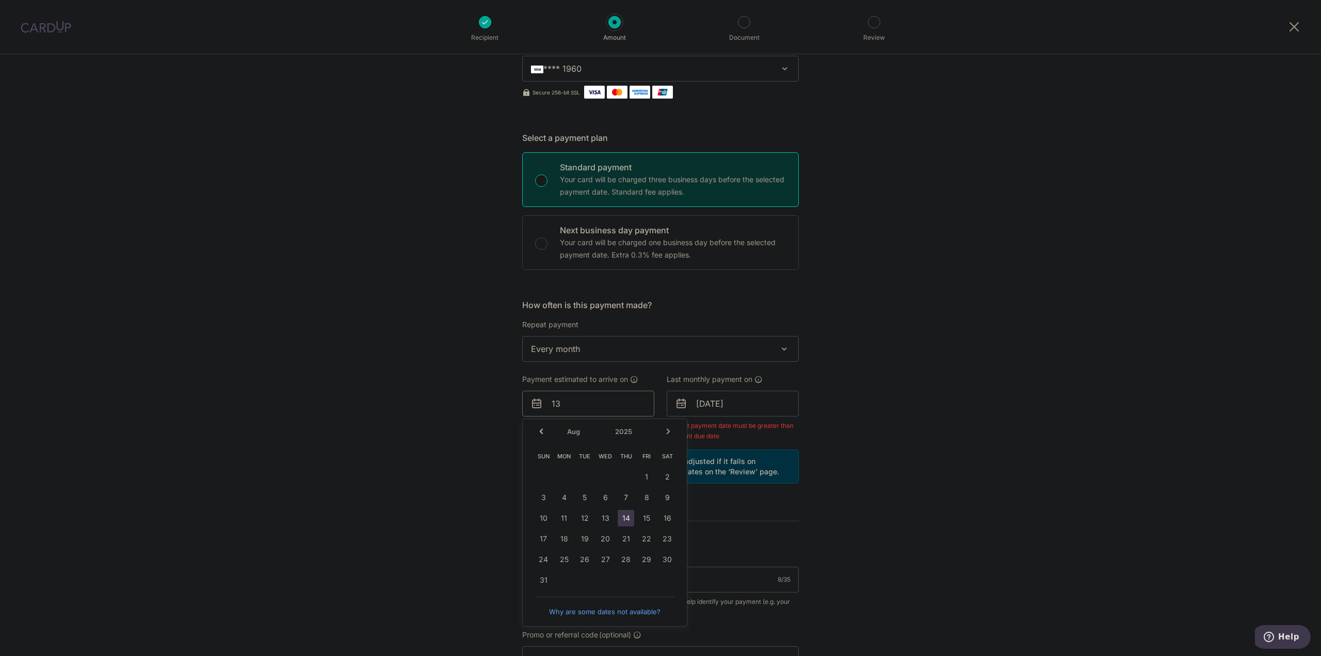
type input "13"
click at [787, 384] on div "Last monthly payment on 24/08/2025 Last payment date must be greater than payme…" at bounding box center [733, 407] width 132 height 67
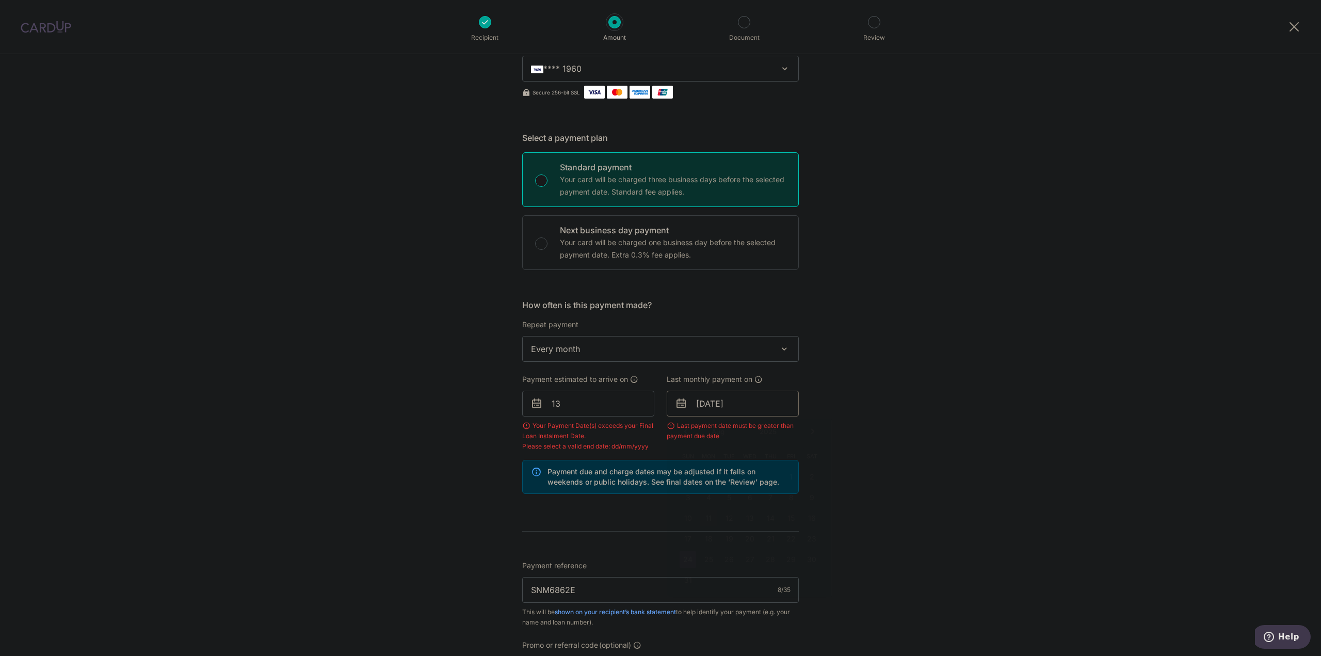
click at [778, 399] on input "24/08/2025" at bounding box center [733, 404] width 132 height 26
click at [731, 521] on link "12" at bounding box center [729, 518] width 17 height 17
type input "[DATE]"
click at [603, 414] on input "13" at bounding box center [588, 404] width 132 height 26
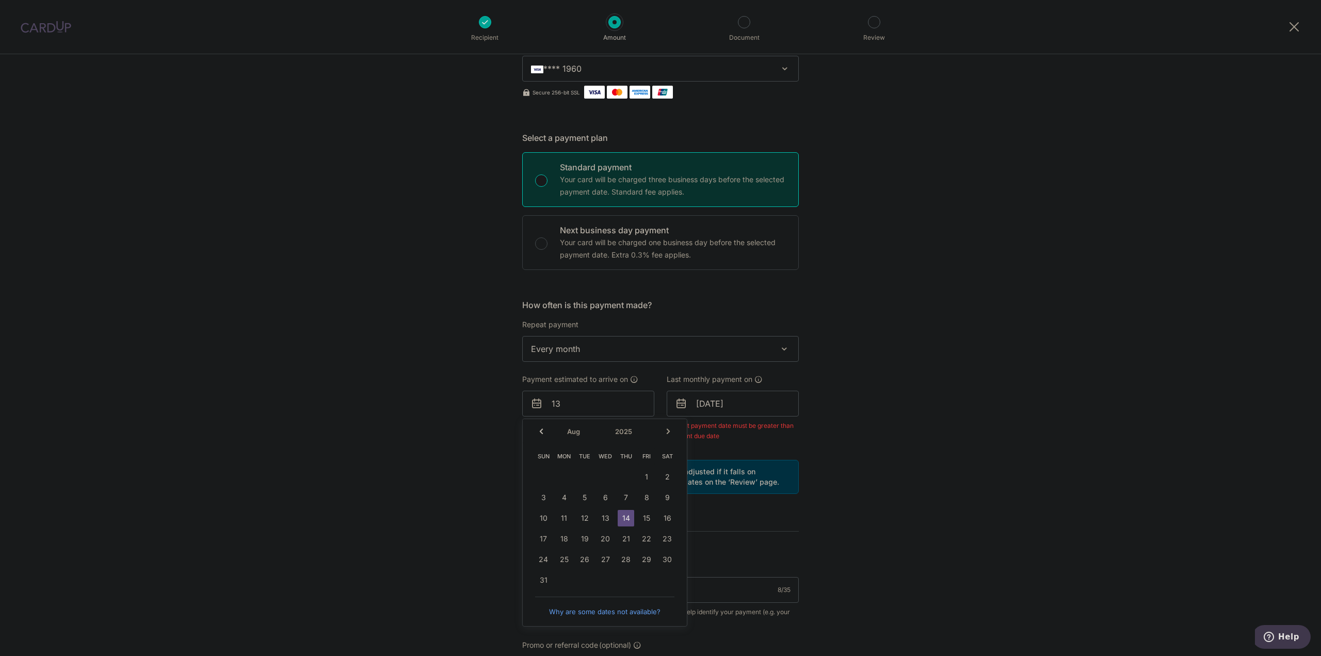
click at [603, 518] on table "Sun Mon Tue Wed Thu Fri Sat 1 2 3 4 5 6 7 8 9 10 11 12 13 14 15 16 17 18 19 20 …" at bounding box center [605, 518] width 145 height 145
click at [623, 522] on link "14" at bounding box center [626, 518] width 17 height 17
type input "[DATE]"
click at [623, 522] on form "Enter payment amount SGD 1,441.00 1441.00 Select Card **** 1960 Add credit card…" at bounding box center [660, 407] width 277 height 880
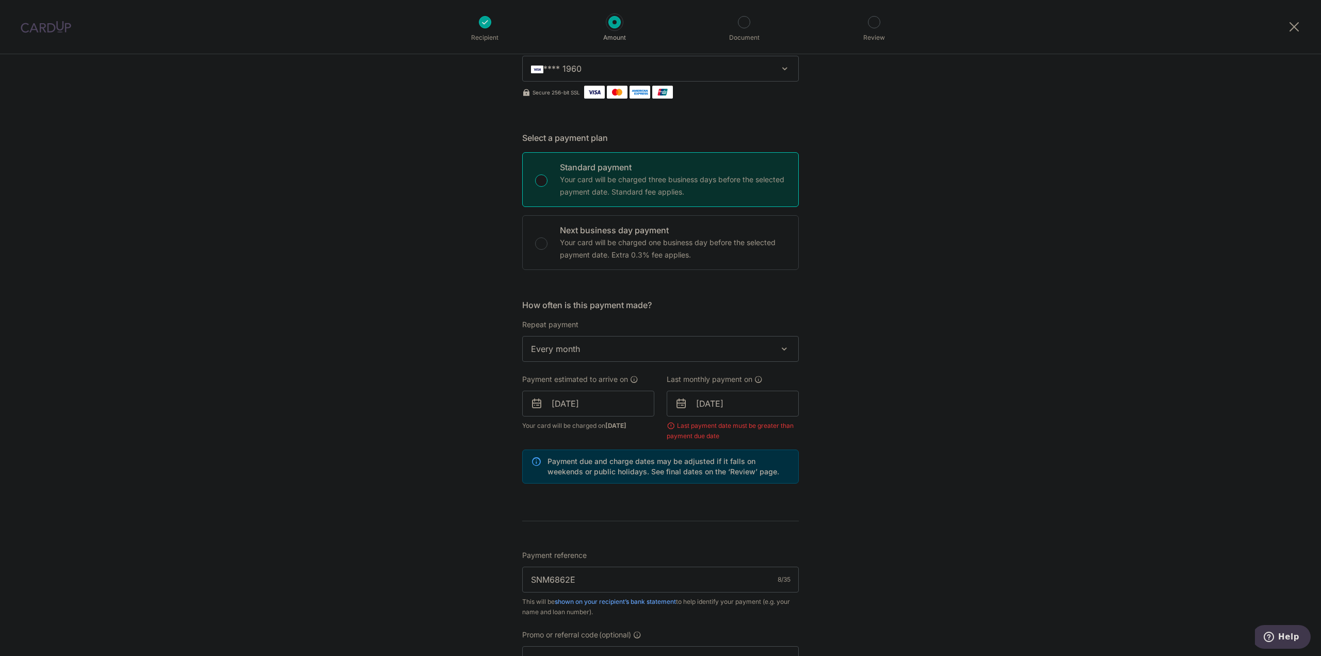
drag, startPoint x: 1010, startPoint y: 543, endPoint x: 975, endPoint y: 458, distance: 92.6
click at [1005, 522] on div "Tell us more about your payment Enter payment amount SGD 1,441.00 1441.00 Selec…" at bounding box center [660, 392] width 1321 height 986
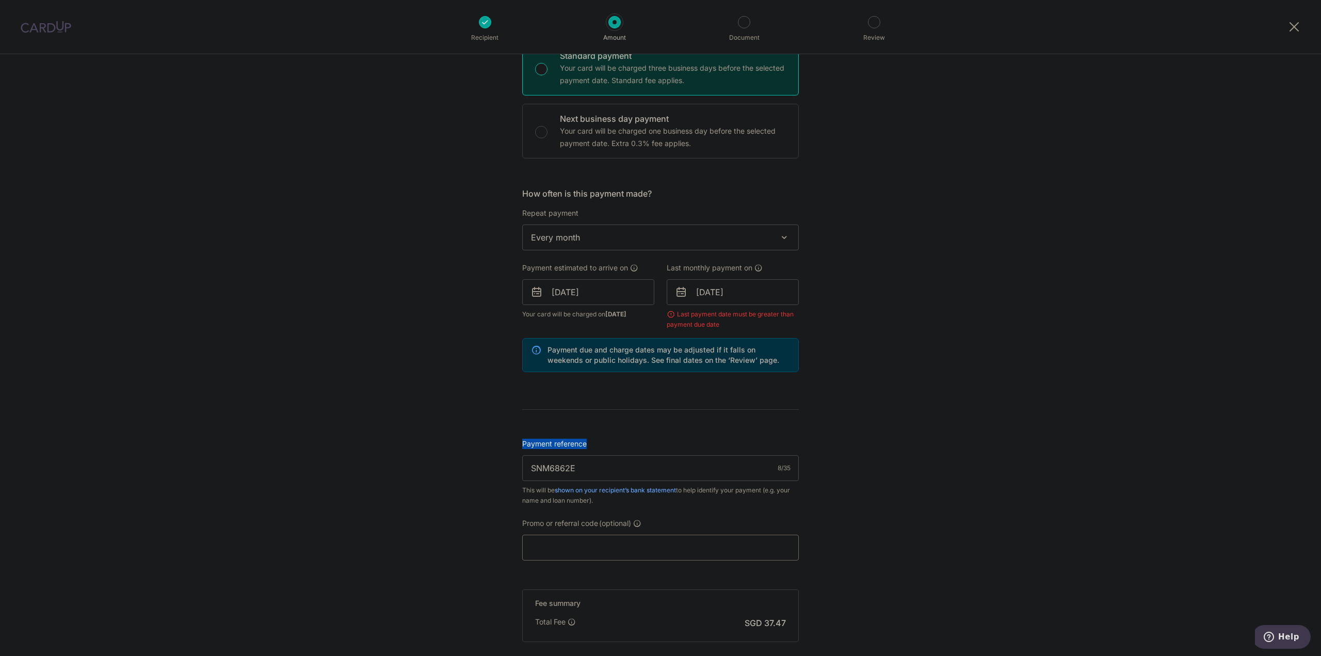
scroll to position [385, 0]
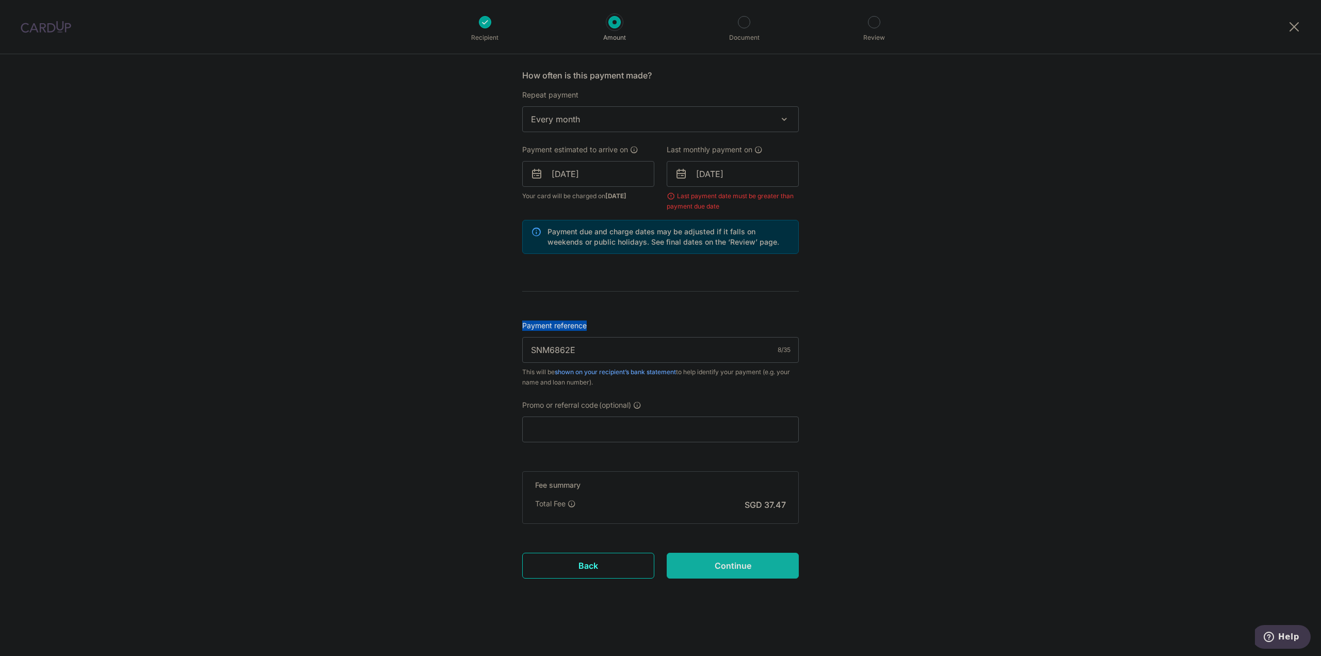
click at [750, 562] on input "Continue" at bounding box center [733, 566] width 132 height 26
type input "Create Schedule"
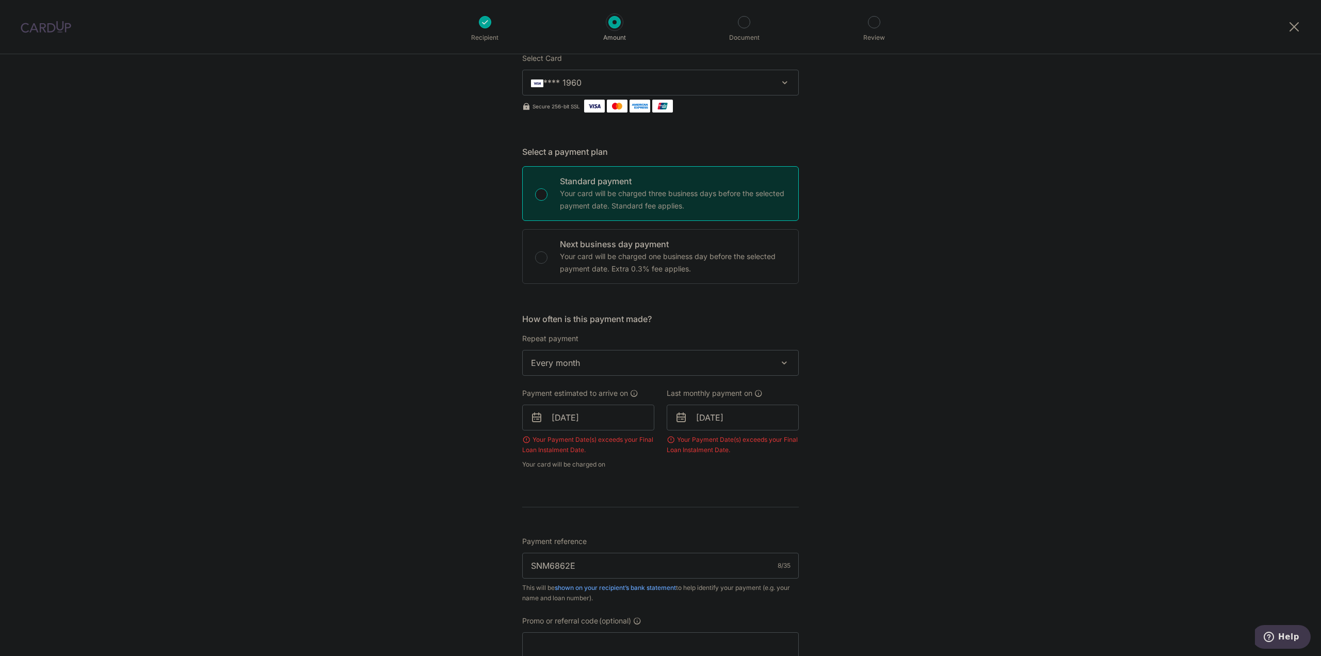
scroll to position [103, 0]
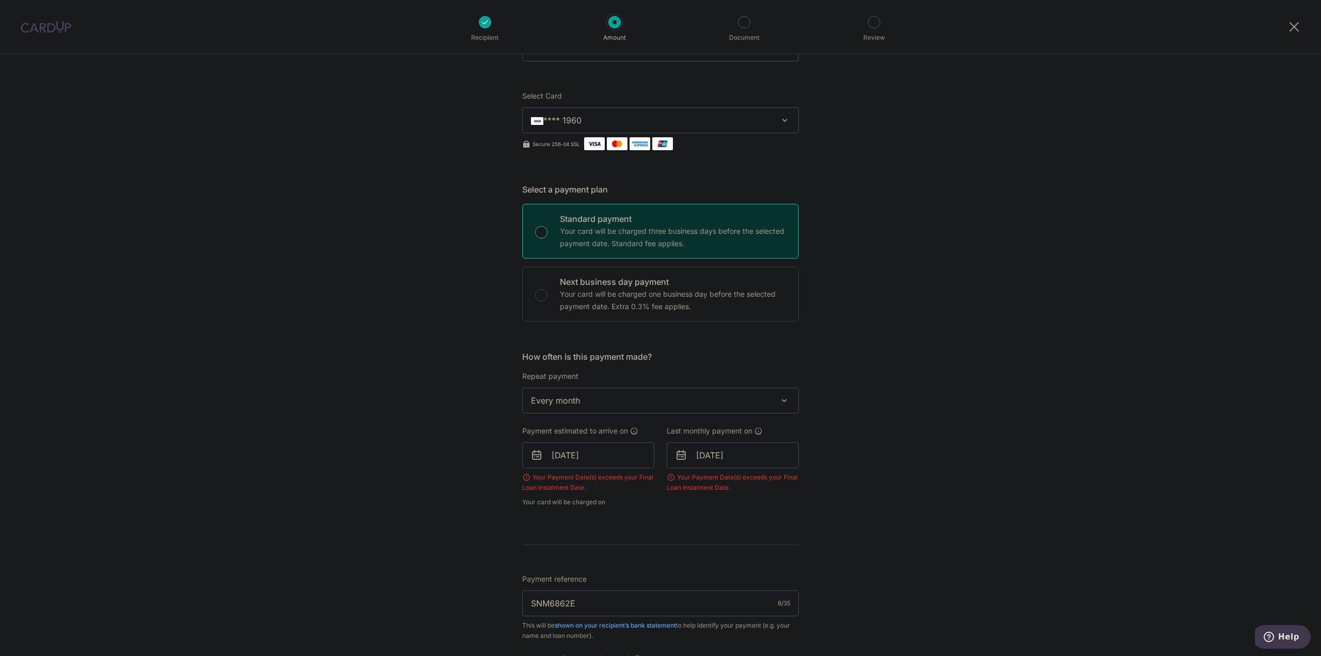
click at [692, 262] on div "Standard payment Your card will be charged three business days before the selec…" at bounding box center [660, 263] width 277 height 118
click at [750, 296] on p "Your card will be charged one business day before the selected payment date. Ex…" at bounding box center [673, 300] width 226 height 25
click at [548, 296] on input "Next business day payment Your card will be charged one business day before the…" at bounding box center [541, 295] width 12 height 12
radio input "false"
radio input "true"
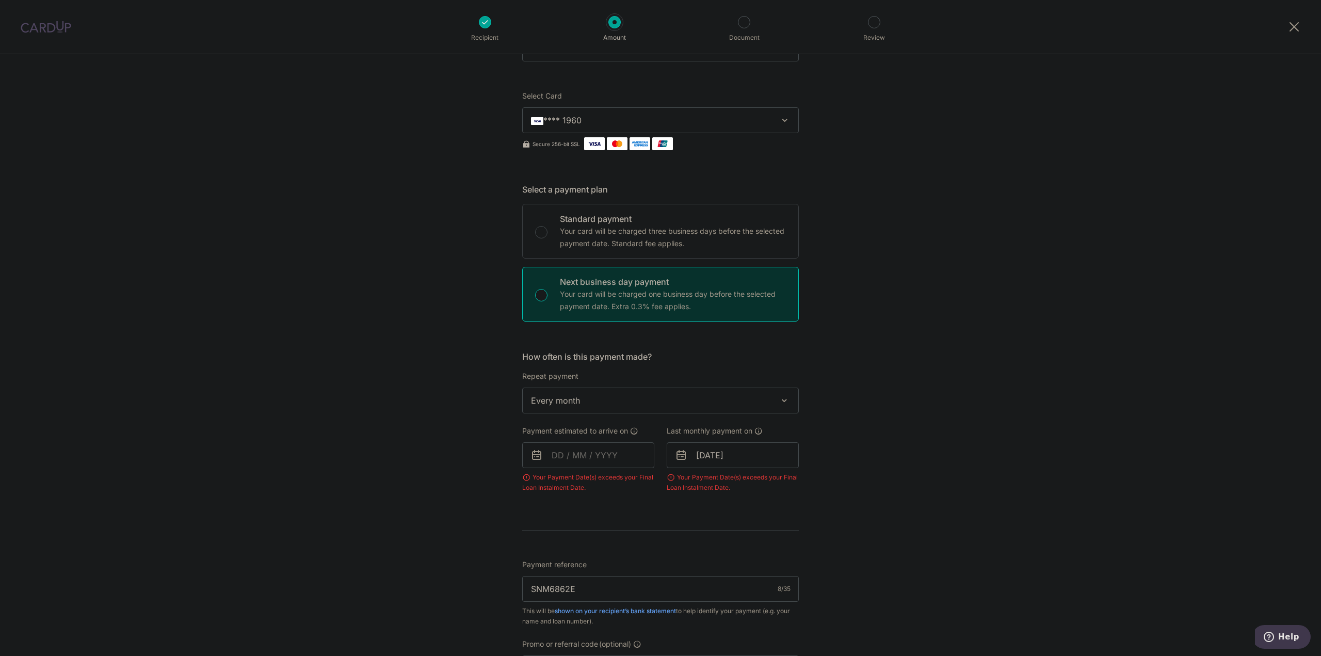
scroll to position [206, 0]
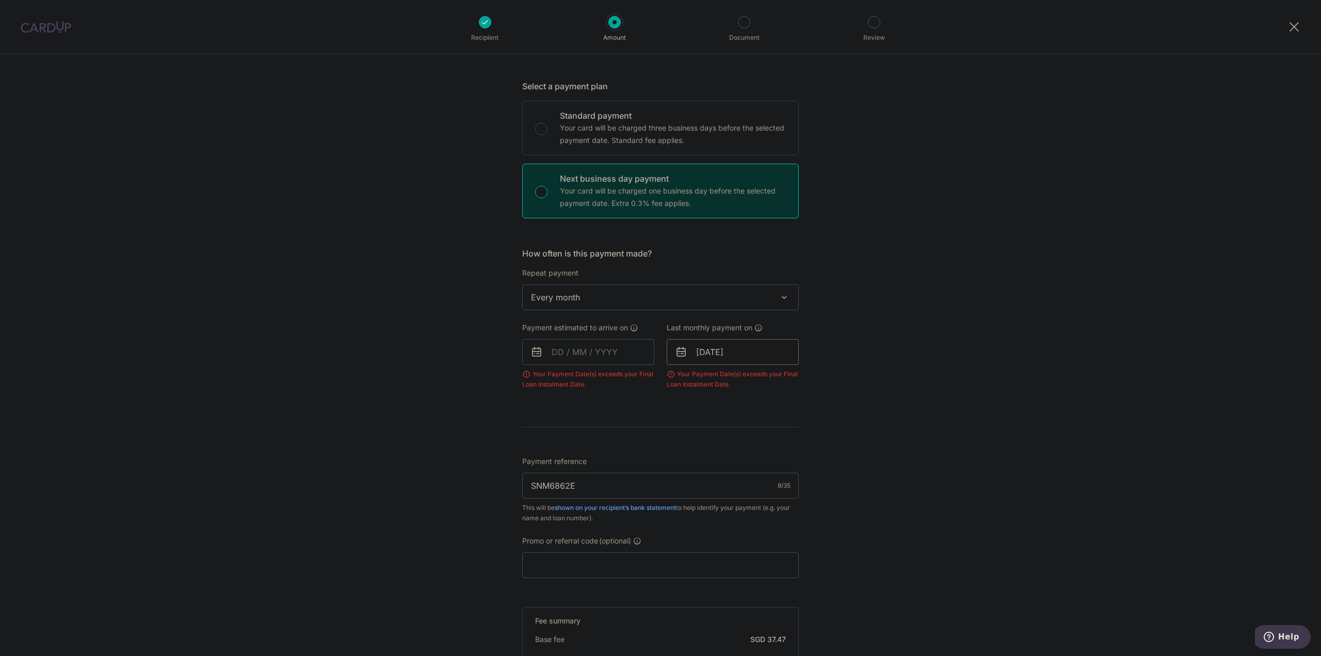
click at [717, 353] on input "[DATE]" at bounding box center [733, 352] width 132 height 26
click at [691, 379] on div "Prev Next Jan Feb Mar Apr May Jun [DATE] Aug Sep Oct Nov [DATE] 2025 2026 2027 …" at bounding box center [749, 379] width 164 height 25
click at [685, 384] on link "Prev" at bounding box center [686, 380] width 12 height 12
click at [687, 467] on link "13" at bounding box center [688, 466] width 17 height 17
type input "[DATE]"
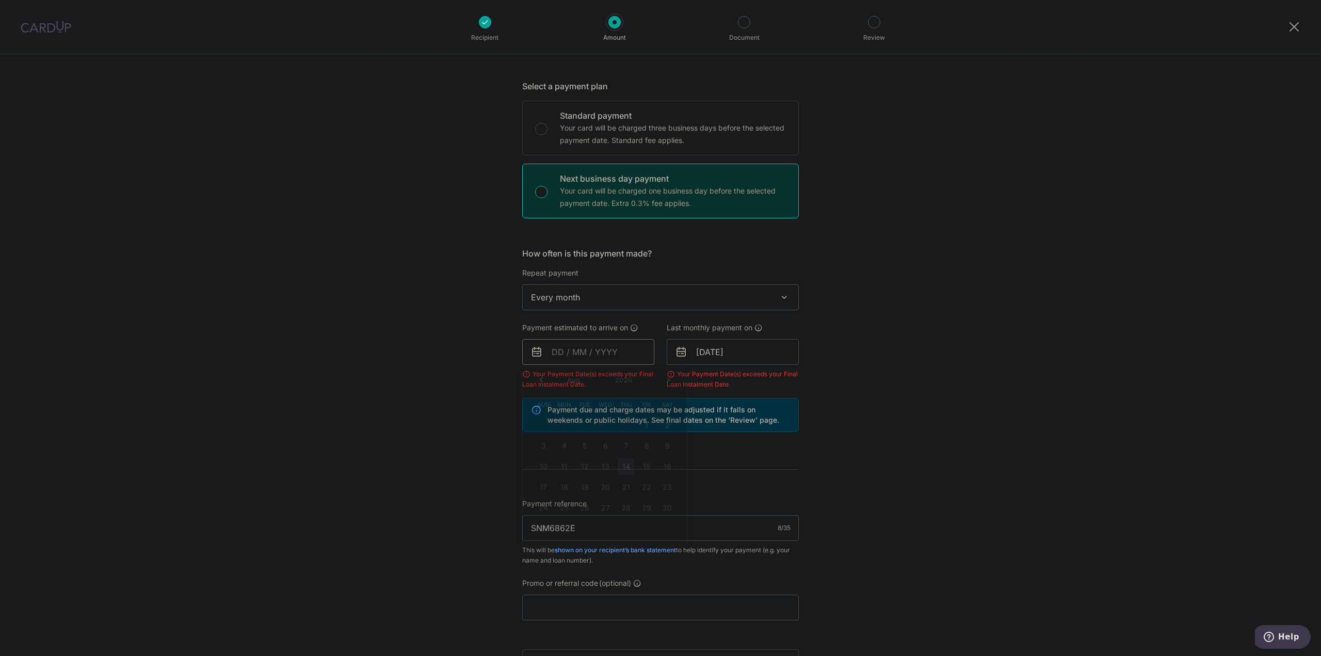
click at [585, 353] on input "text" at bounding box center [588, 352] width 132 height 26
click at [604, 469] on table "Sun Mon Tue Wed Thu Fri Sat 1 2 3 4 5 6 7 8 9 10 11 12 13 14 15 16 17 18 19 20 …" at bounding box center [605, 466] width 145 height 145
click at [555, 351] on input "text" at bounding box center [588, 352] width 132 height 26
type input "[DATE]"
click at [417, 419] on div "Tell us more about your payment Enter payment amount SGD 1,441.00 1441.00 Selec…" at bounding box center [660, 366] width 1321 height 1036
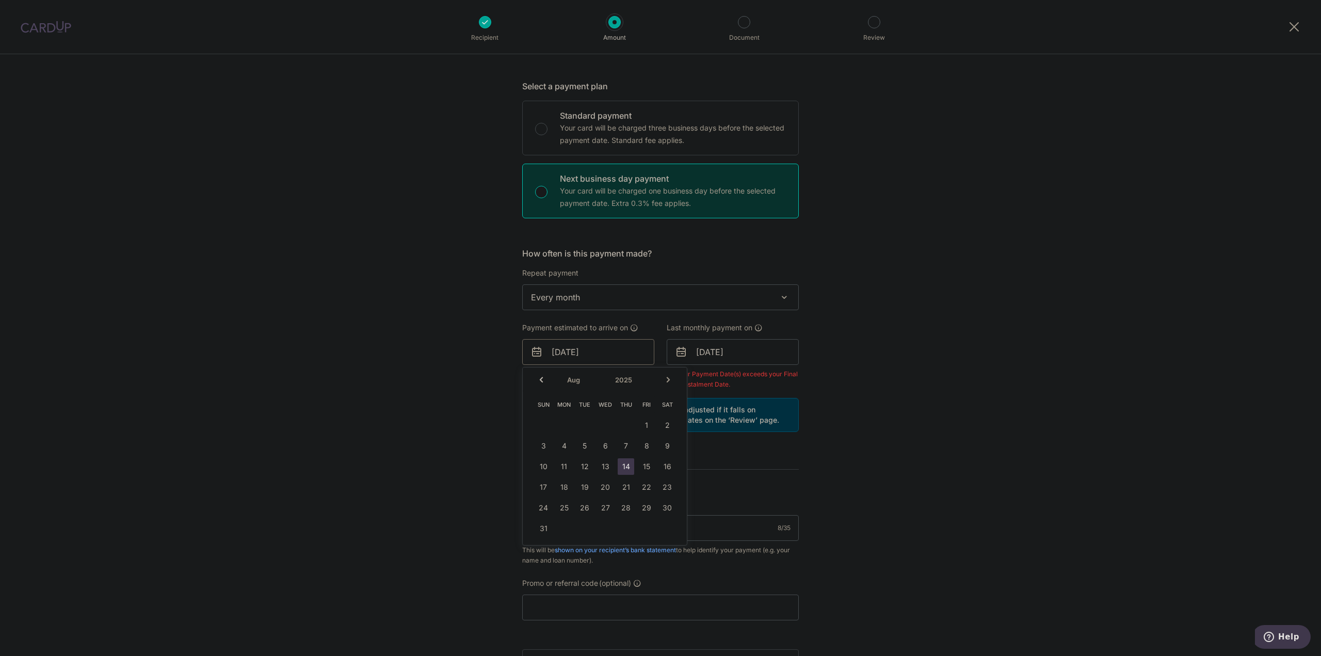
click at [605, 363] on input "[DATE]" at bounding box center [588, 352] width 132 height 26
type input "[DATE]"
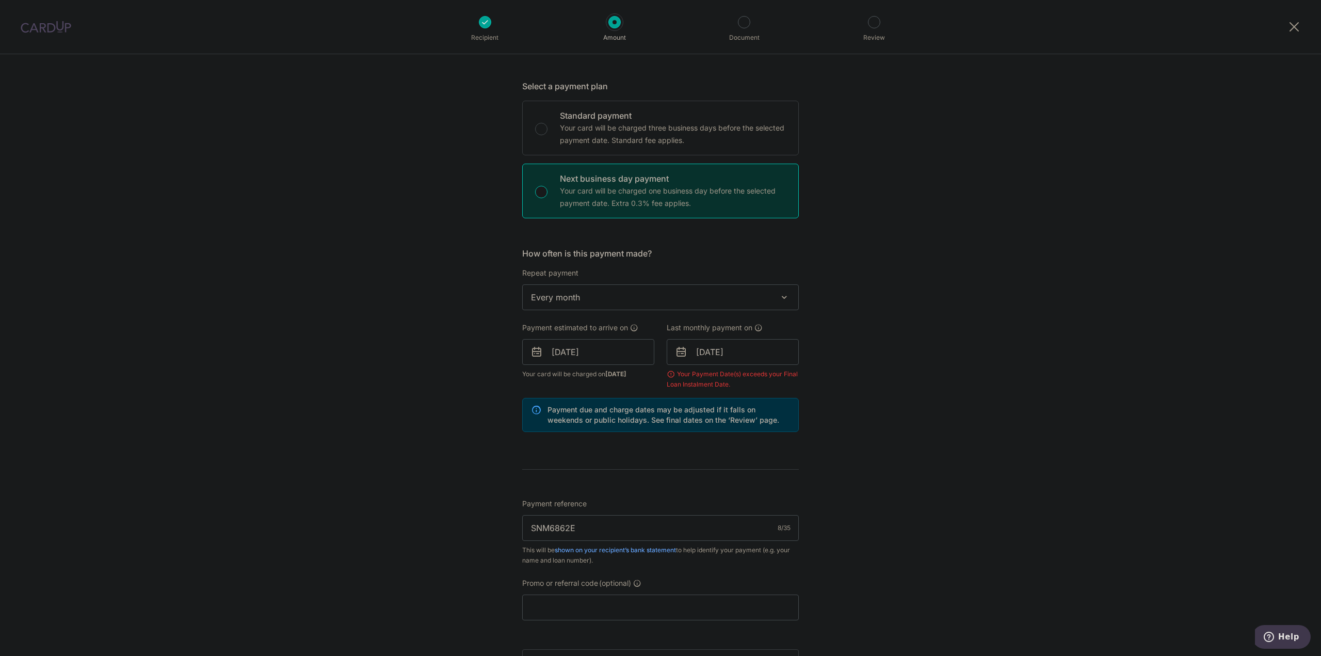
scroll to position [435, 0]
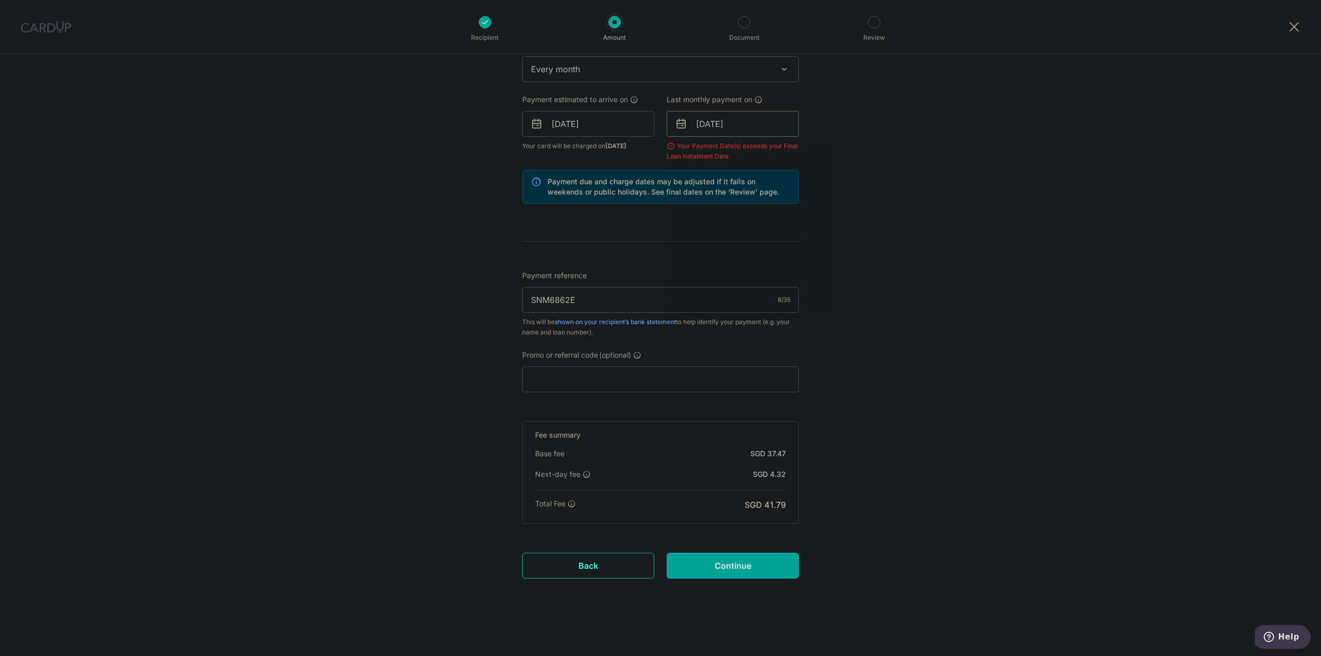
drag, startPoint x: 715, startPoint y: 122, endPoint x: 715, endPoint y: 130, distance: 7.2
click at [715, 126] on input "[DATE]" at bounding box center [733, 124] width 132 height 26
click at [676, 148] on div "Prev Next Jan Feb Mar Apr May Jun [DATE] Aug Sep Oct Nov [DATE] 2025 2026 2027 …" at bounding box center [749, 151] width 164 height 25
click at [683, 151] on link "Prev" at bounding box center [686, 152] width 12 height 12
click at [688, 237] on link "13" at bounding box center [688, 238] width 17 height 17
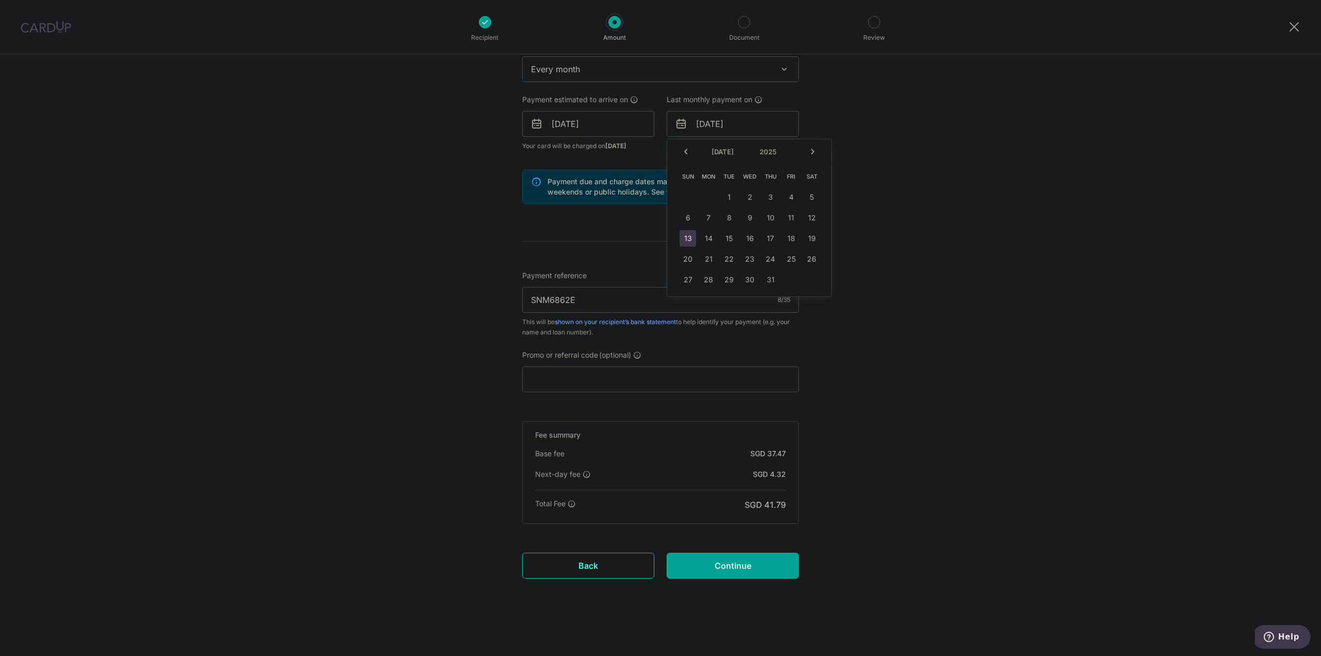
type input "[DATE]"
click at [1030, 347] on div "Tell us more about your payment Enter payment amount SGD 1,441.00 1441.00 Selec…" at bounding box center [660, 138] width 1321 height 1036
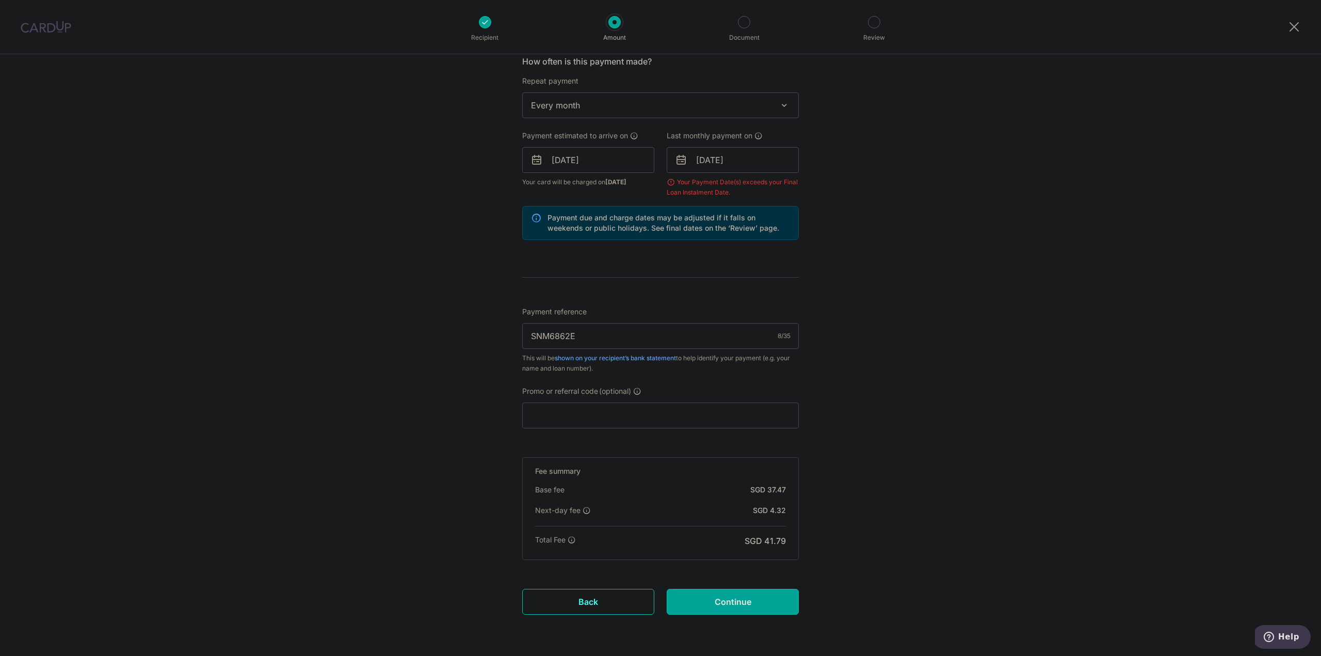
scroll to position [383, 0]
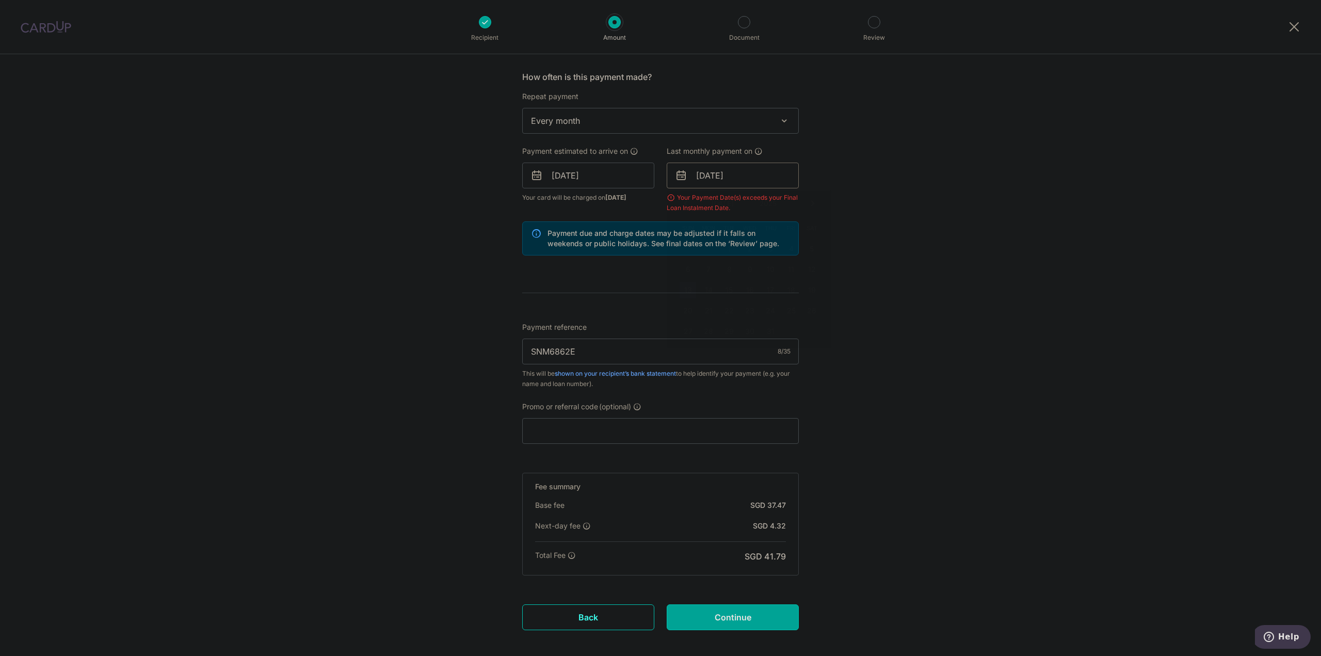
click at [699, 169] on input "[DATE]" at bounding box center [733, 176] width 132 height 26
drag, startPoint x: 929, startPoint y: 238, endPoint x: 924, endPoint y: 246, distance: 8.9
click at [929, 240] on div "Tell us more about your payment Enter payment amount SGD 1,441.00 1441.00 Selec…" at bounding box center [660, 189] width 1321 height 1036
click at [861, 290] on div "Tell us more about your payment Enter payment amount SGD 1,441.00 1441.00 Selec…" at bounding box center [660, 189] width 1321 height 1036
click at [703, 614] on input "Continue" at bounding box center [733, 617] width 132 height 26
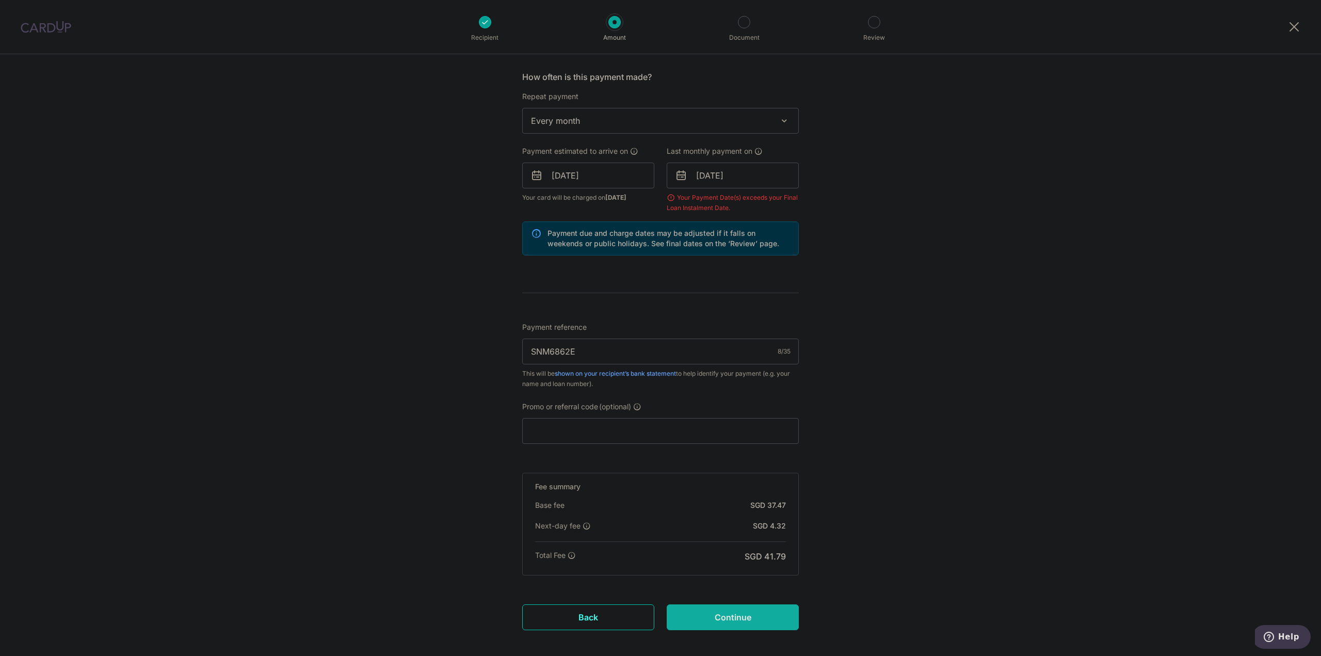
type input "Create Schedule"
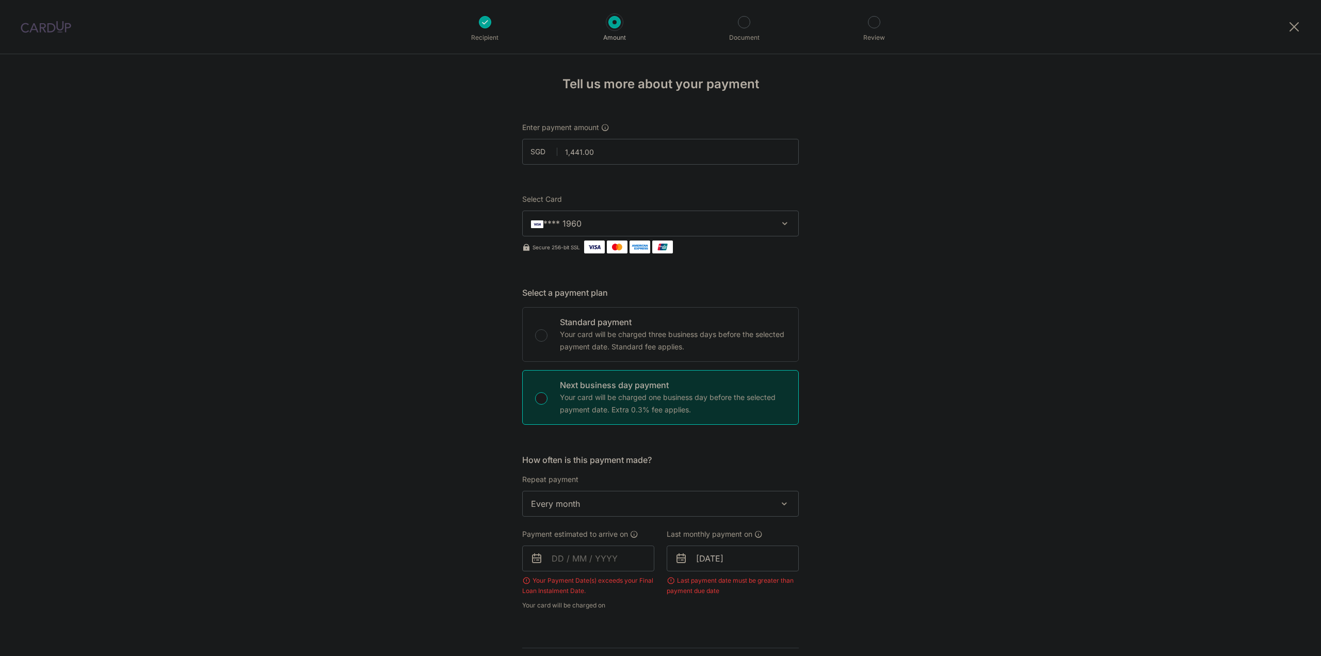
scroll to position [407, 0]
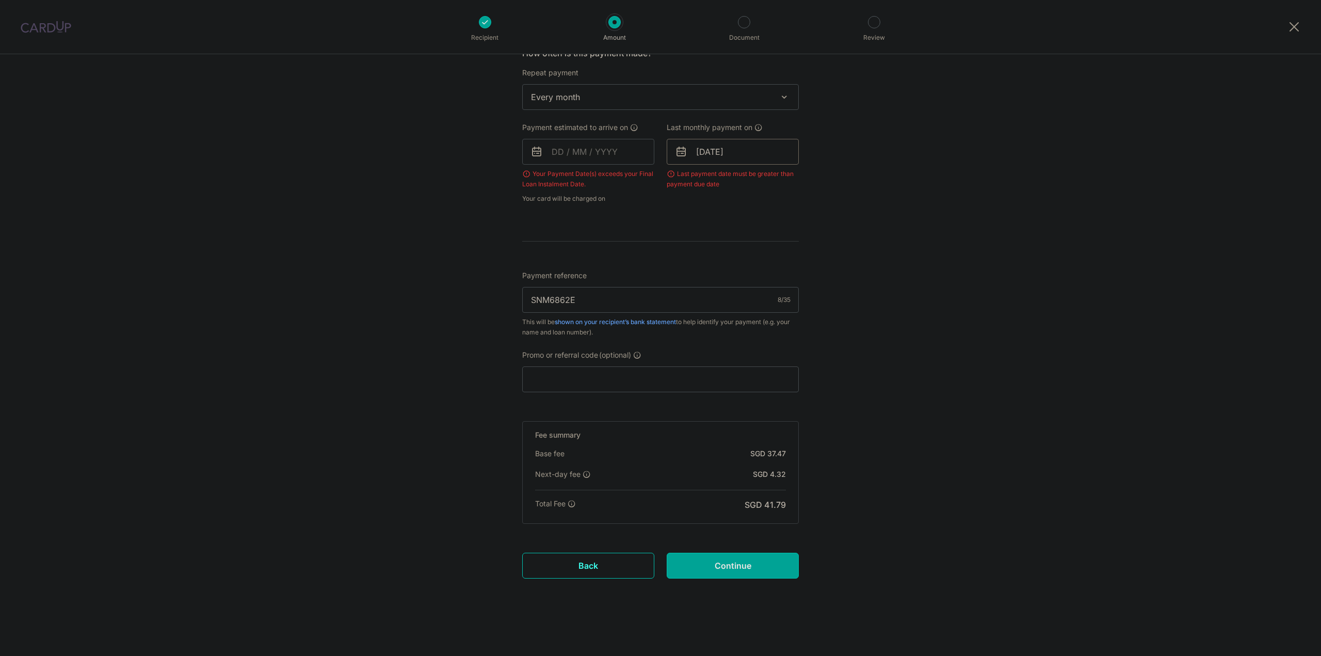
click at [739, 147] on input "[DATE]" at bounding box center [733, 152] width 132 height 26
click at [744, 269] on link "13" at bounding box center [750, 266] width 17 height 17
type input "[DATE]"
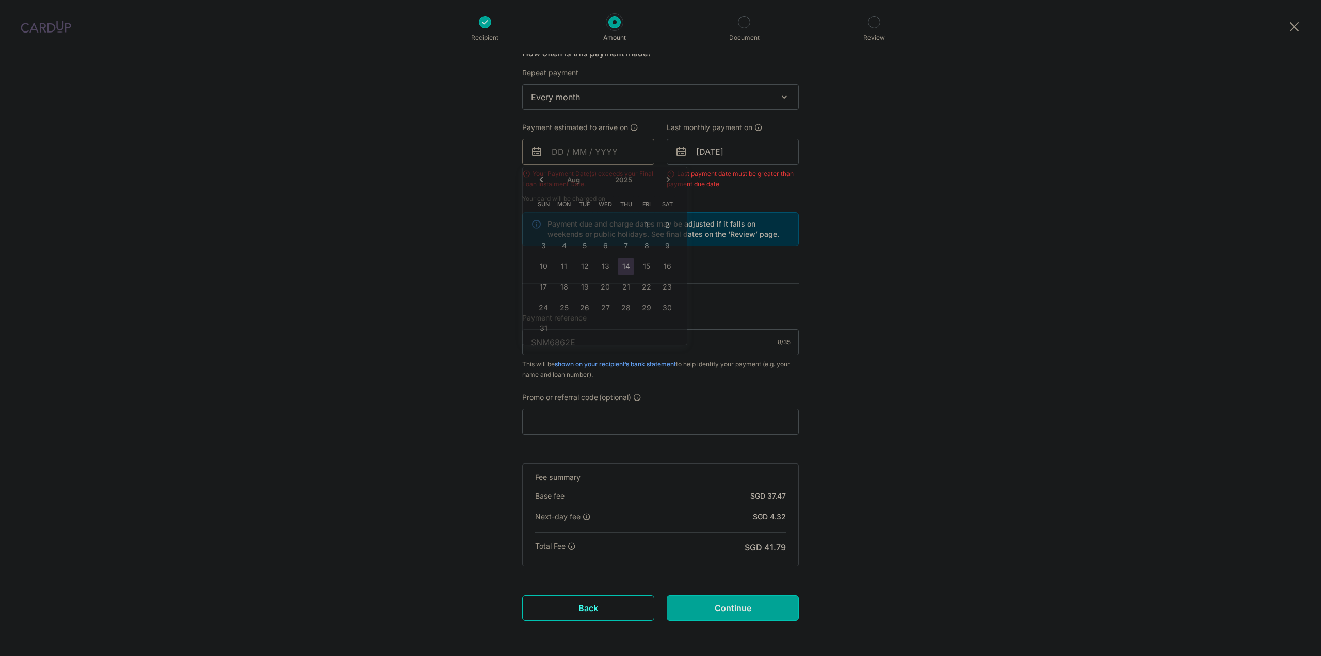
click at [582, 155] on input "text" at bounding box center [588, 152] width 132 height 26
click at [672, 183] on div "Prev Next Aug Sep Oct Nov [DATE] 2026 2027 2028 2029 2030 2031 2032 2033 2034 2…" at bounding box center [605, 179] width 164 height 25
click at [667, 181] on link "Next" at bounding box center [668, 179] width 12 height 12
drag, startPoint x: 962, startPoint y: 283, endPoint x: 952, endPoint y: 287, distance: 10.2
click at [959, 286] on div "Tell us more about your payment Enter payment amount SGD 1,441.00 1441.00 Selec…" at bounding box center [660, 172] width 1321 height 1051
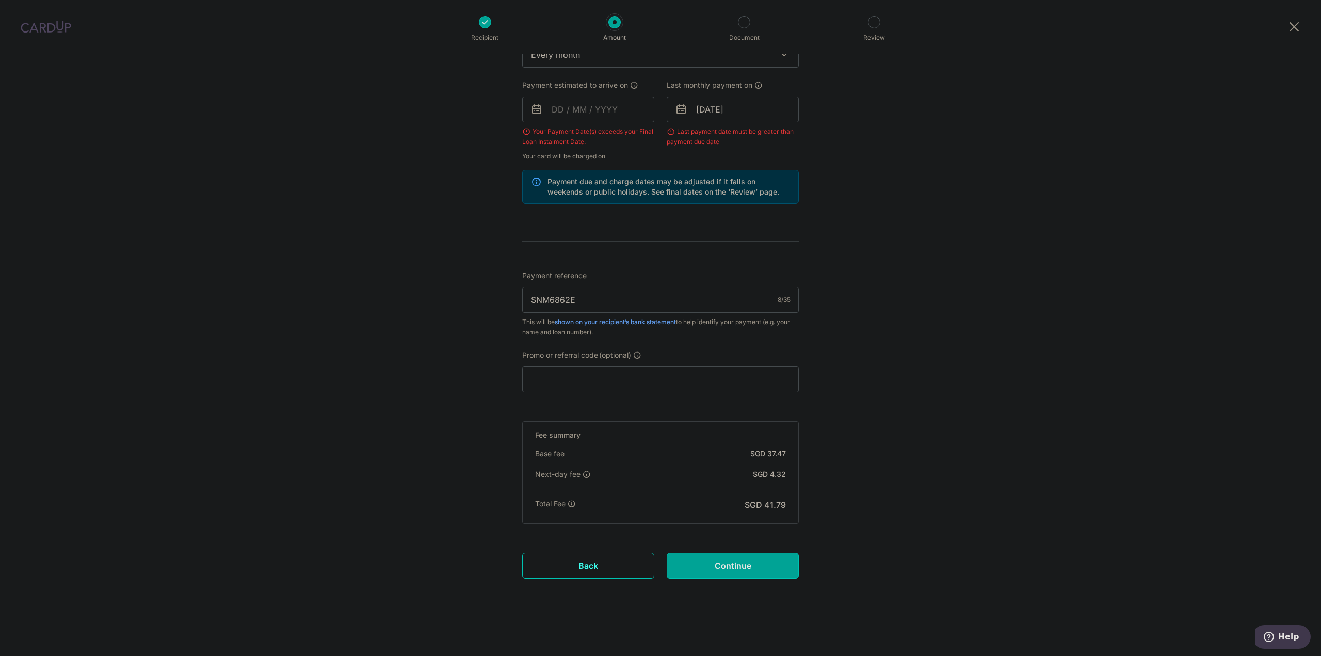
scroll to position [139, 0]
